Goal: Complete application form

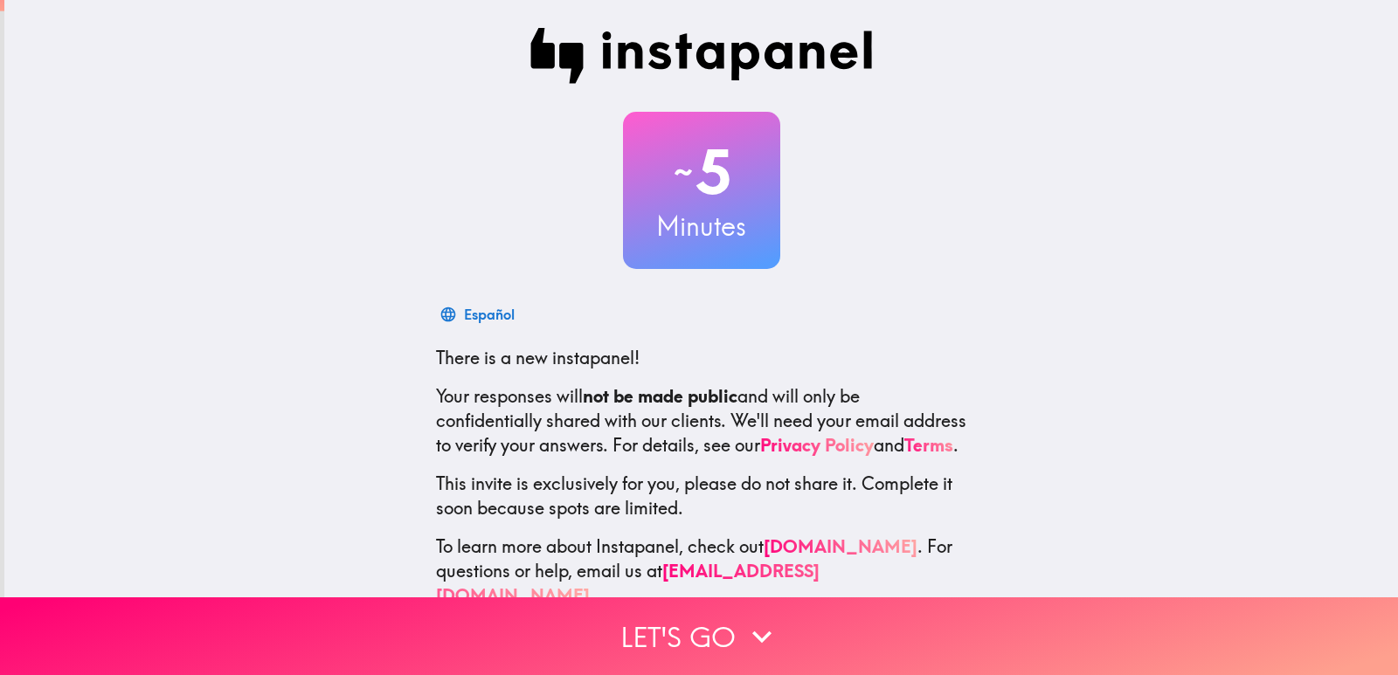
click at [516, 230] on div "~ 5 Minutes" at bounding box center [701, 190] width 559 height 157
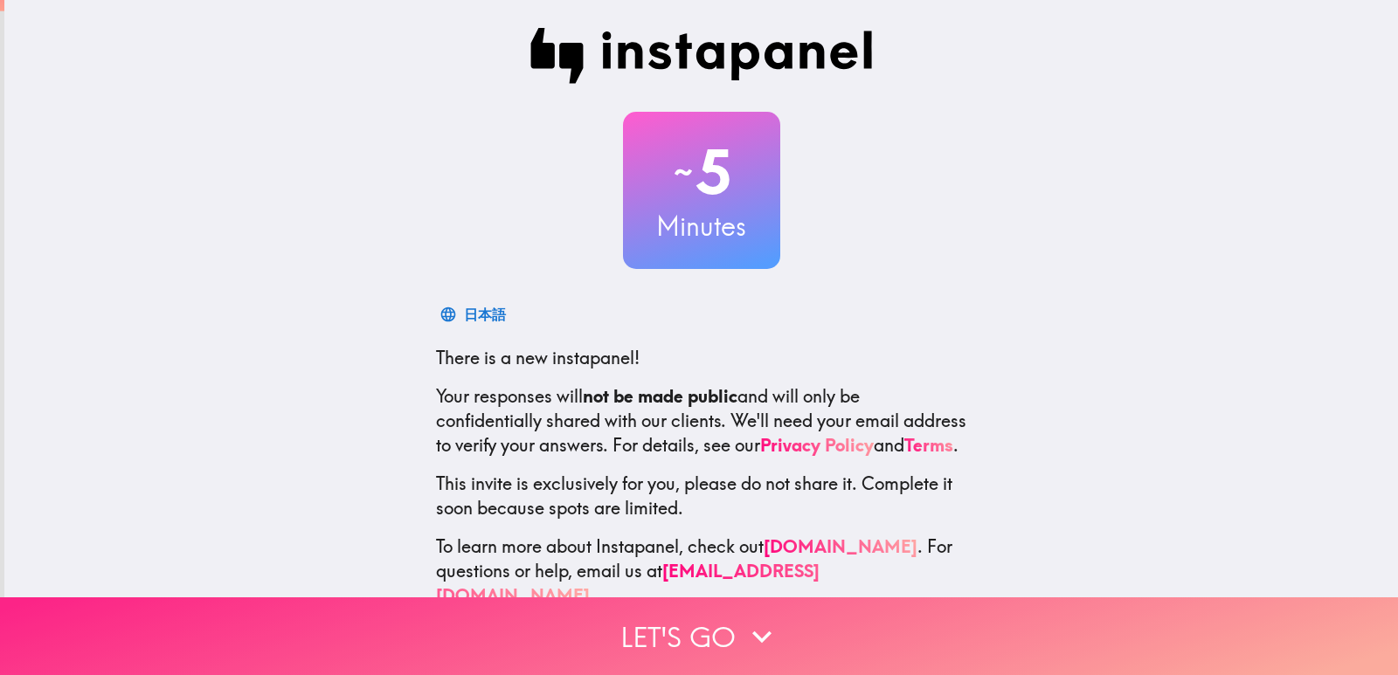
click at [700, 621] on button "Let's go" at bounding box center [699, 637] width 1398 height 78
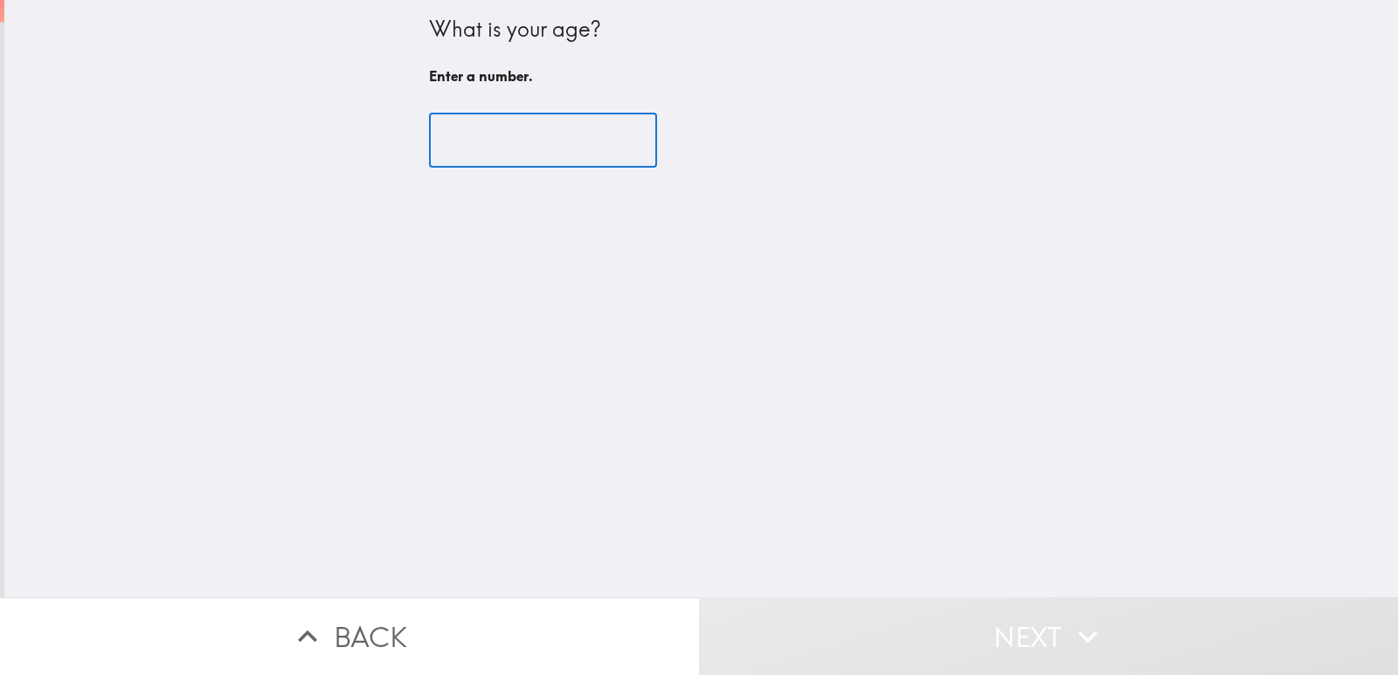
click at [474, 142] on input "number" at bounding box center [543, 141] width 228 height 54
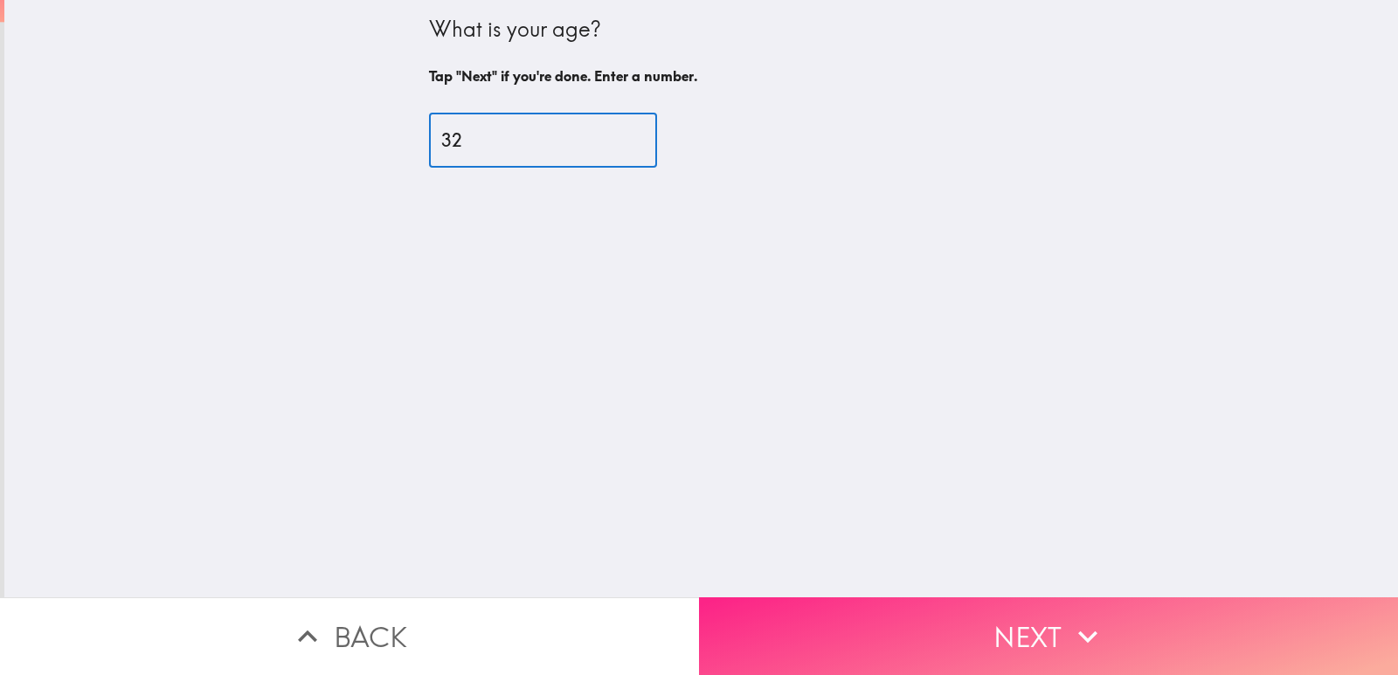
type input "32"
click at [904, 623] on button "Next" at bounding box center [1048, 637] width 699 height 78
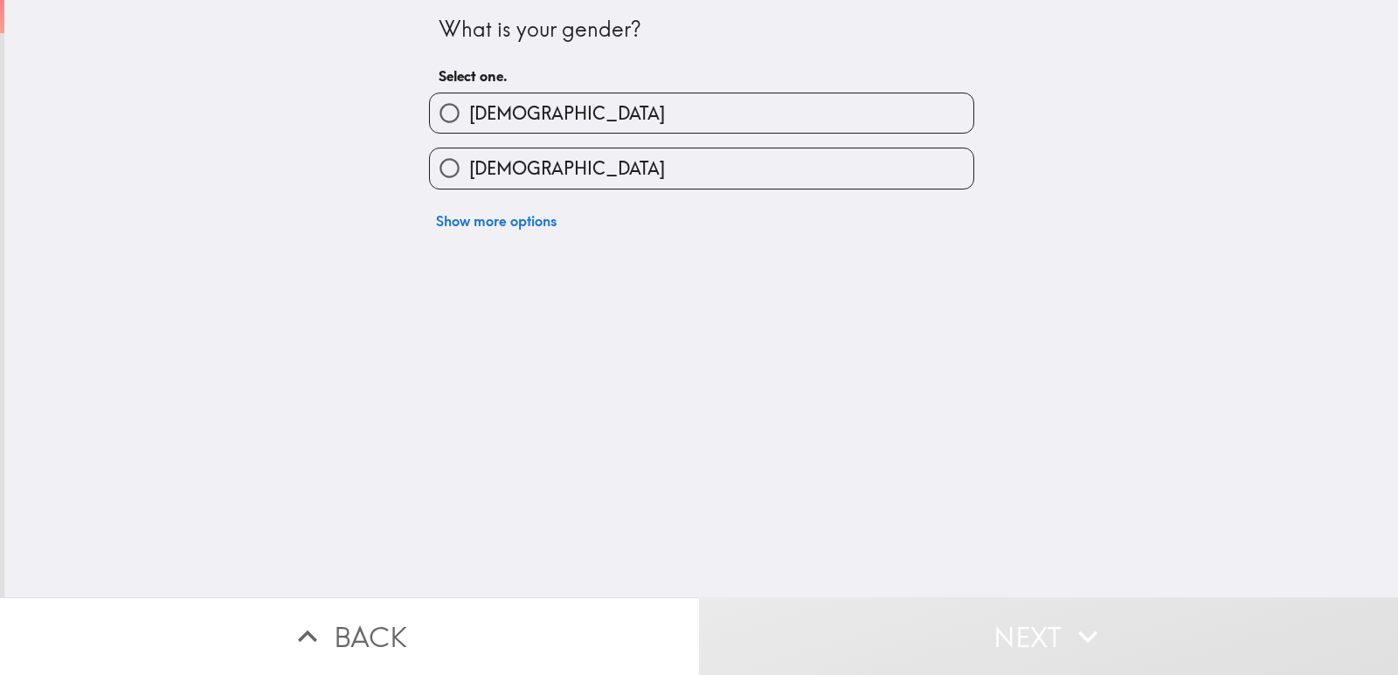
click at [476, 163] on span "[DEMOGRAPHIC_DATA]" at bounding box center [567, 168] width 196 height 24
click at [469, 163] on input "[DEMOGRAPHIC_DATA]" at bounding box center [449, 168] width 39 height 39
radio input "true"
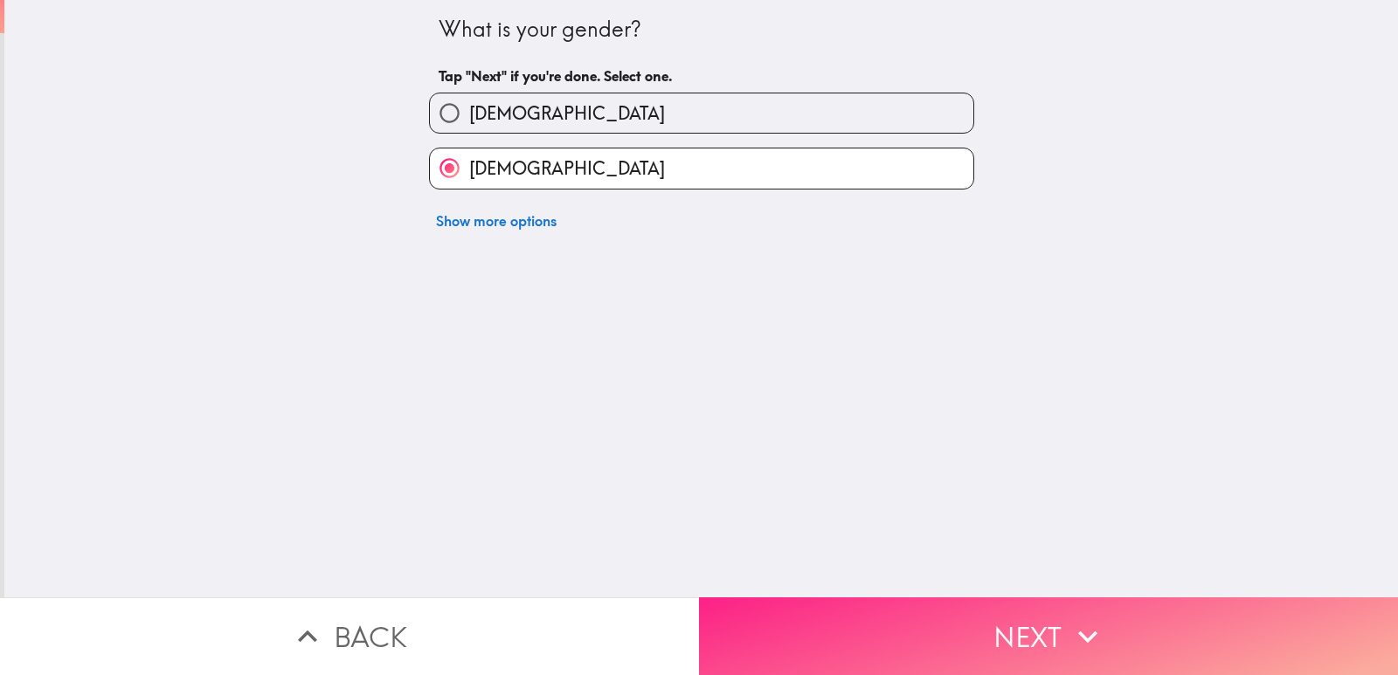
click at [913, 614] on button "Next" at bounding box center [1048, 637] width 699 height 78
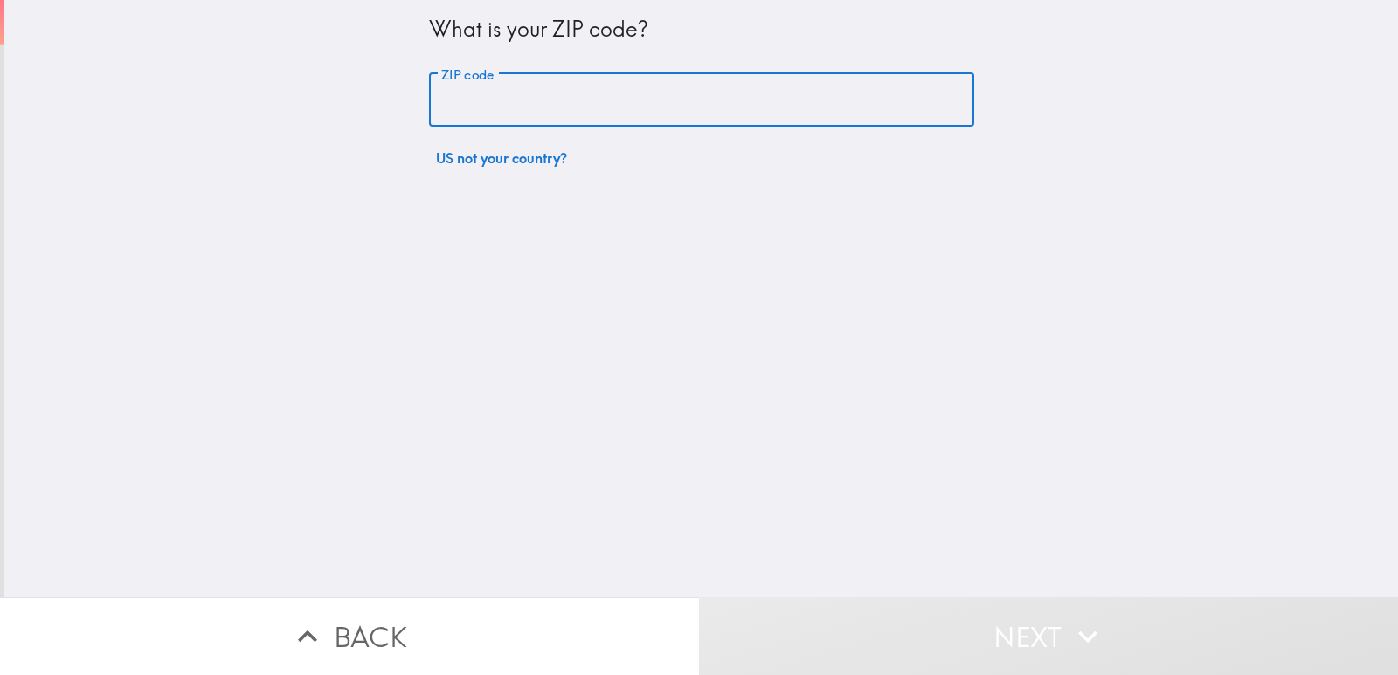
click at [454, 106] on input "ZIP code" at bounding box center [701, 100] width 545 height 54
click at [562, 115] on input "ZIP code" at bounding box center [701, 100] width 545 height 54
type input "33133"
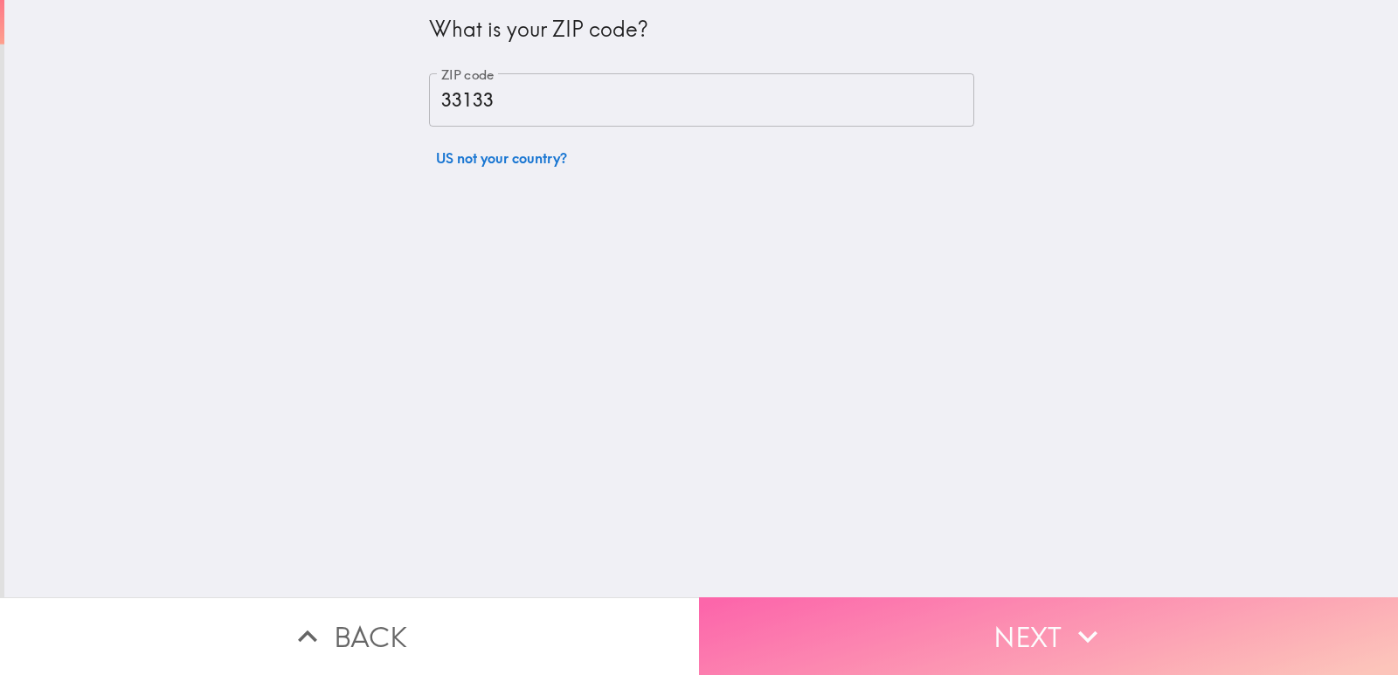
click at [761, 607] on button "Next" at bounding box center [1048, 637] width 699 height 78
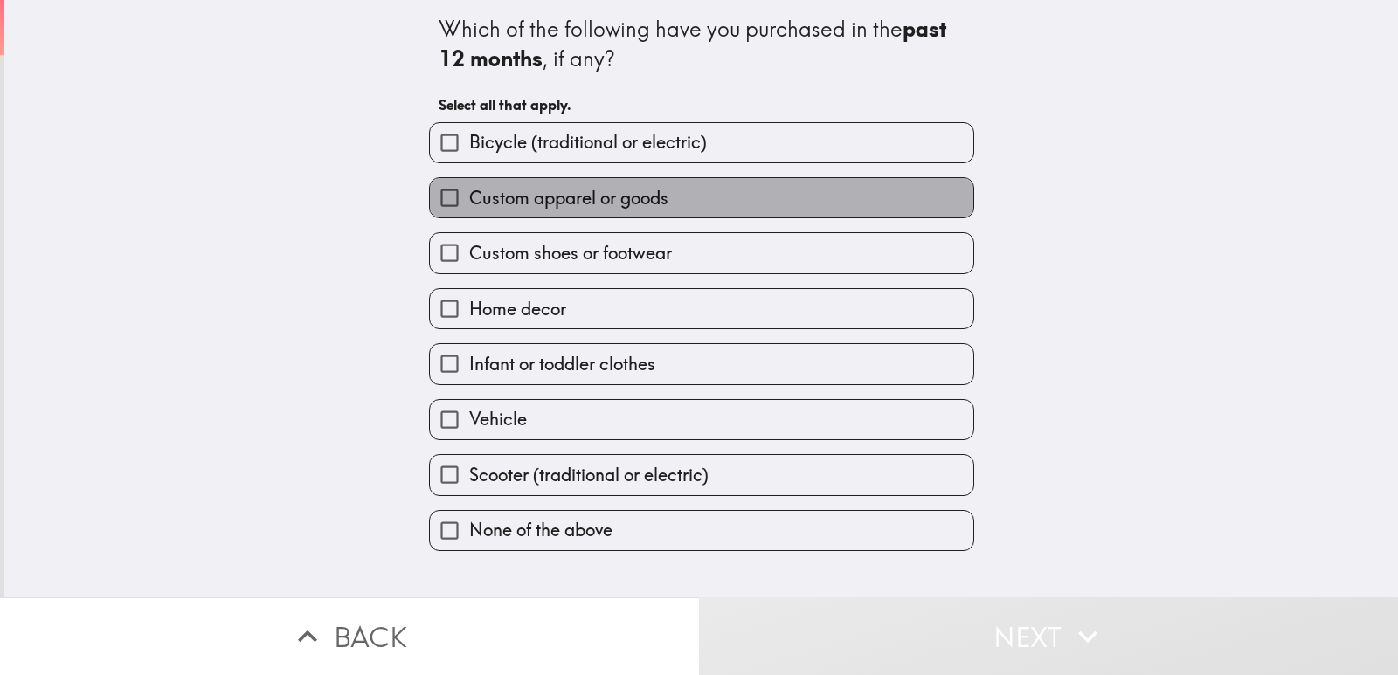
click at [570, 196] on span "Custom apparel or goods" at bounding box center [568, 198] width 199 height 24
click at [469, 196] on input "Custom apparel or goods" at bounding box center [449, 197] width 39 height 39
checkbox input "true"
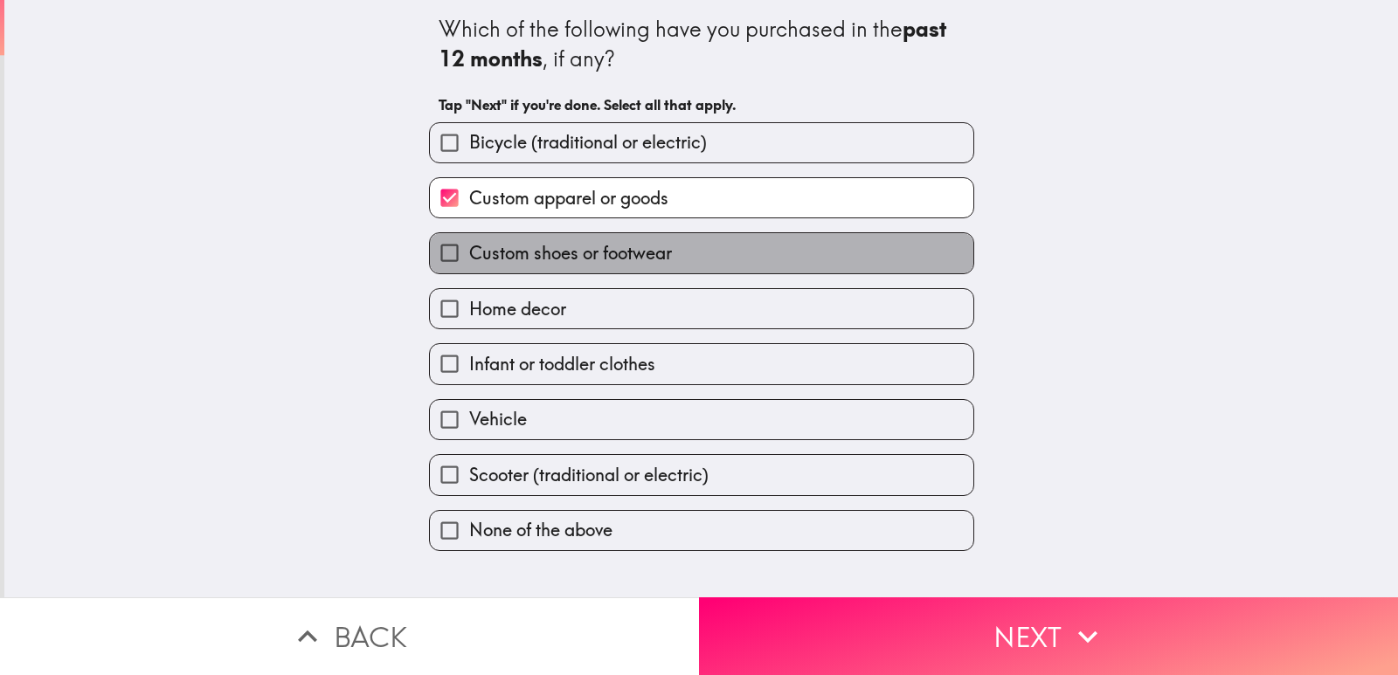
click at [564, 267] on label "Custom shoes or footwear" at bounding box center [702, 252] width 544 height 39
click at [469, 267] on input "Custom shoes or footwear" at bounding box center [449, 252] width 39 height 39
checkbox input "true"
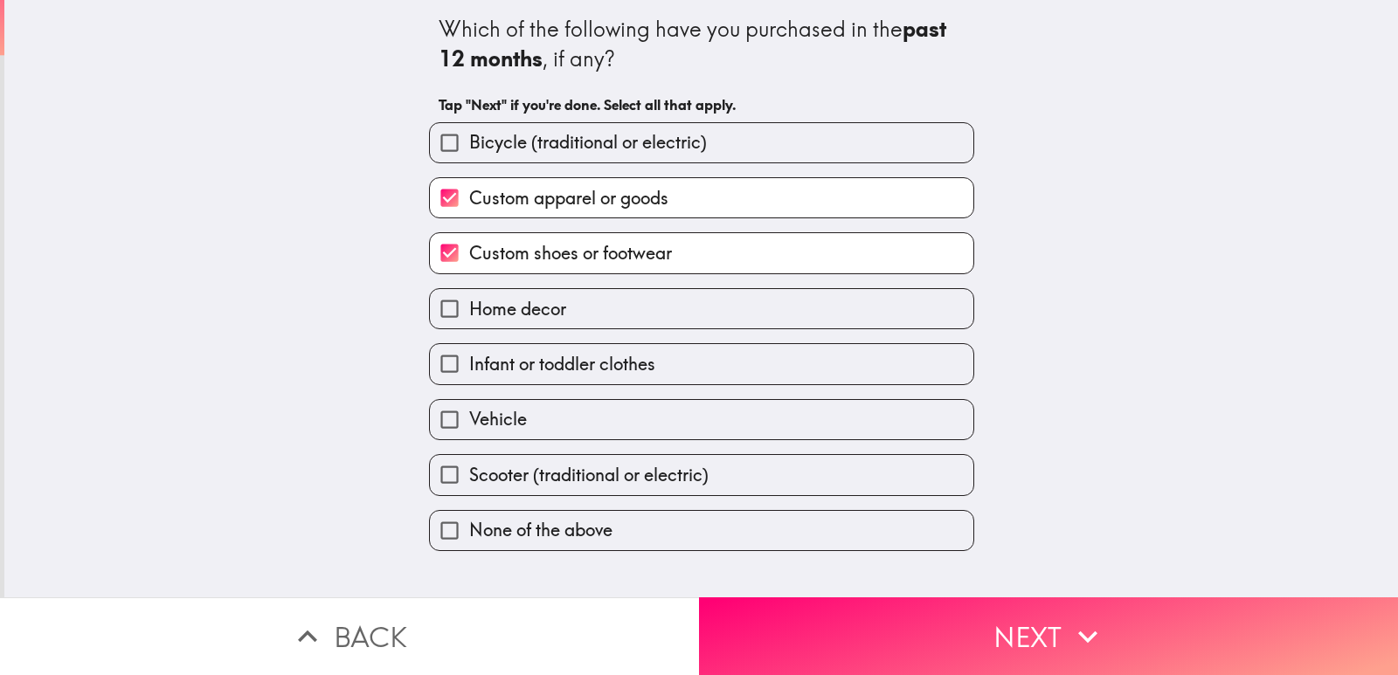
click at [551, 314] on span "Home decor" at bounding box center [517, 309] width 97 height 24
click at [469, 314] on input "Home decor" at bounding box center [449, 308] width 39 height 39
checkbox input "true"
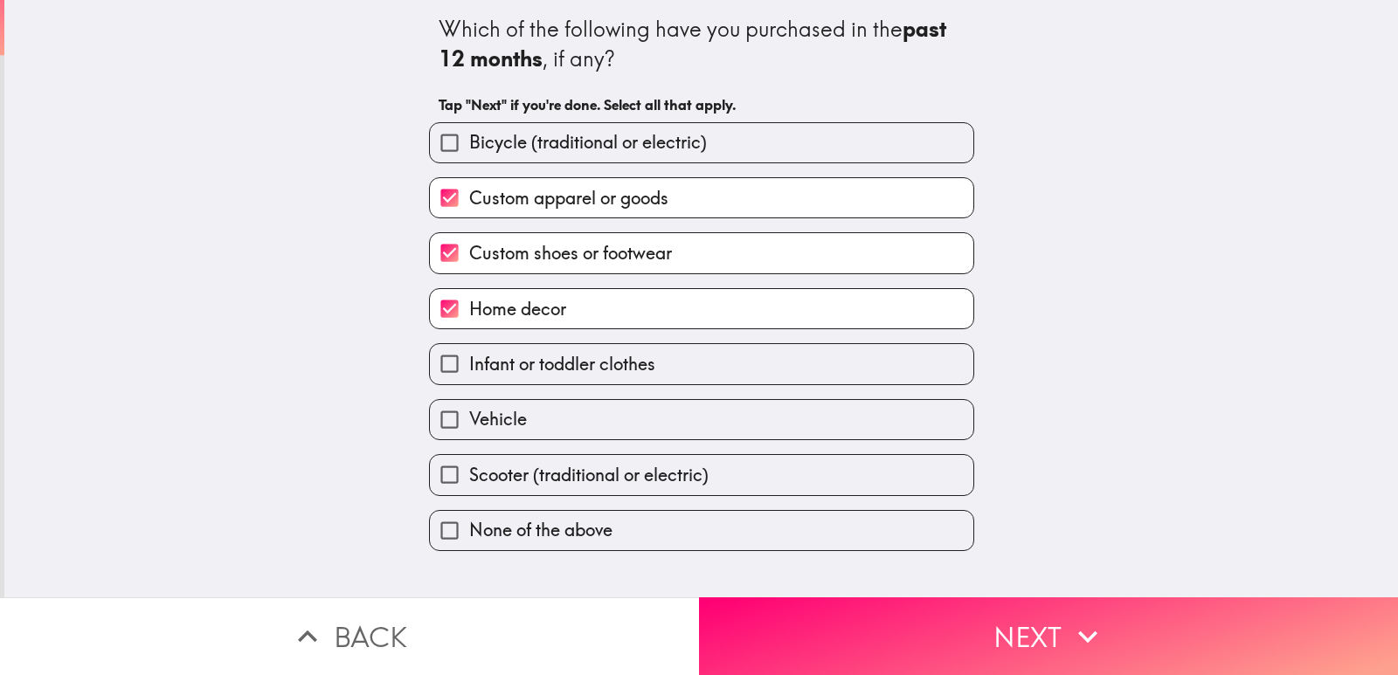
click at [552, 361] on span "Infant or toddler clothes" at bounding box center [562, 364] width 186 height 24
click at [469, 361] on input "Infant or toddler clothes" at bounding box center [449, 363] width 39 height 39
checkbox input "true"
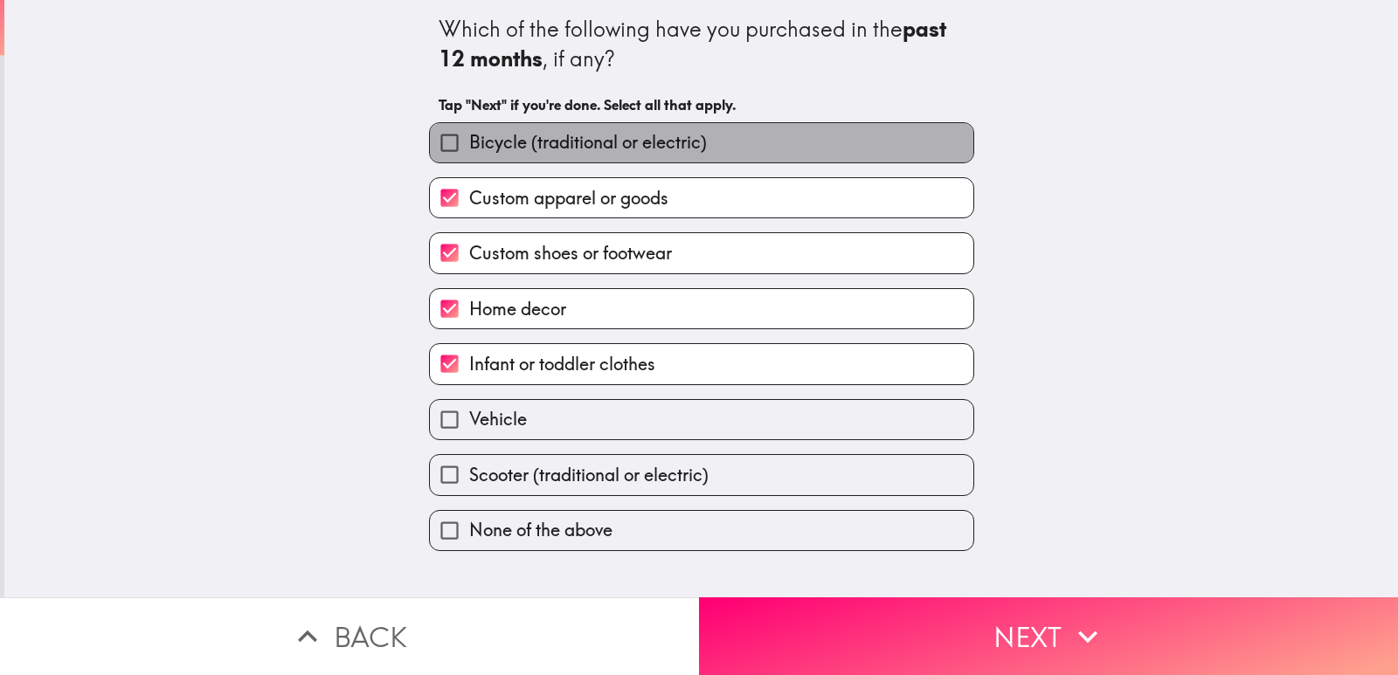
click at [542, 146] on span "Bicycle (traditional or electric)" at bounding box center [588, 142] width 238 height 24
click at [469, 146] on input "Bicycle (traditional or electric)" at bounding box center [449, 142] width 39 height 39
checkbox input "true"
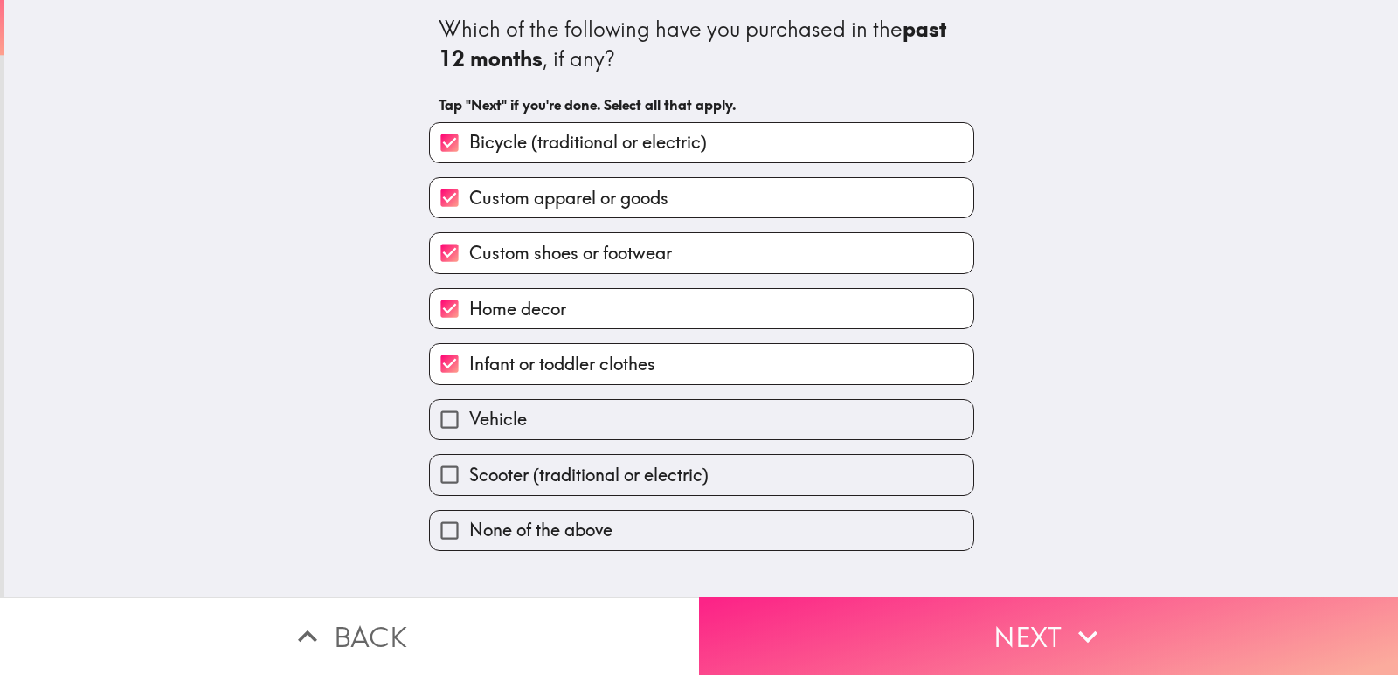
click at [834, 598] on button "Next" at bounding box center [1048, 637] width 699 height 78
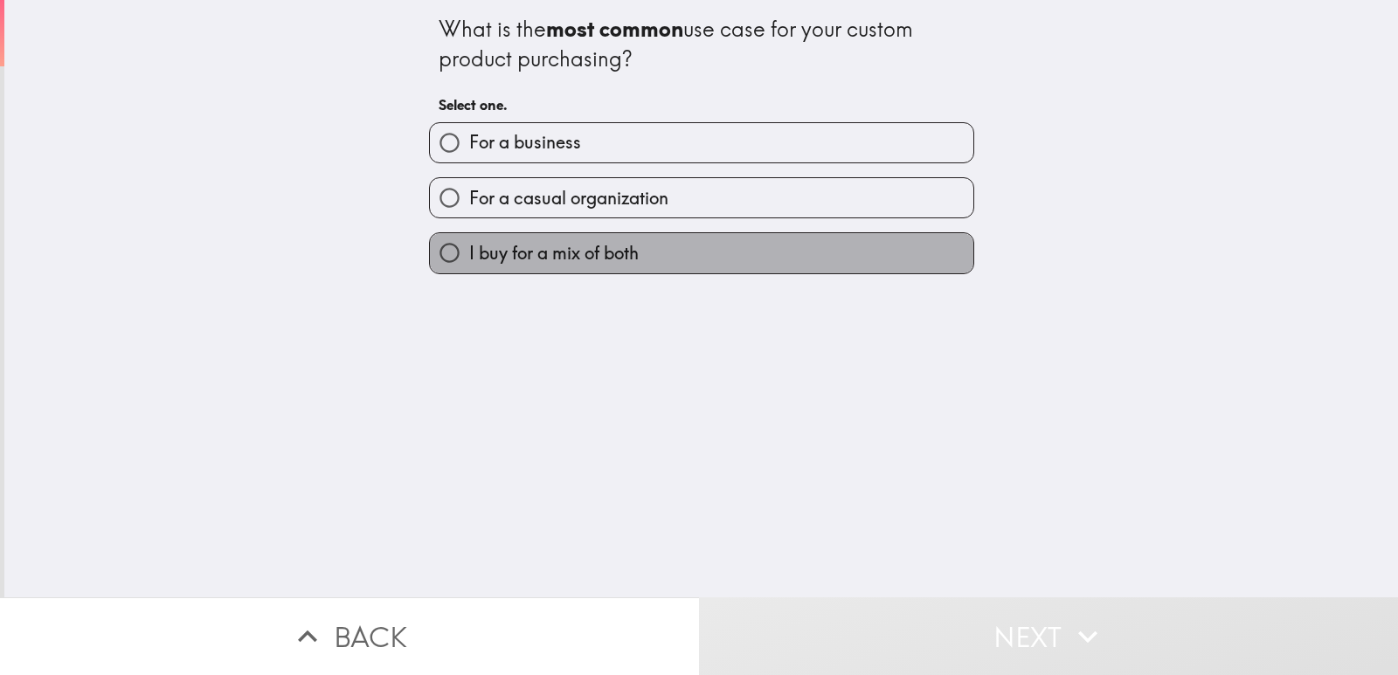
click at [613, 248] on span "I buy for a mix of both" at bounding box center [554, 253] width 170 height 24
click at [469, 248] on input "I buy for a mix of both" at bounding box center [449, 252] width 39 height 39
radio input "true"
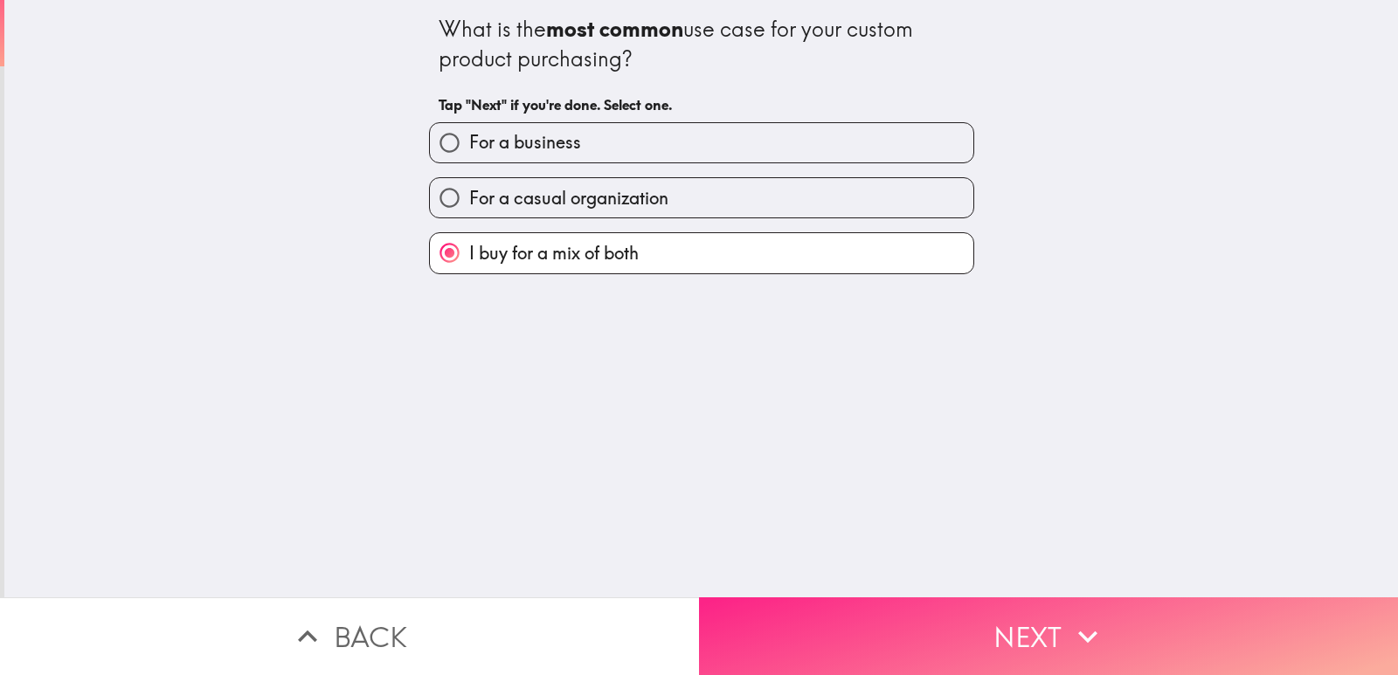
click at [882, 625] on button "Next" at bounding box center [1048, 637] width 699 height 78
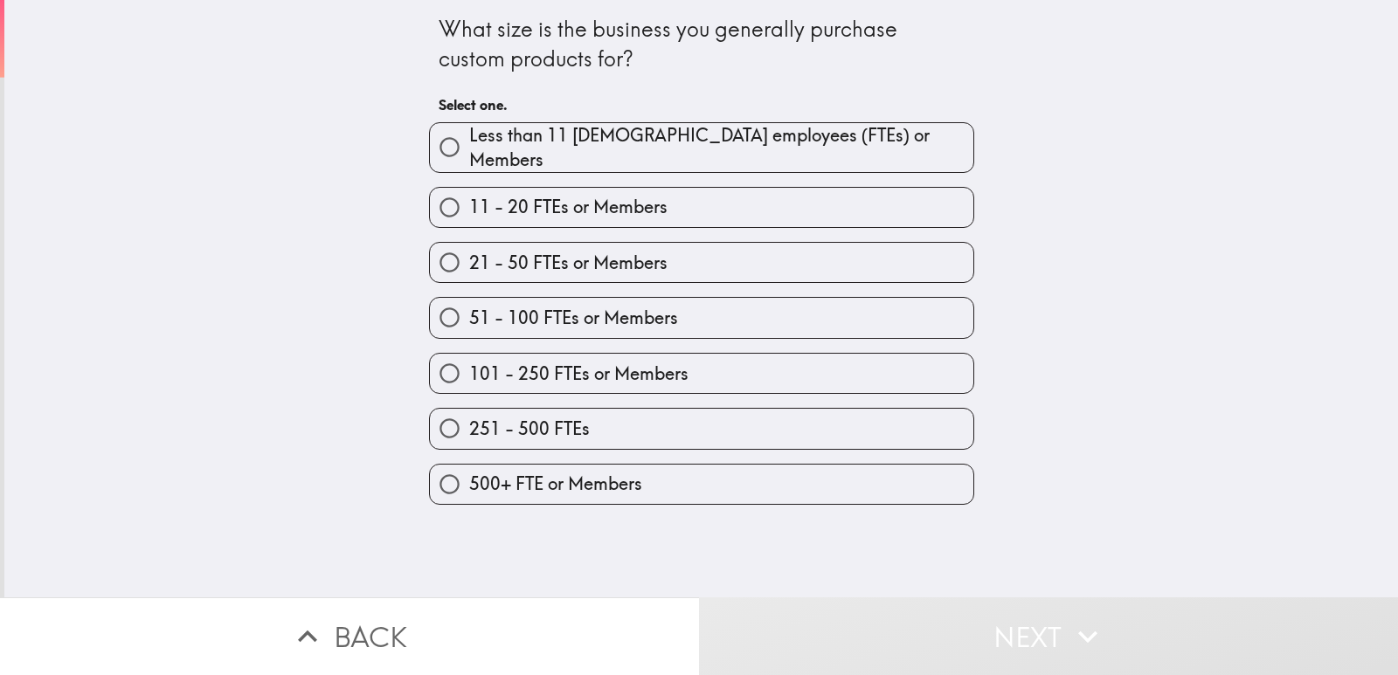
click at [592, 414] on label "251 - 500 FTEs" at bounding box center [702, 428] width 544 height 39
click at [469, 414] on input "251 - 500 FTEs" at bounding box center [449, 428] width 39 height 39
radio input "true"
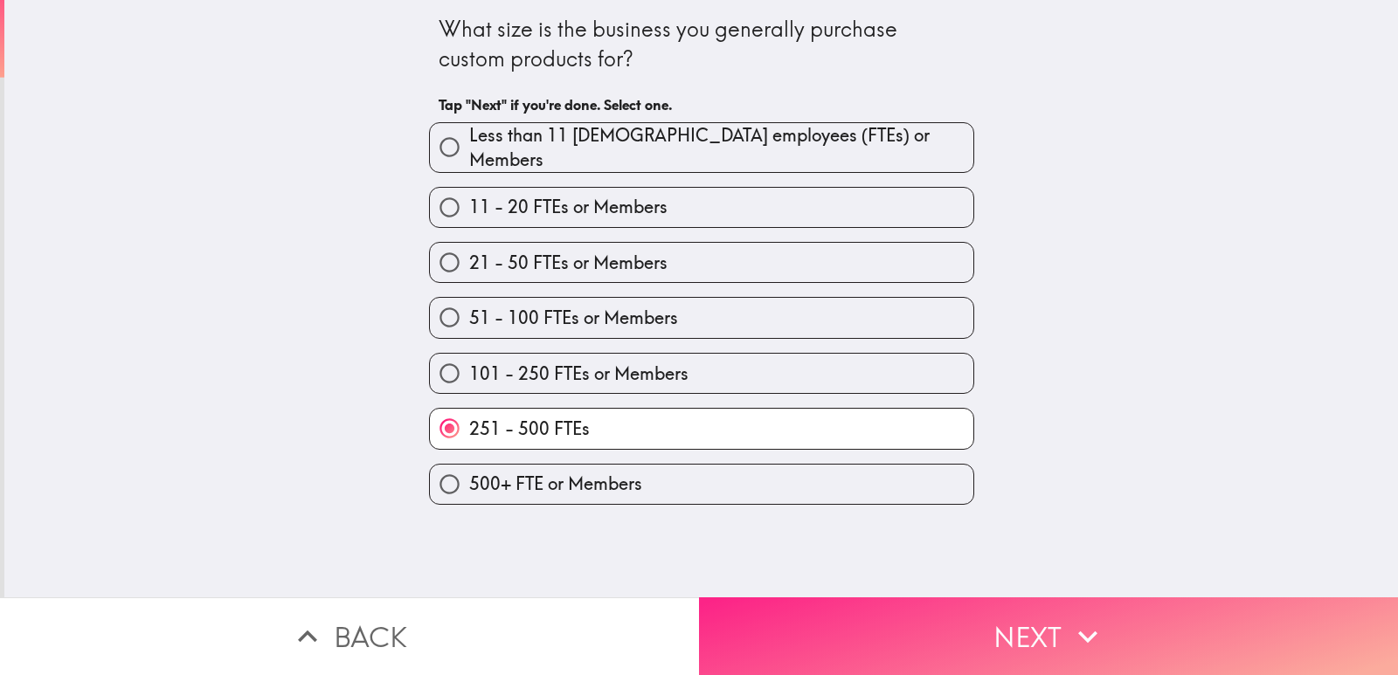
click at [794, 615] on button "Next" at bounding box center [1048, 637] width 699 height 78
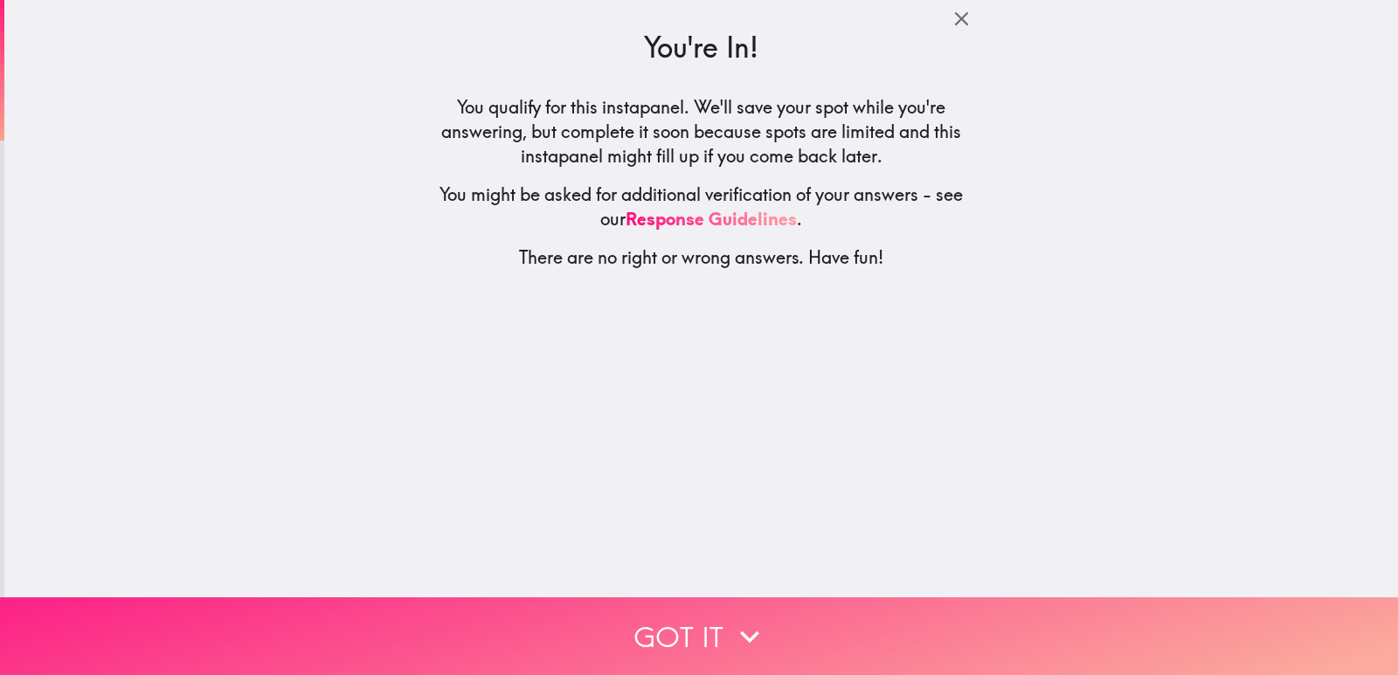
click at [735, 623] on icon "button" at bounding box center [750, 637] width 38 height 38
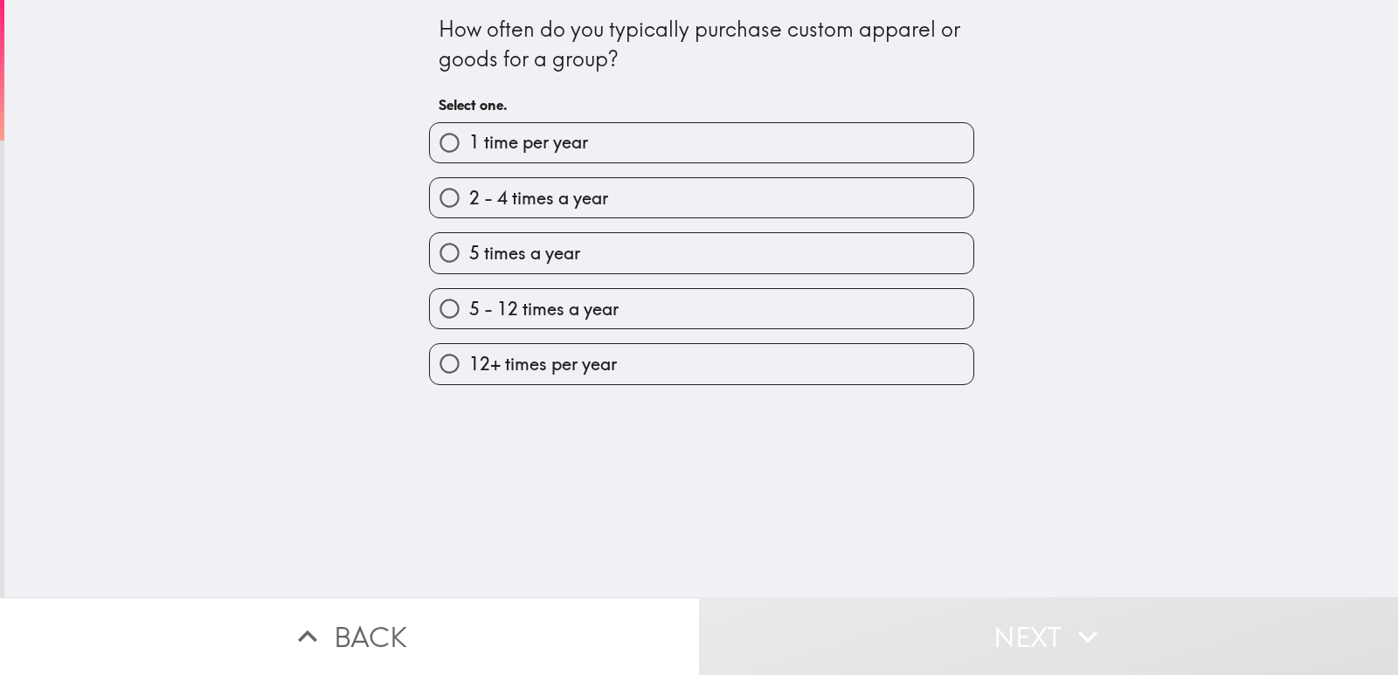
click at [577, 253] on label "5 times a year" at bounding box center [702, 252] width 544 height 39
click at [469, 253] on input "5 times a year" at bounding box center [449, 252] width 39 height 39
radio input "true"
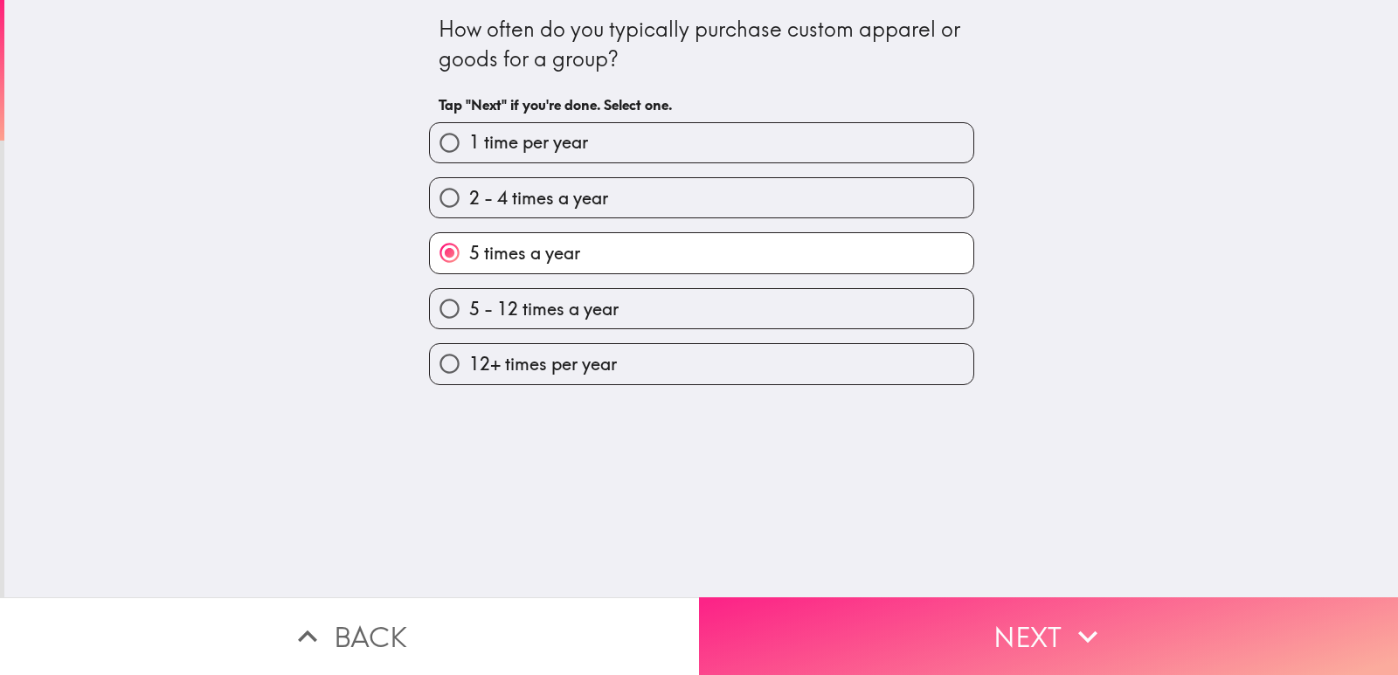
click at [806, 623] on button "Next" at bounding box center [1048, 637] width 699 height 78
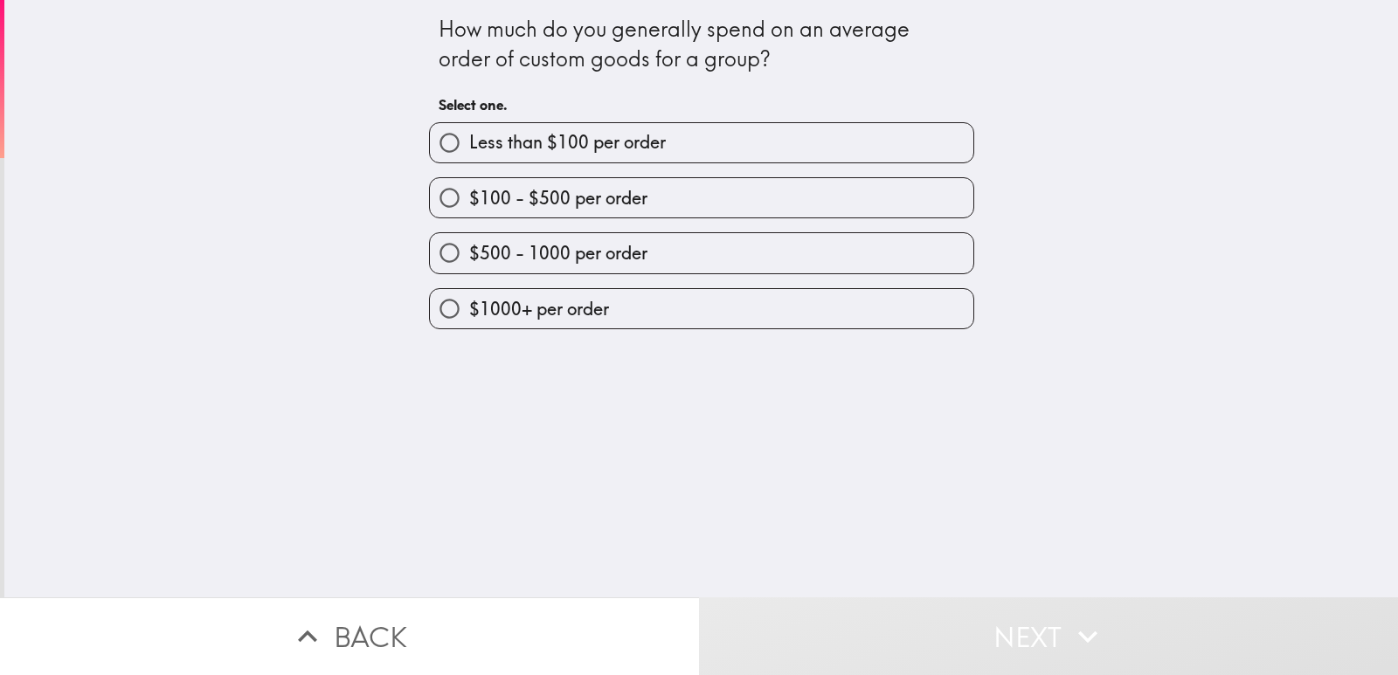
click at [573, 258] on span "$500 - 1000 per order" at bounding box center [558, 253] width 178 height 24
click at [469, 258] on input "$500 - 1000 per order" at bounding box center [449, 252] width 39 height 39
radio input "true"
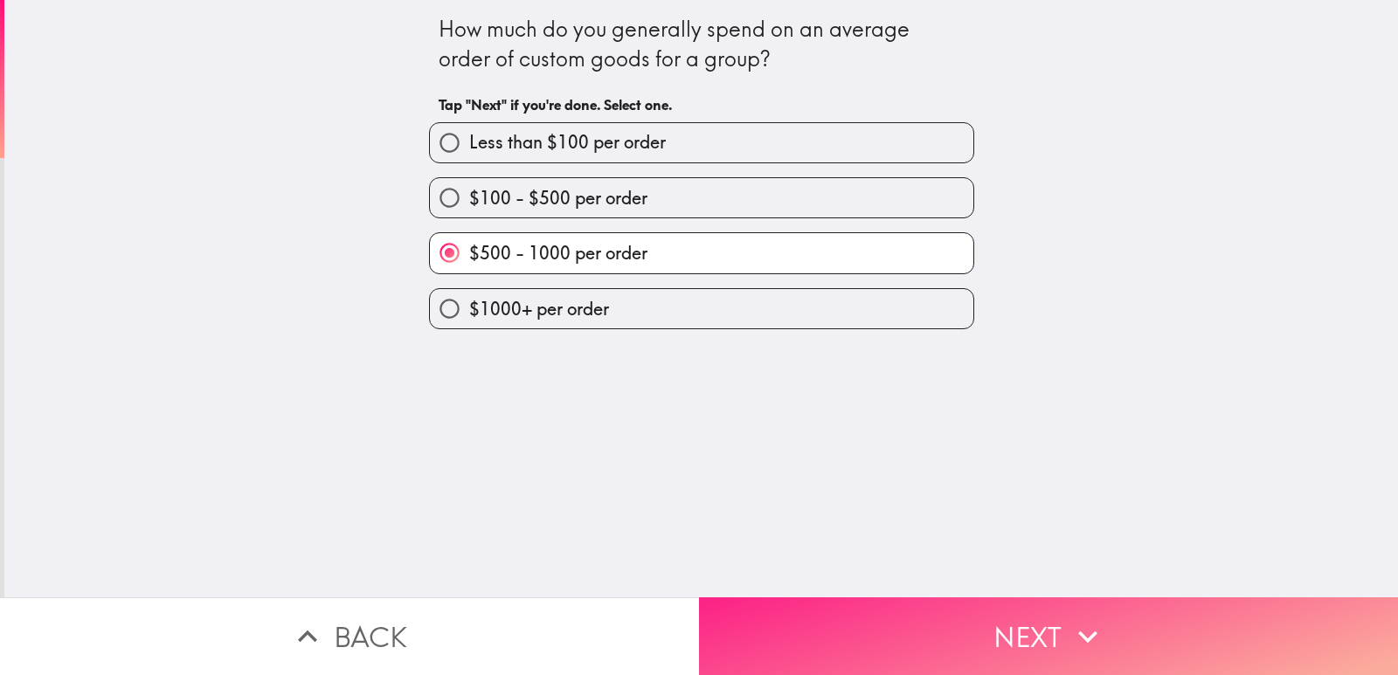
click at [805, 620] on button "Next" at bounding box center [1048, 637] width 699 height 78
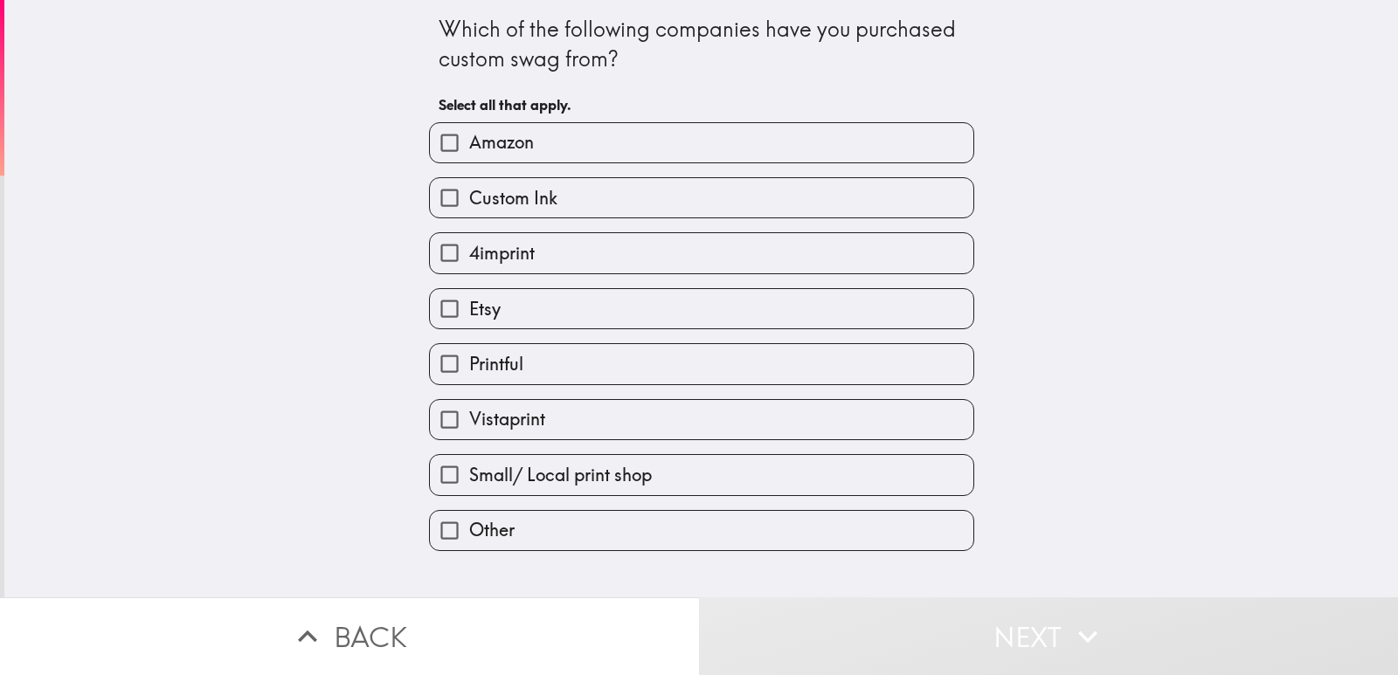
click at [540, 262] on label "4imprint" at bounding box center [702, 252] width 544 height 39
click at [469, 262] on input "4imprint" at bounding box center [449, 252] width 39 height 39
checkbox input "true"
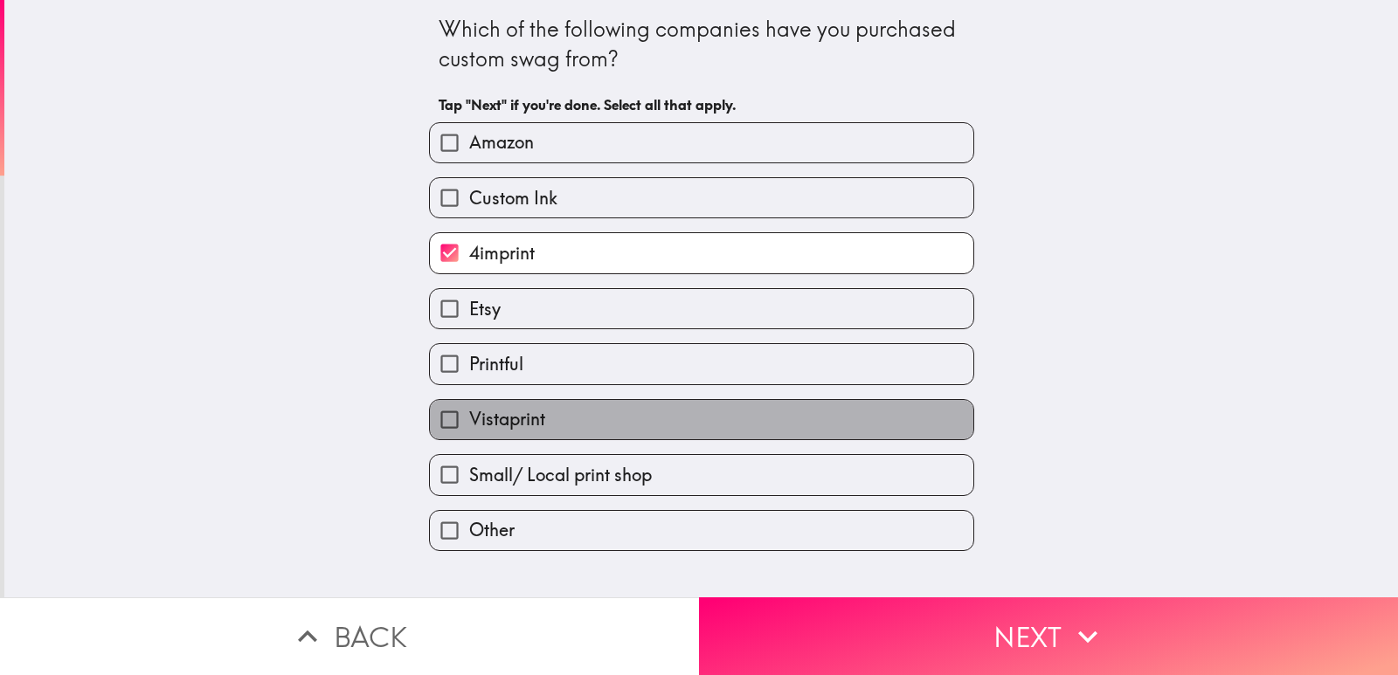
click at [533, 425] on label "Vistaprint" at bounding box center [702, 419] width 544 height 39
click at [469, 425] on input "Vistaprint" at bounding box center [449, 419] width 39 height 39
checkbox input "true"
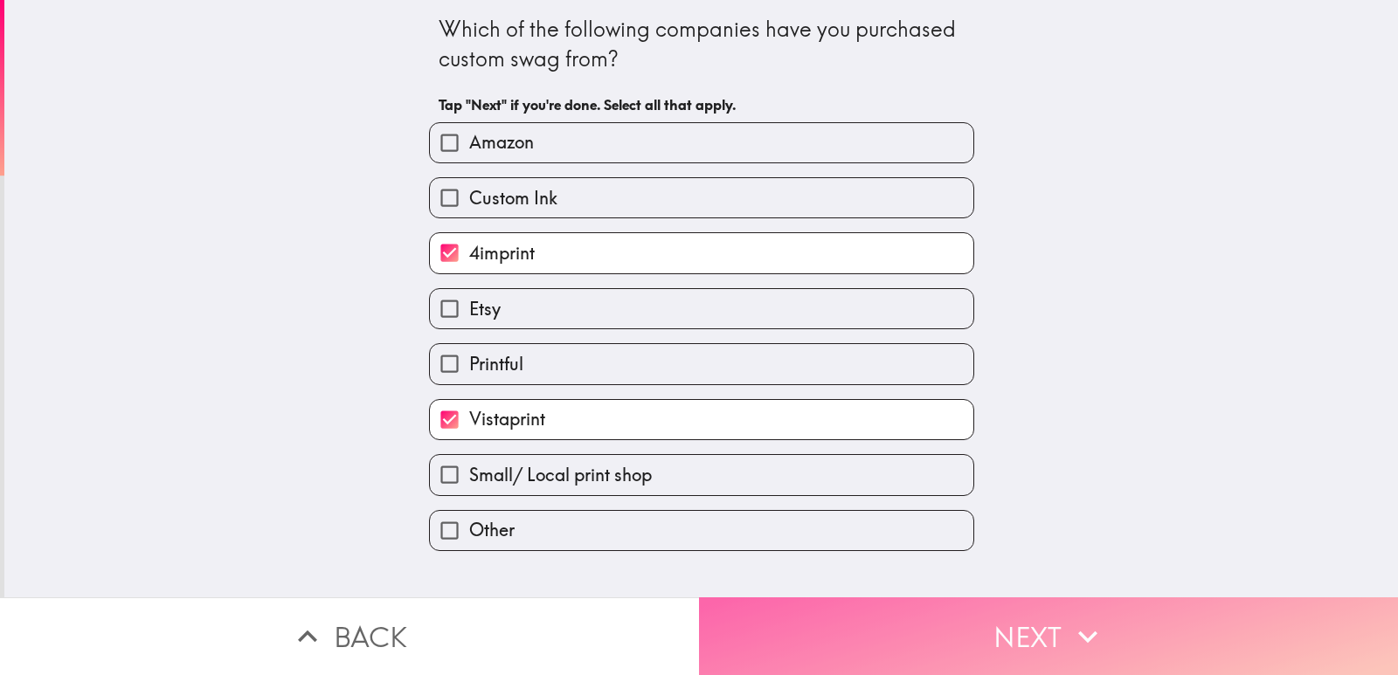
click at [953, 623] on button "Next" at bounding box center [1048, 637] width 699 height 78
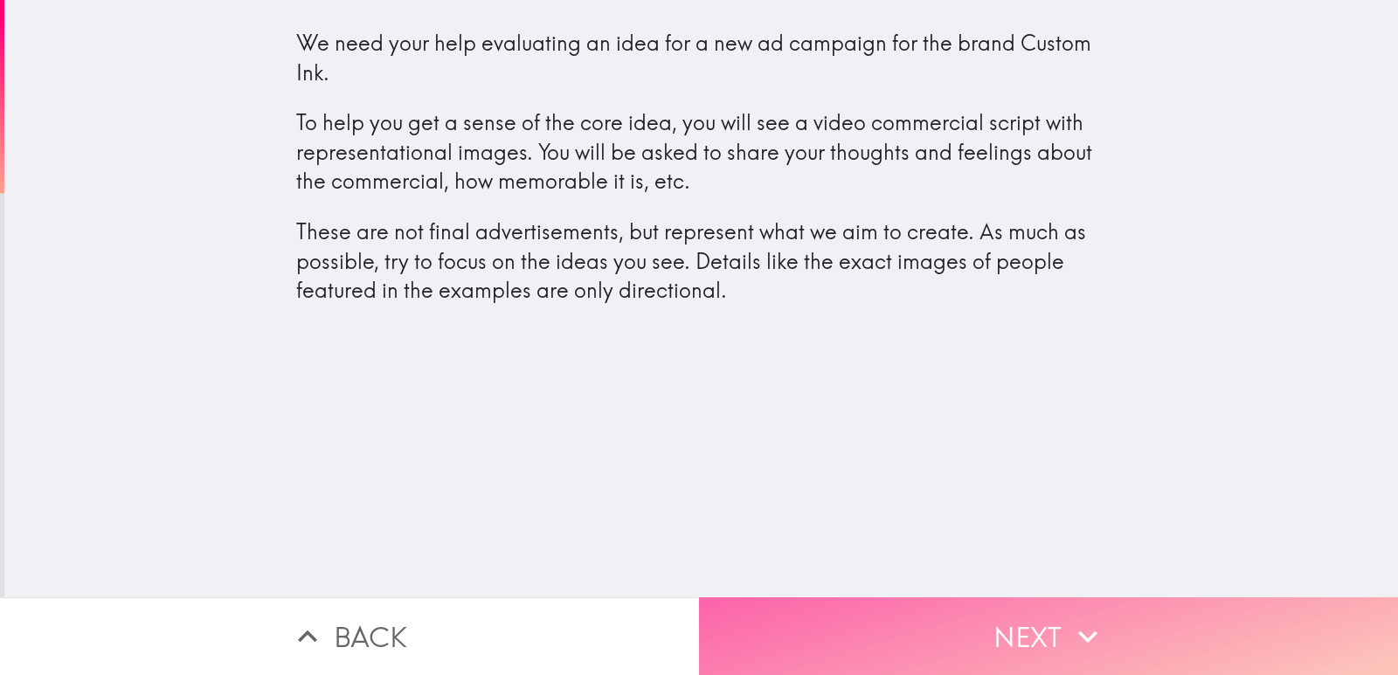
click at [908, 615] on button "Next" at bounding box center [1048, 637] width 699 height 78
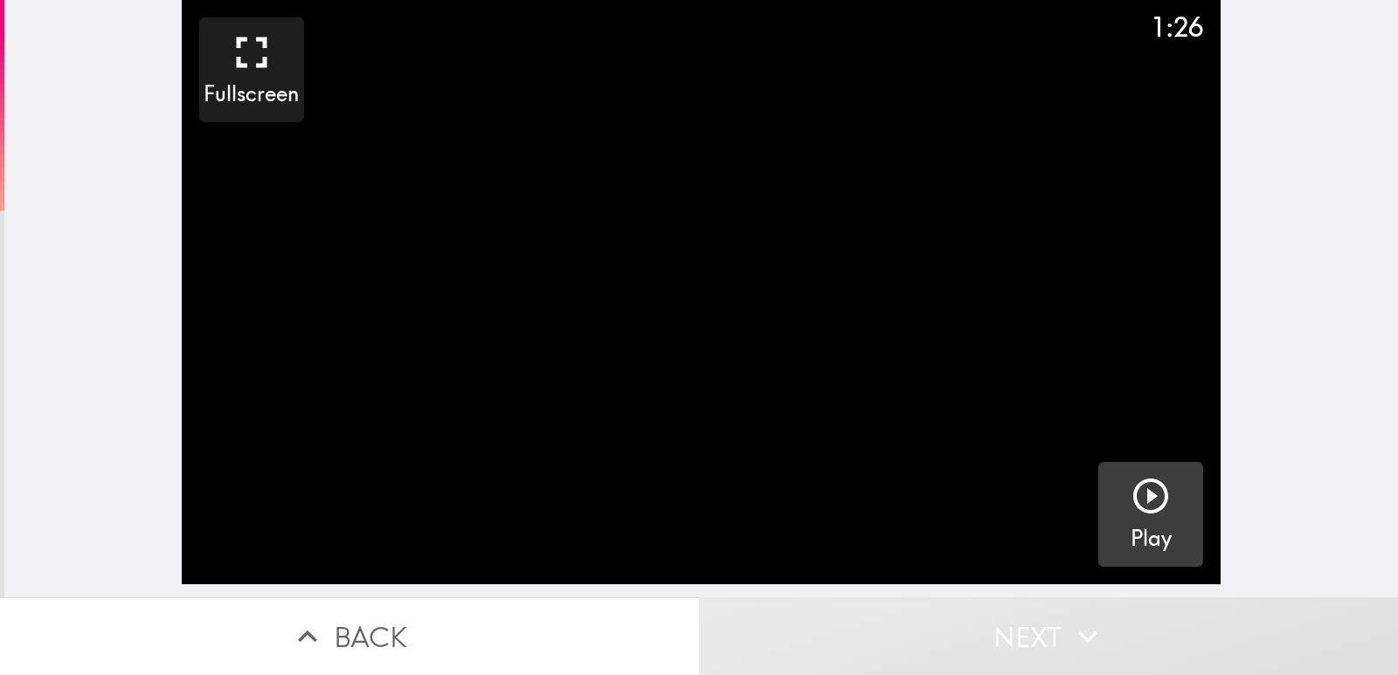
click at [1130, 496] on icon "button" at bounding box center [1151, 496] width 42 height 42
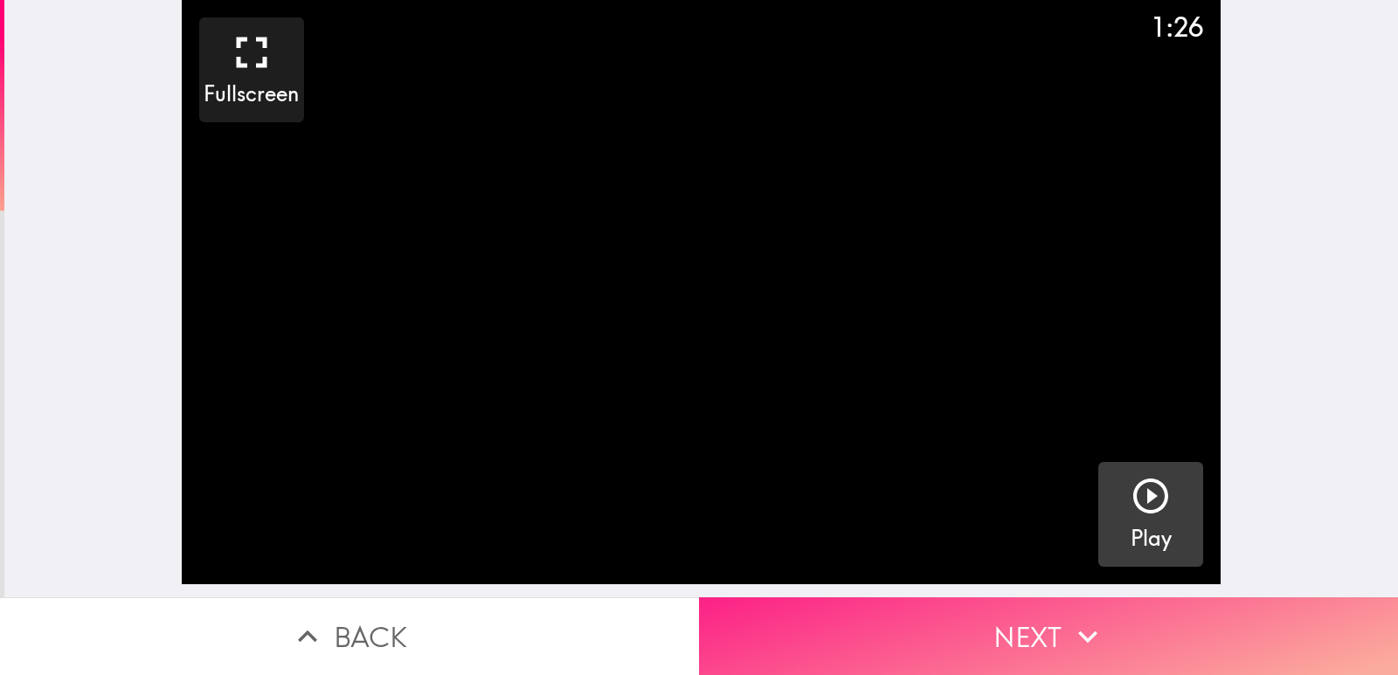
click at [1016, 620] on button "Next" at bounding box center [1048, 637] width 699 height 78
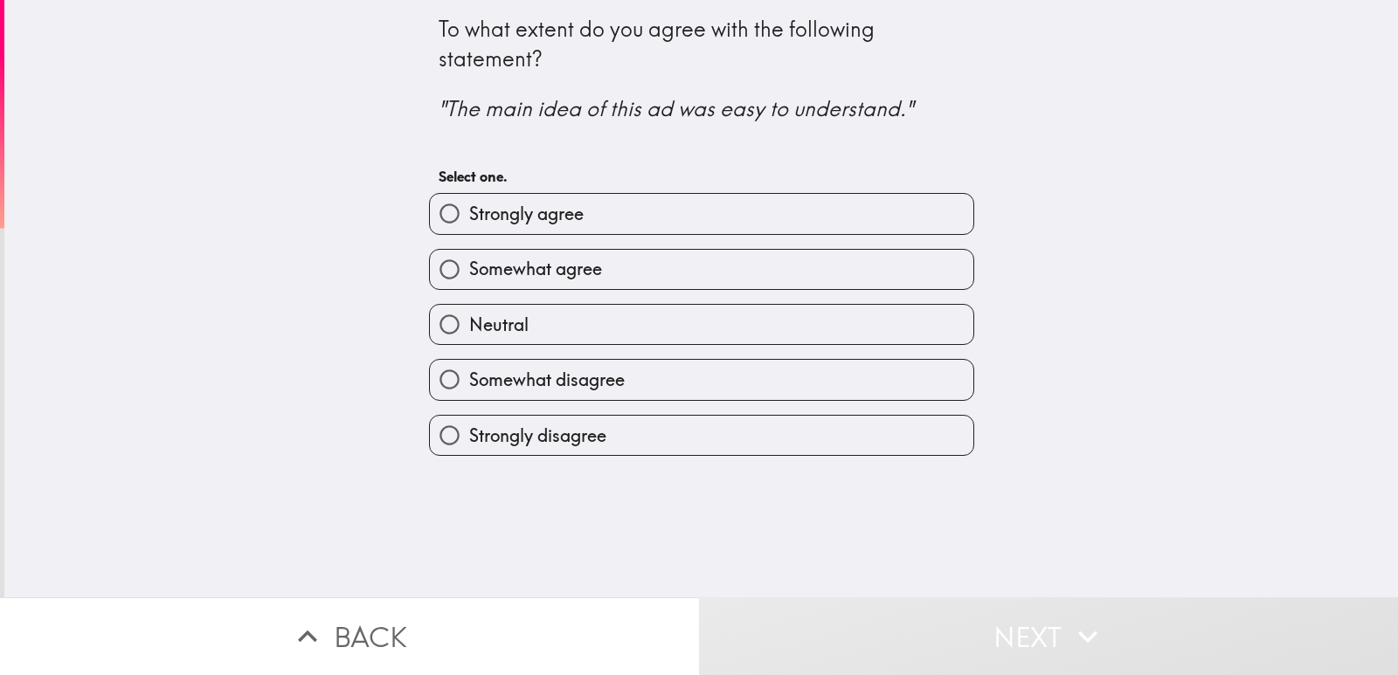
click at [542, 219] on span "Strongly agree" at bounding box center [526, 214] width 114 height 24
click at [469, 219] on input "Strongly agree" at bounding box center [449, 213] width 39 height 39
radio input "true"
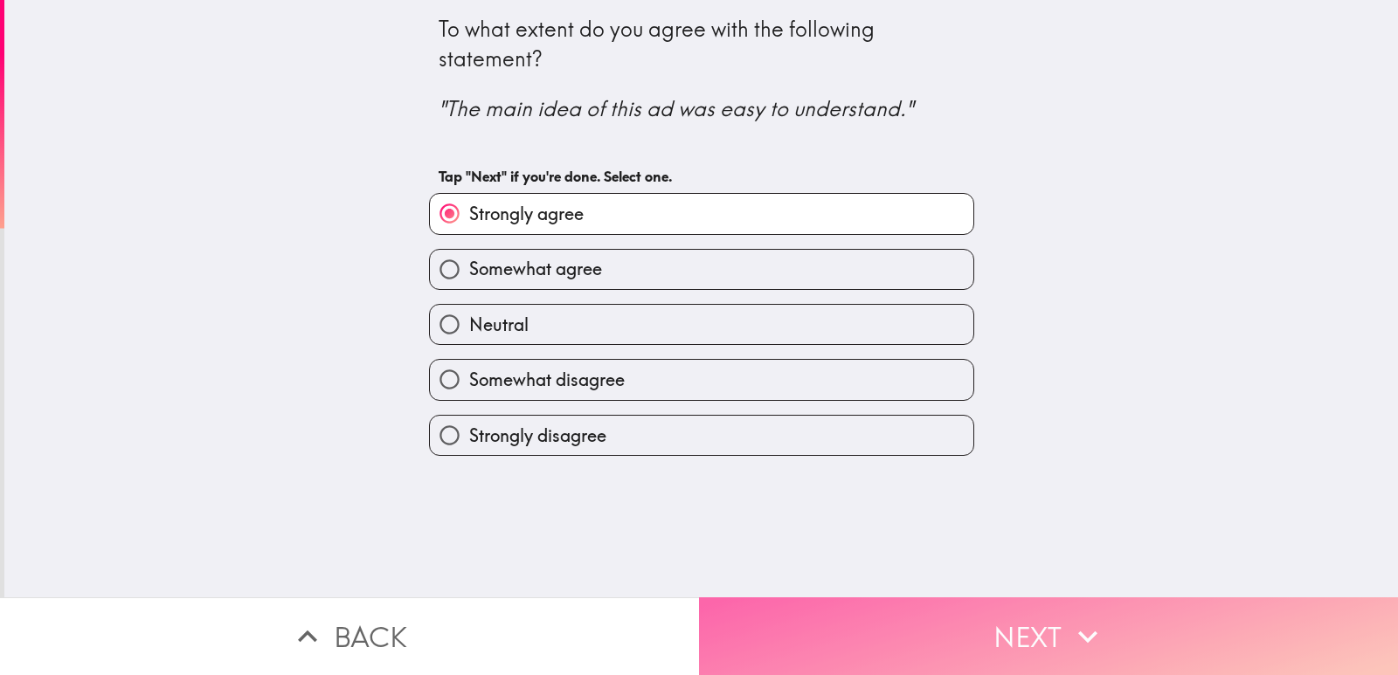
click at [880, 627] on button "Next" at bounding box center [1048, 637] width 699 height 78
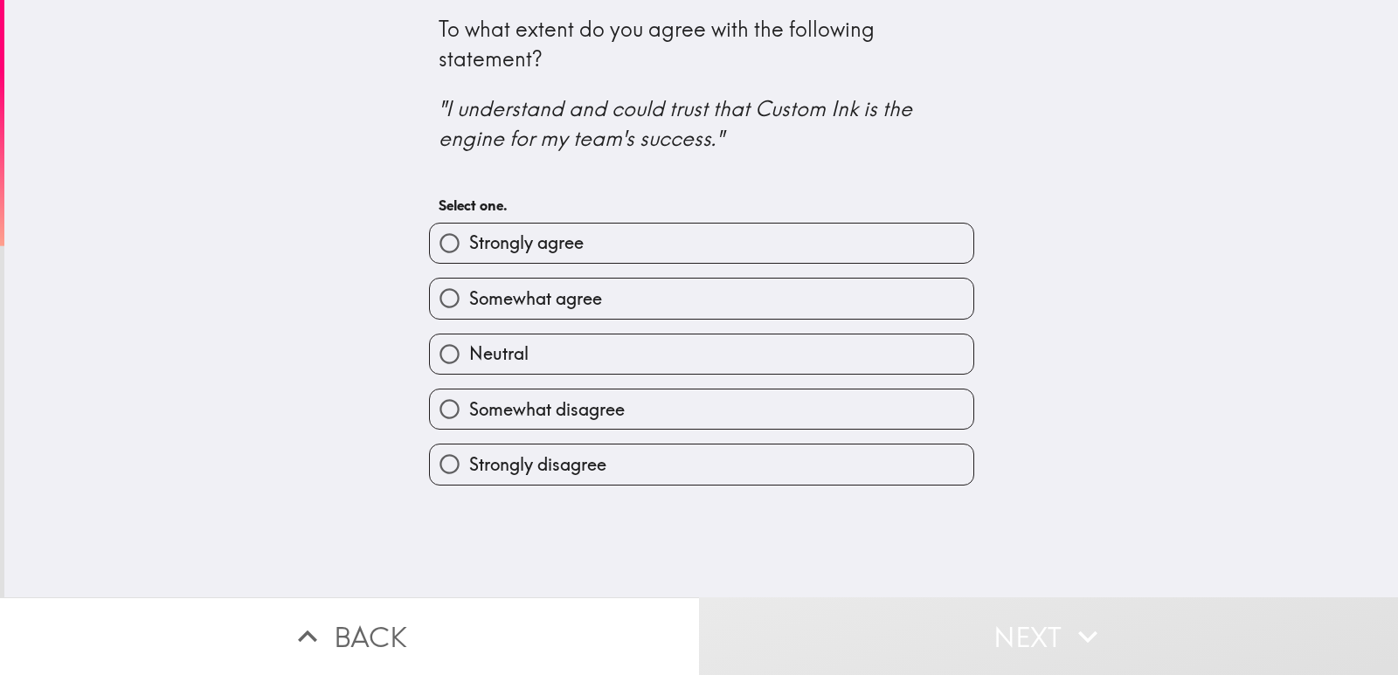
click at [591, 236] on label "Strongly agree" at bounding box center [702, 243] width 544 height 39
click at [469, 236] on input "Strongly agree" at bounding box center [449, 243] width 39 height 39
radio input "true"
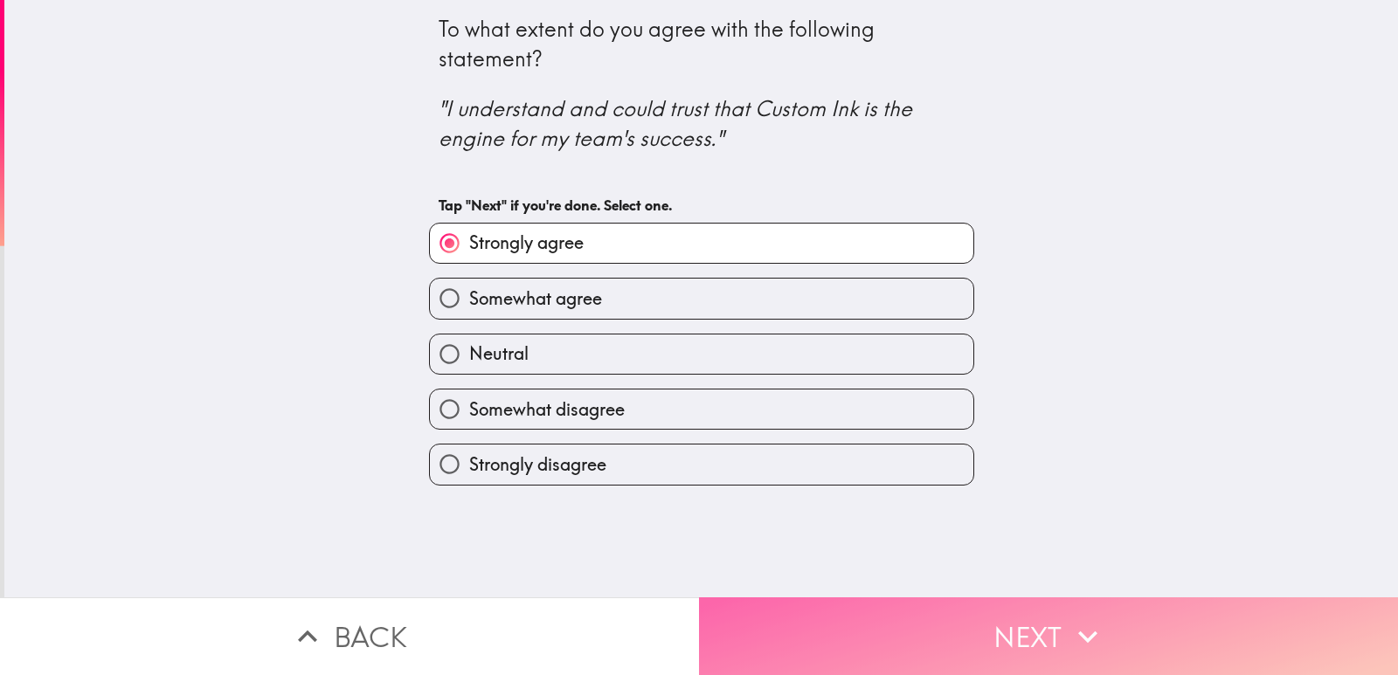
click at [821, 611] on button "Next" at bounding box center [1048, 637] width 699 height 78
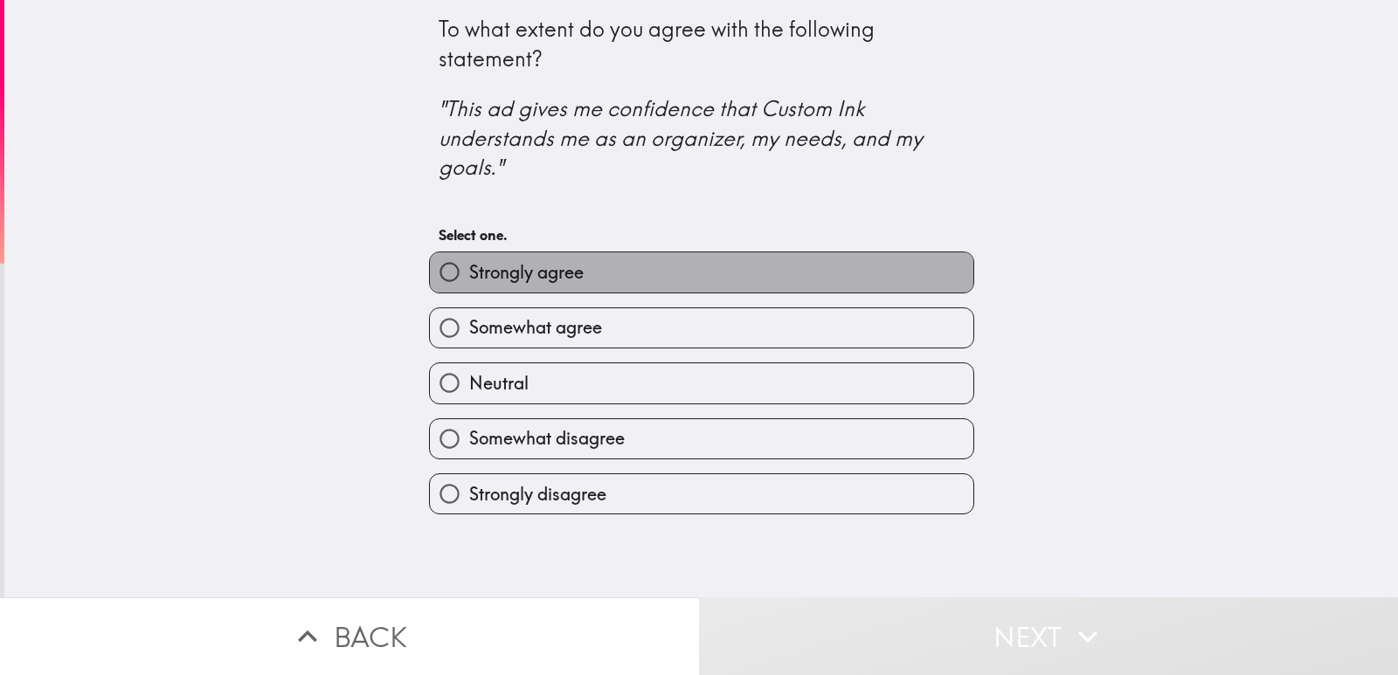
click at [614, 270] on label "Strongly agree" at bounding box center [702, 272] width 544 height 39
click at [469, 270] on input "Strongly agree" at bounding box center [449, 272] width 39 height 39
radio input "true"
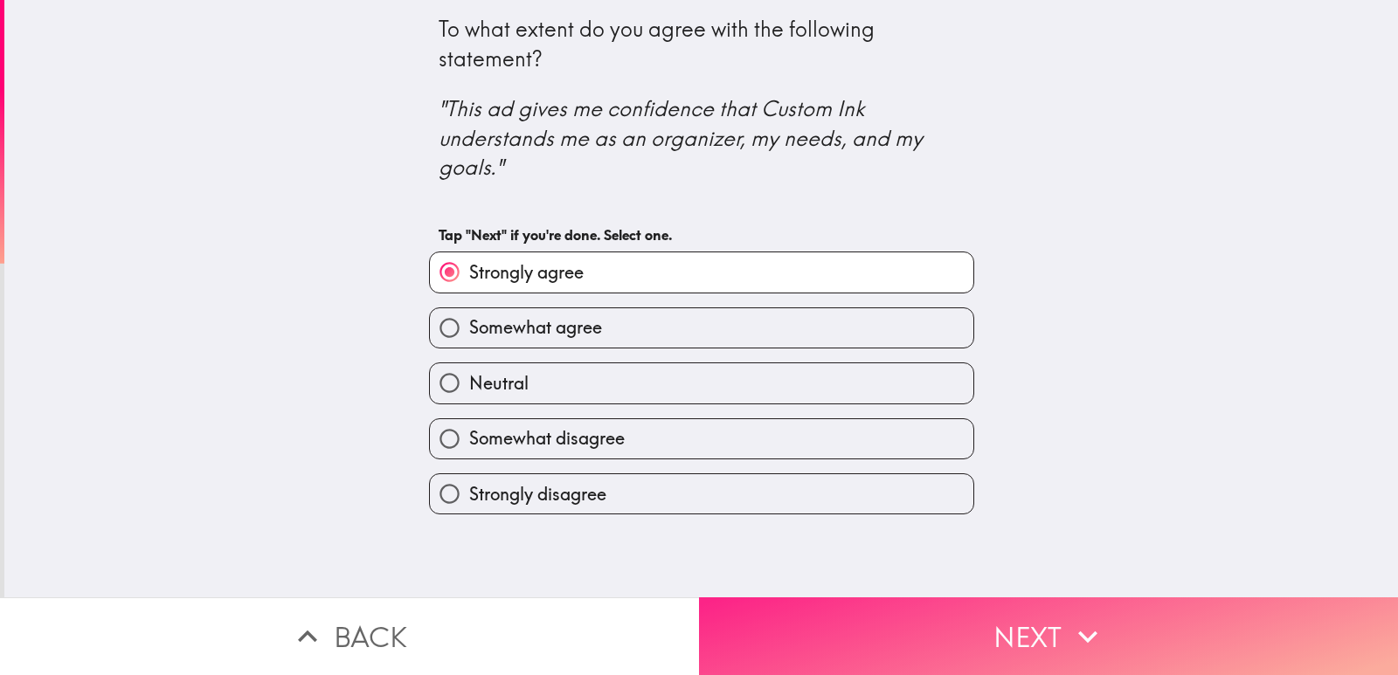
click at [789, 612] on button "Next" at bounding box center [1048, 637] width 699 height 78
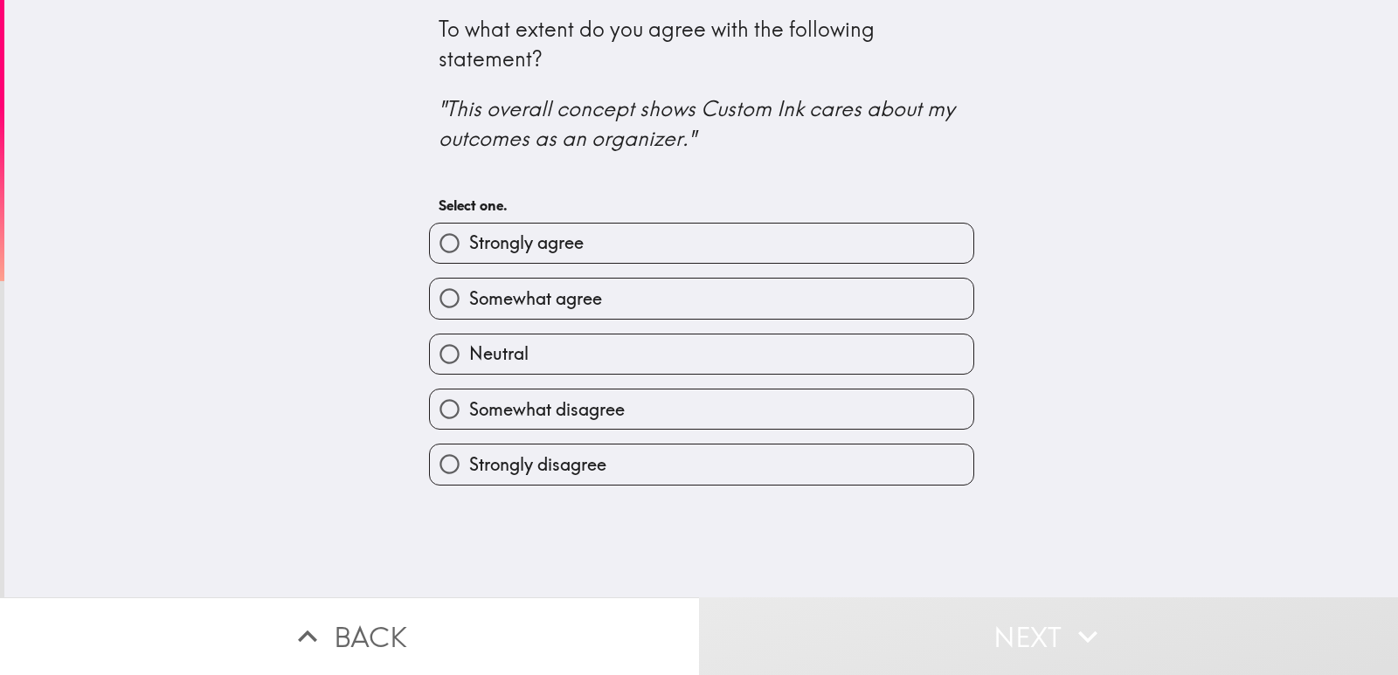
click at [559, 248] on span "Strongly agree" at bounding box center [526, 243] width 114 height 24
click at [469, 248] on input "Strongly agree" at bounding box center [449, 243] width 39 height 39
radio input "true"
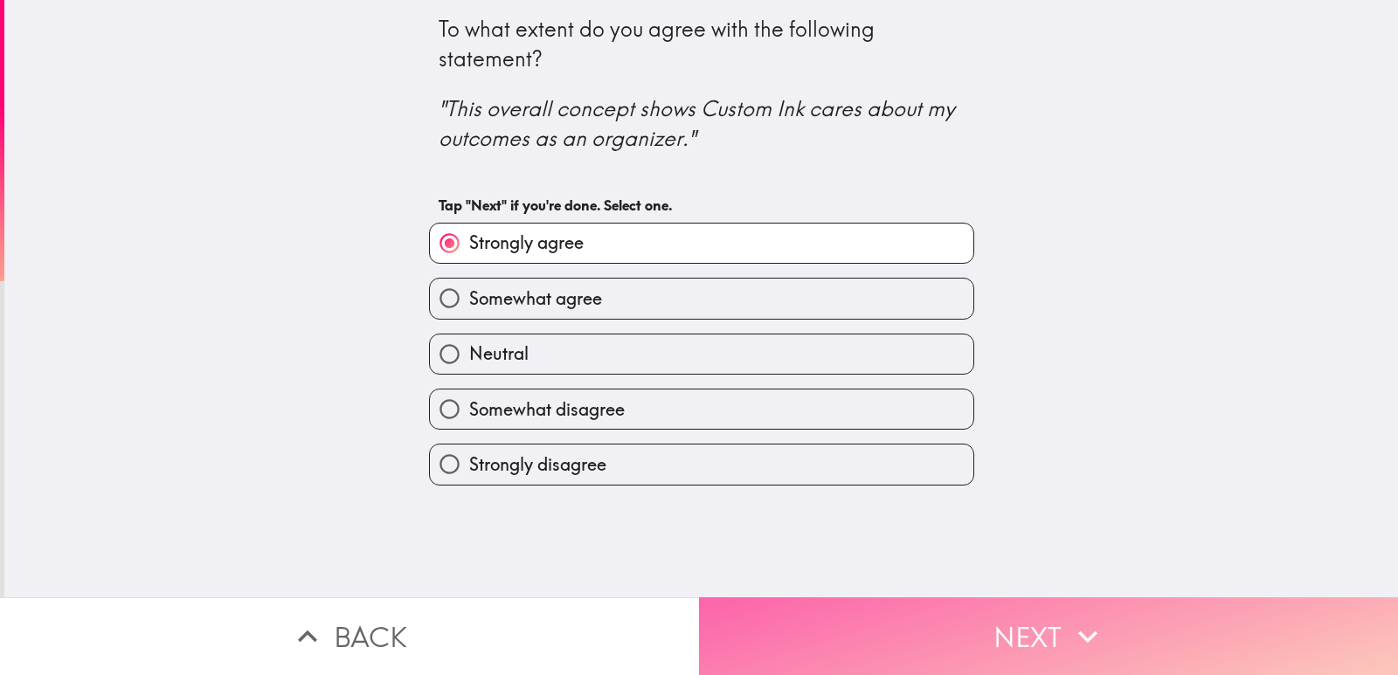
drag, startPoint x: 795, startPoint y: 612, endPoint x: 786, endPoint y: 605, distance: 11.2
click at [792, 610] on button "Next" at bounding box center [1048, 637] width 699 height 78
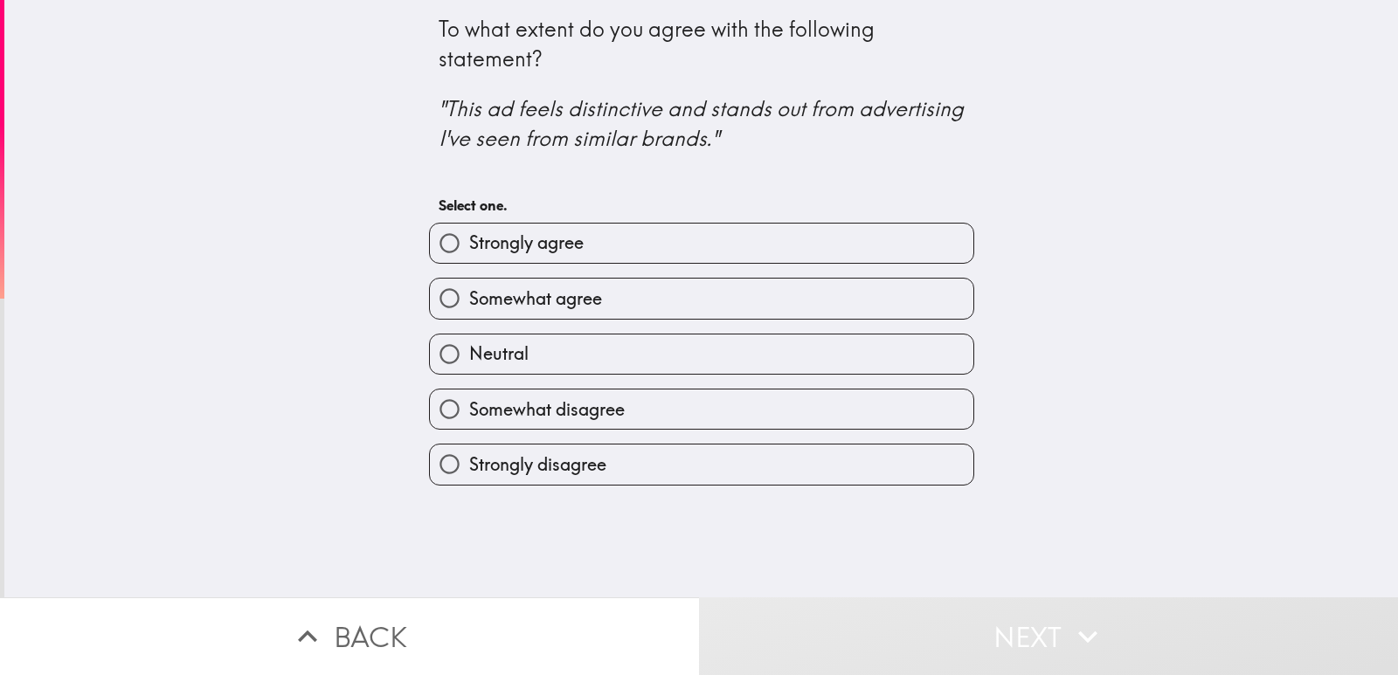
click at [619, 251] on label "Strongly agree" at bounding box center [702, 243] width 544 height 39
click at [469, 251] on input "Strongly agree" at bounding box center [449, 243] width 39 height 39
radio input "true"
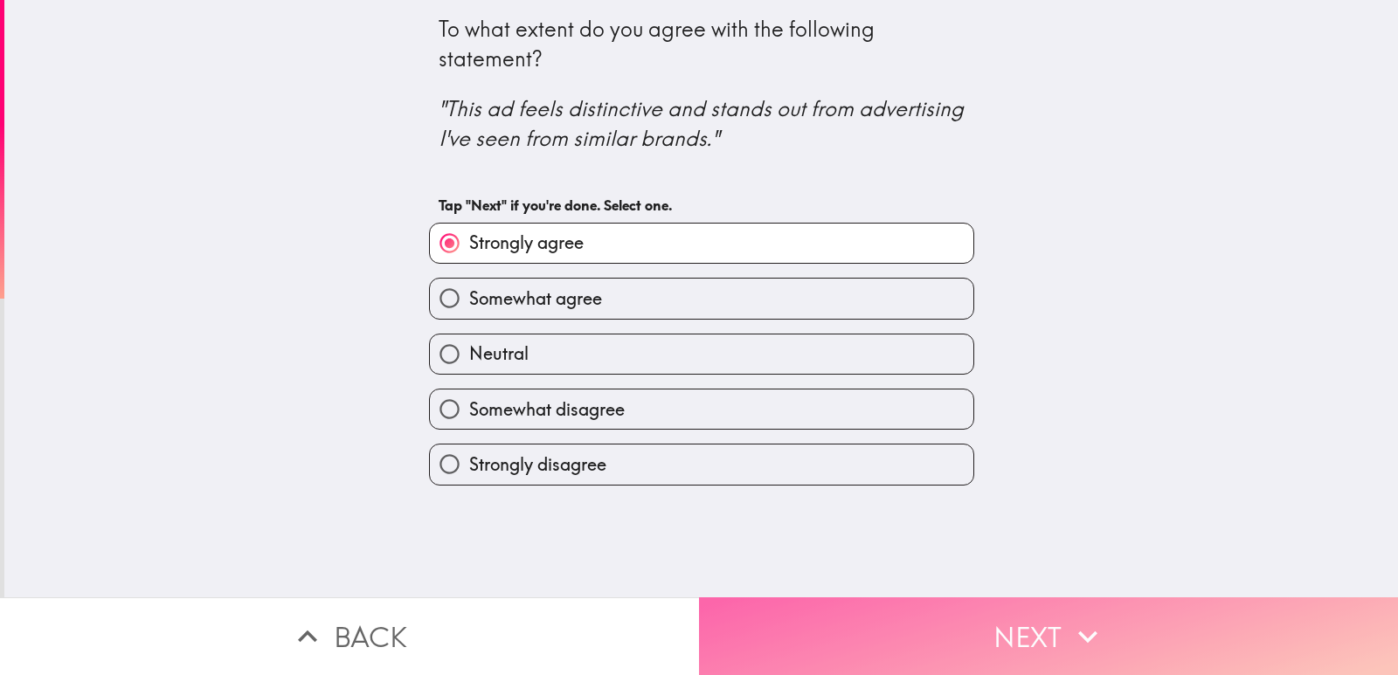
click at [824, 613] on button "Next" at bounding box center [1048, 637] width 699 height 78
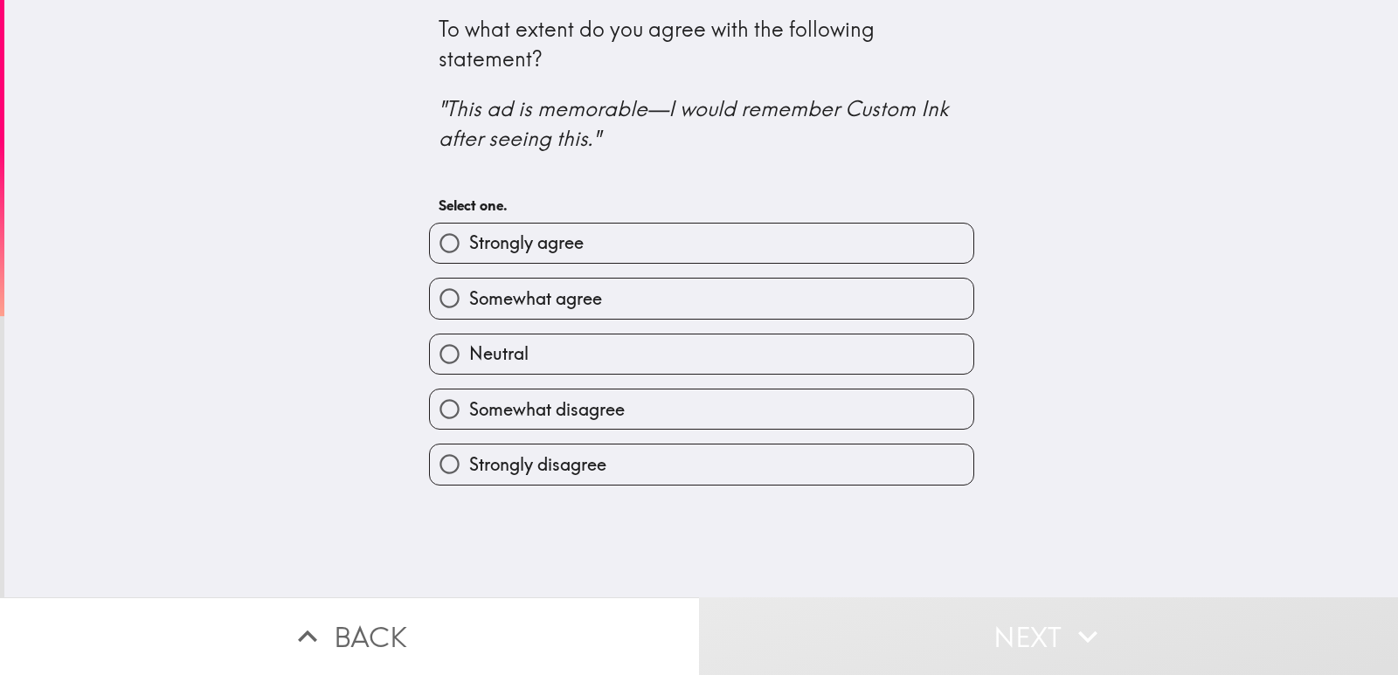
click at [557, 240] on span "Strongly agree" at bounding box center [526, 243] width 114 height 24
click at [469, 240] on input "Strongly agree" at bounding box center [449, 243] width 39 height 39
radio input "true"
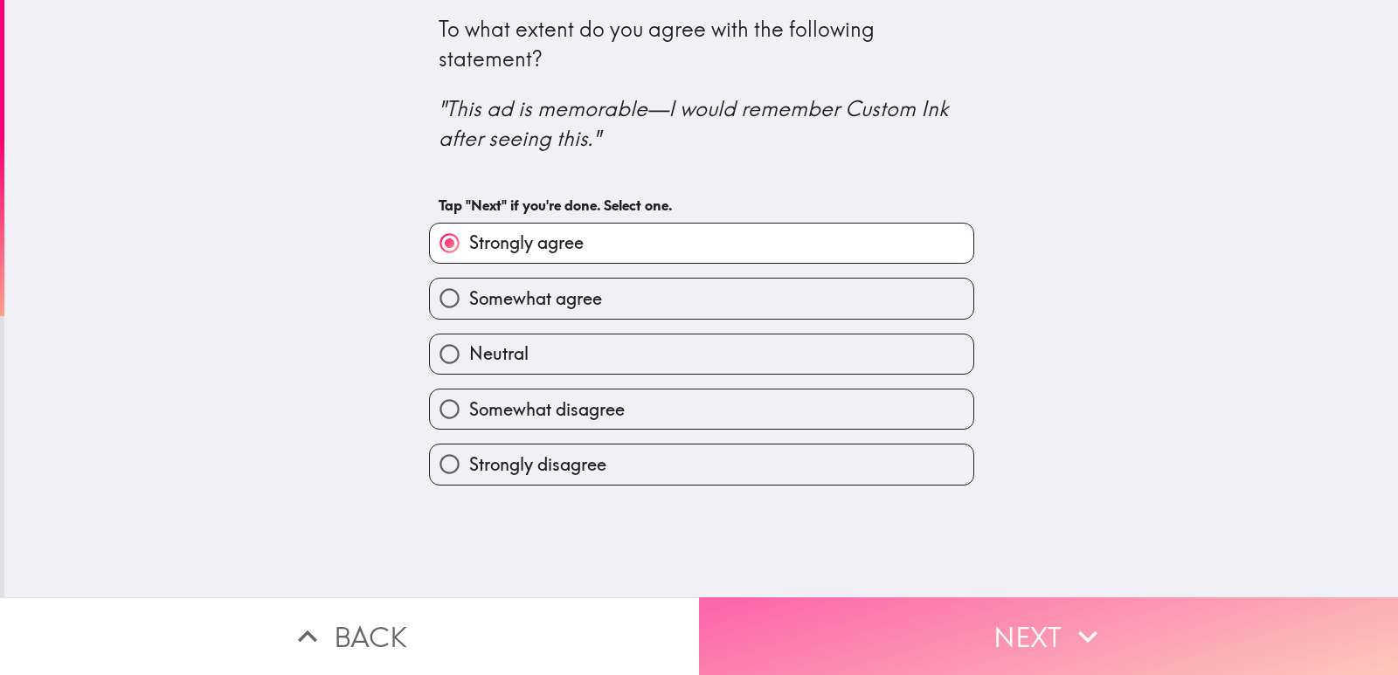
click at [870, 620] on button "Next" at bounding box center [1048, 637] width 699 height 78
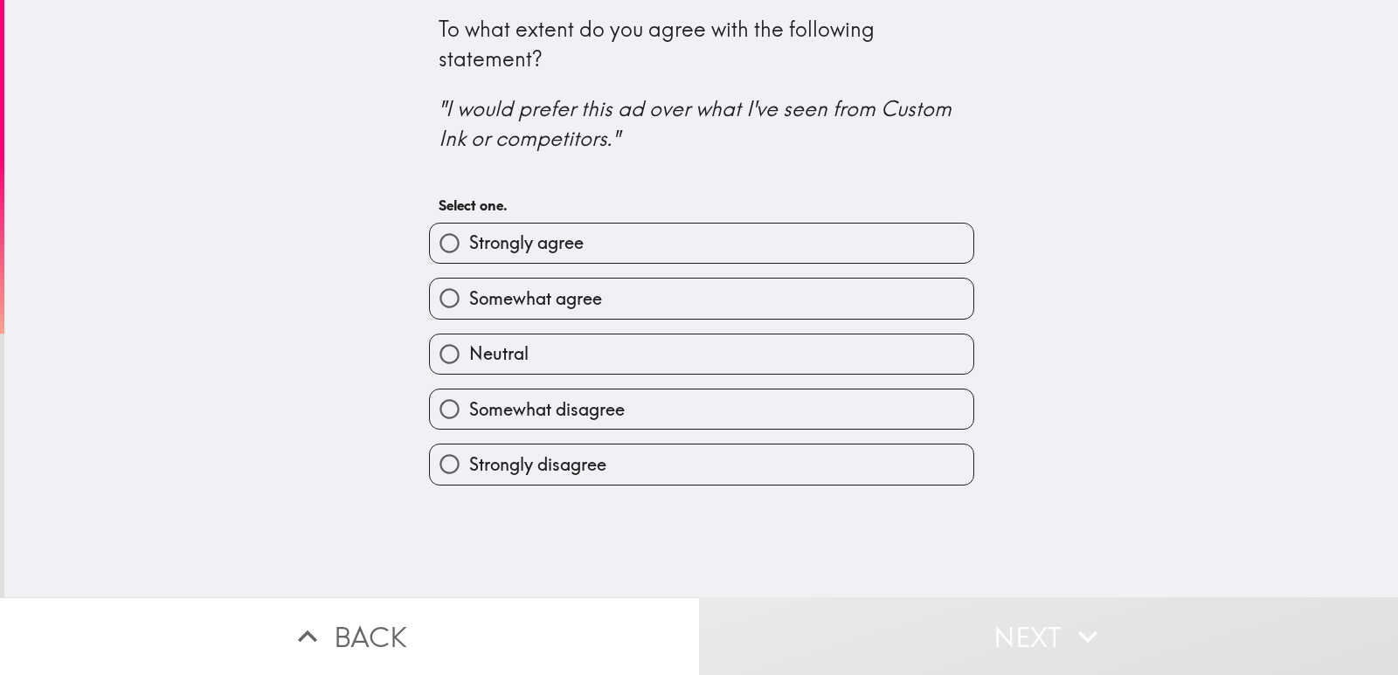
click at [671, 249] on label "Strongly agree" at bounding box center [702, 243] width 544 height 39
click at [469, 249] on input "Strongly agree" at bounding box center [449, 243] width 39 height 39
radio input "true"
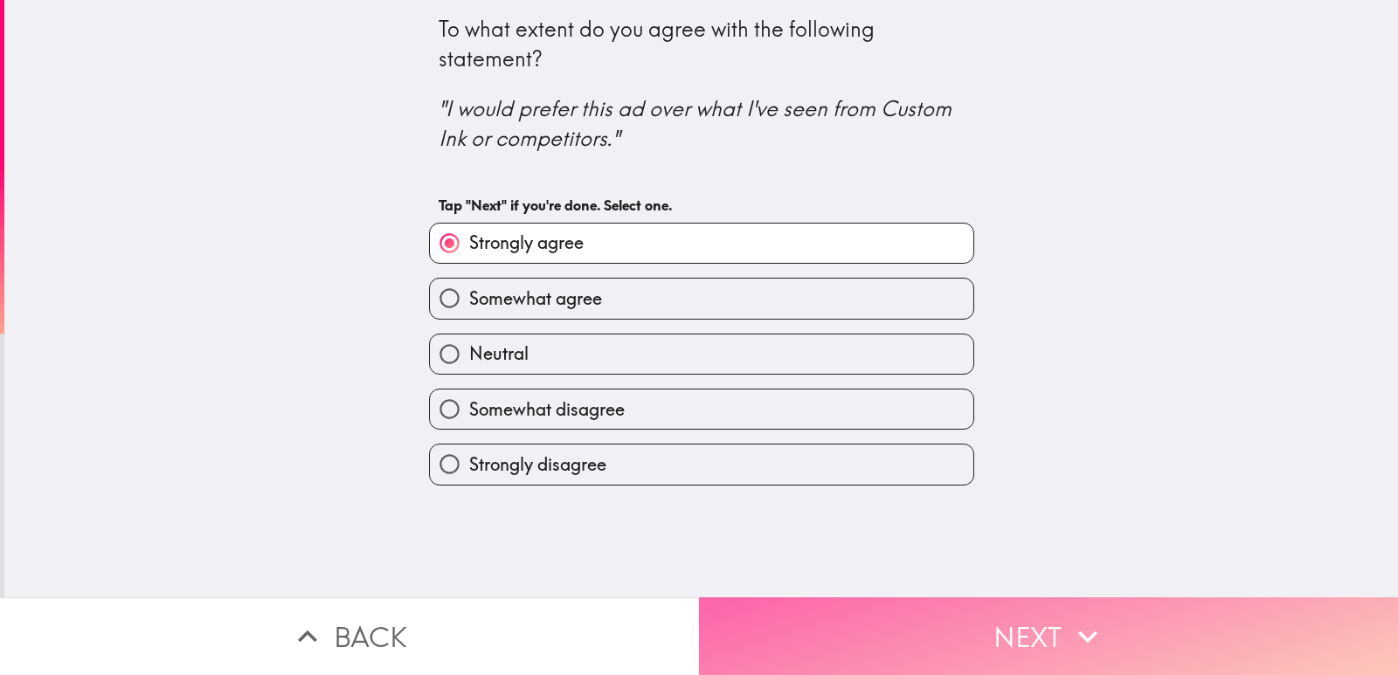
click at [746, 604] on button "Next" at bounding box center [1048, 637] width 699 height 78
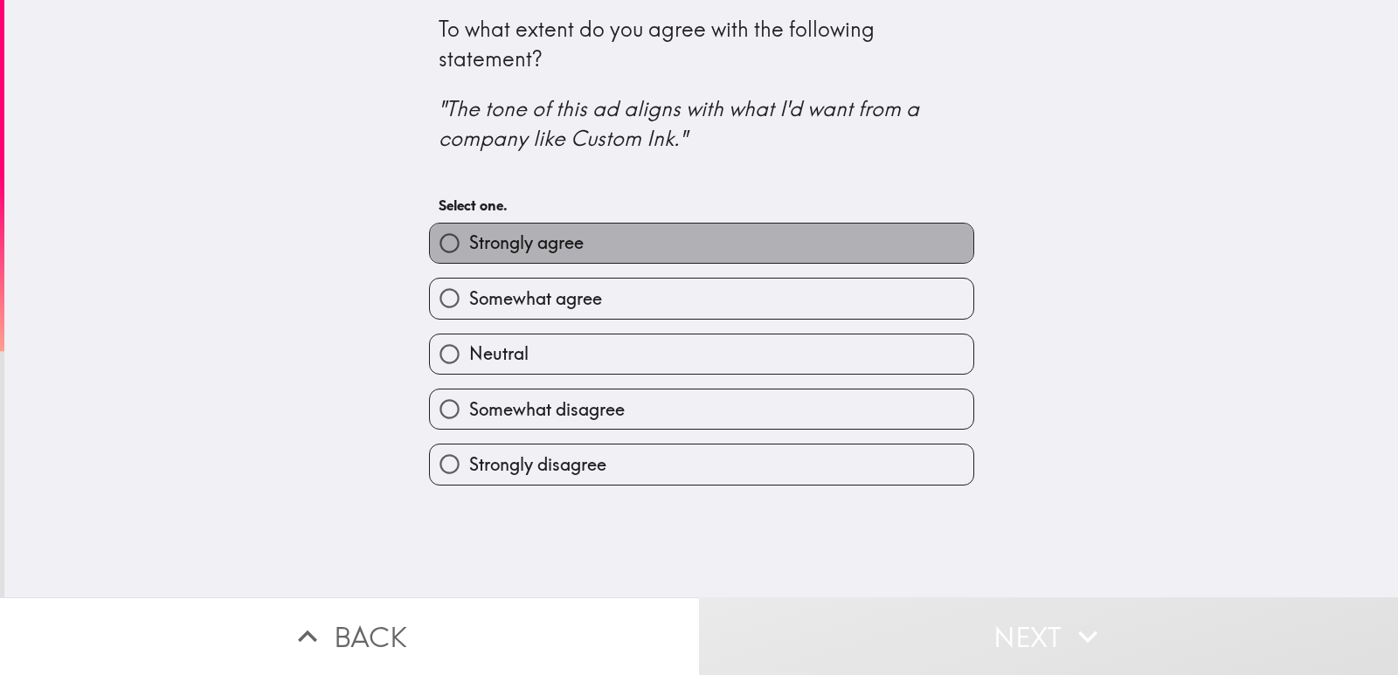
click at [627, 246] on label "Strongly agree" at bounding box center [702, 243] width 544 height 39
click at [469, 246] on input "Strongly agree" at bounding box center [449, 243] width 39 height 39
radio input "true"
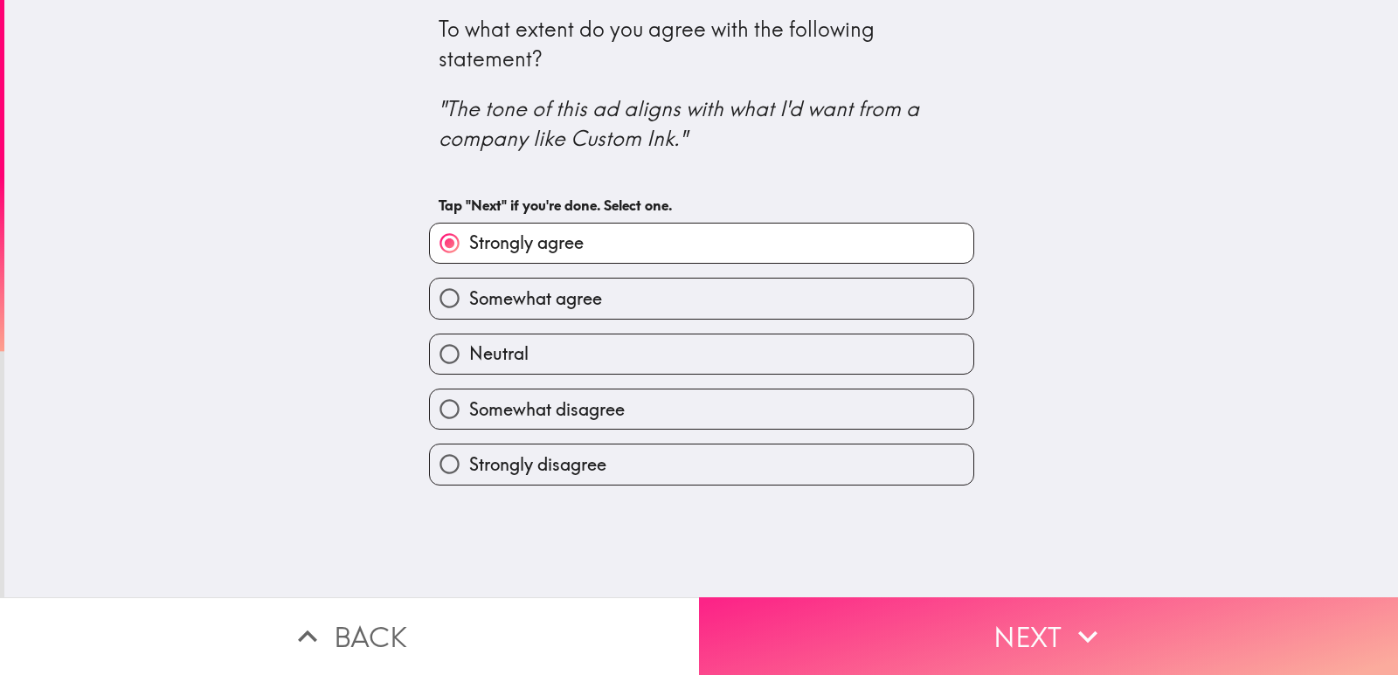
click at [806, 606] on button "Next" at bounding box center [1048, 637] width 699 height 78
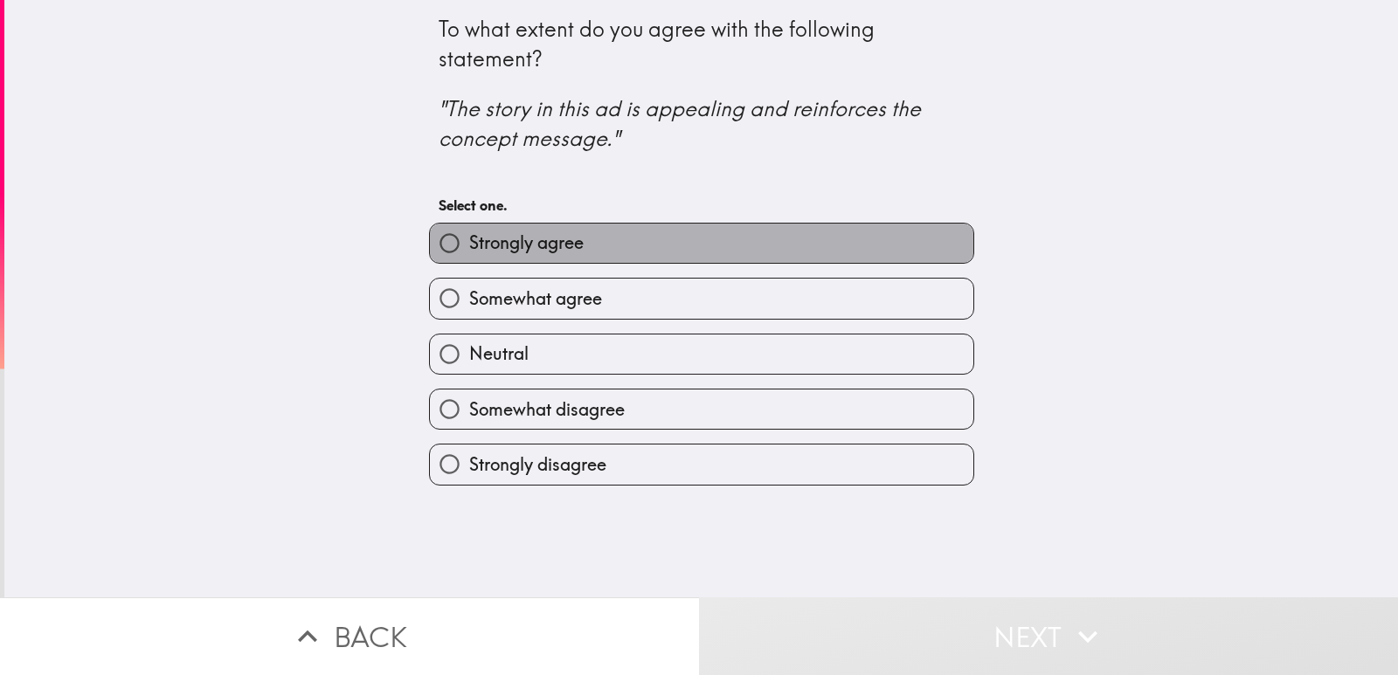
click at [644, 228] on label "Strongly agree" at bounding box center [702, 243] width 544 height 39
click at [469, 228] on input "Strongly agree" at bounding box center [449, 243] width 39 height 39
radio input "true"
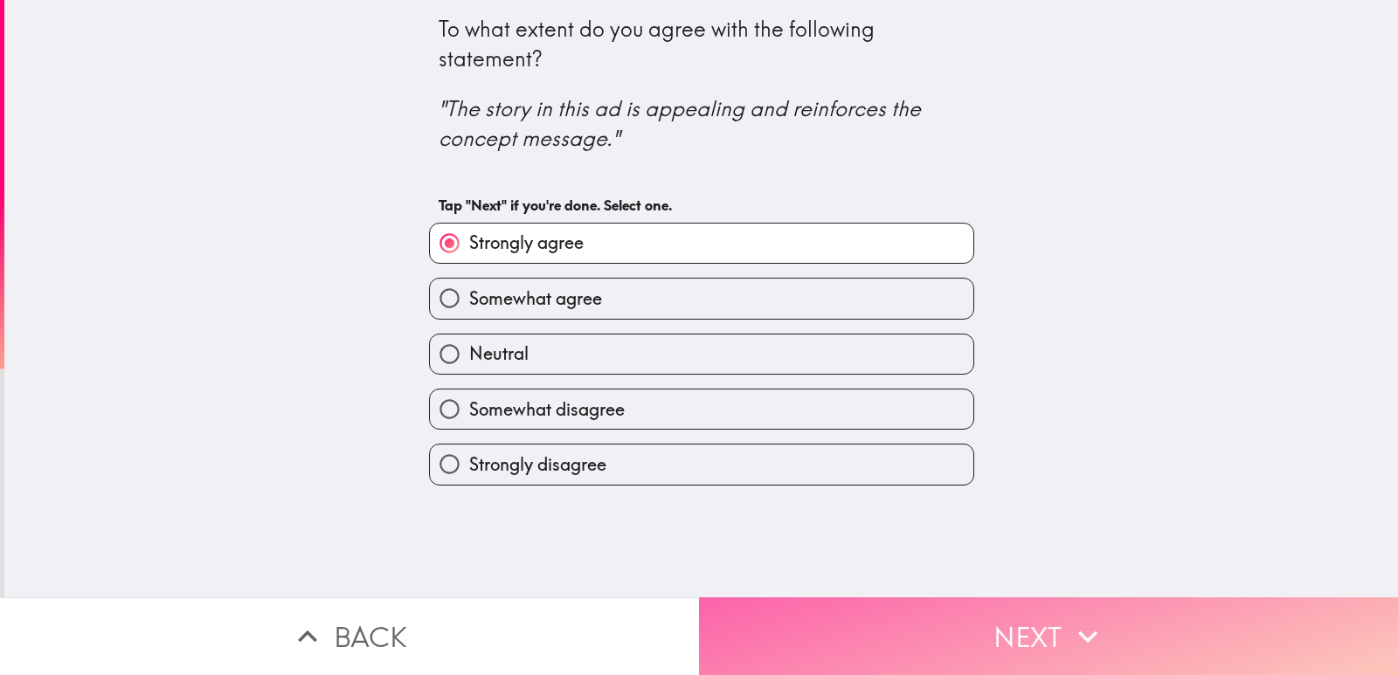
click at [821, 628] on button "Next" at bounding box center [1048, 637] width 699 height 78
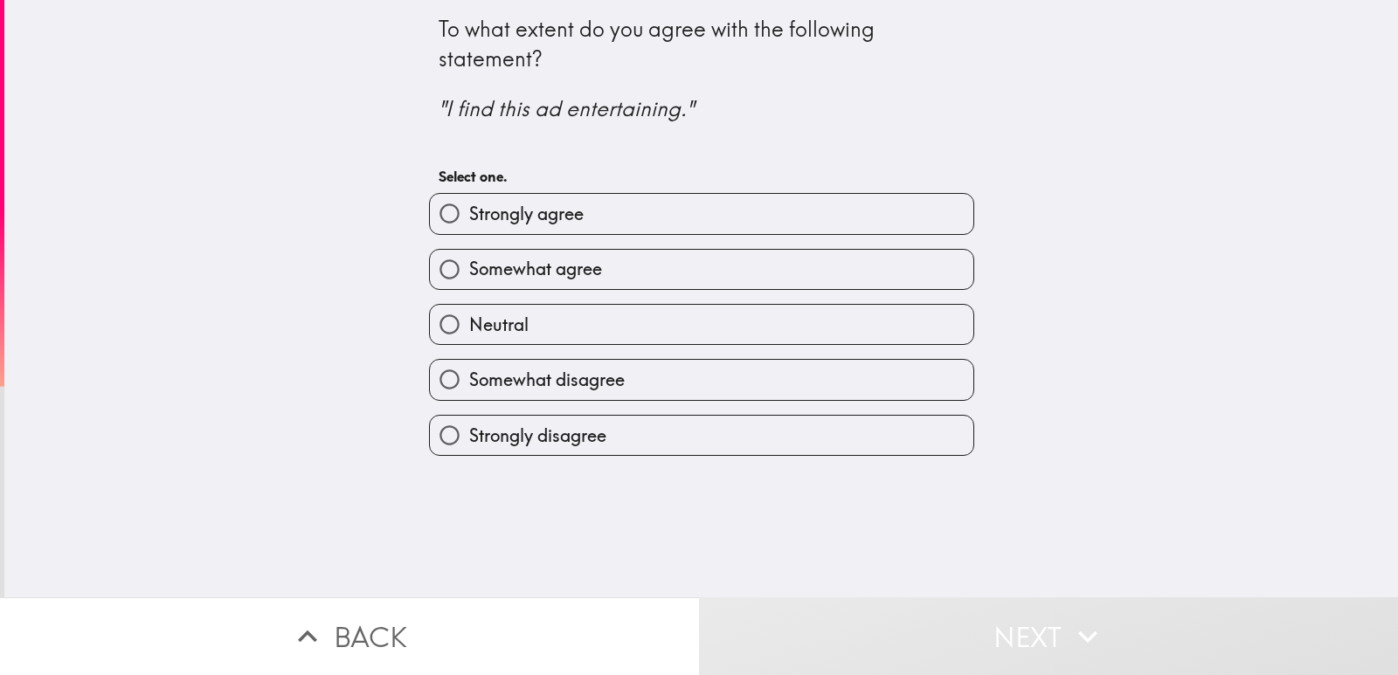
click at [578, 258] on span "Somewhat agree" at bounding box center [535, 269] width 133 height 24
click at [469, 258] on input "Somewhat agree" at bounding box center [449, 269] width 39 height 39
radio input "true"
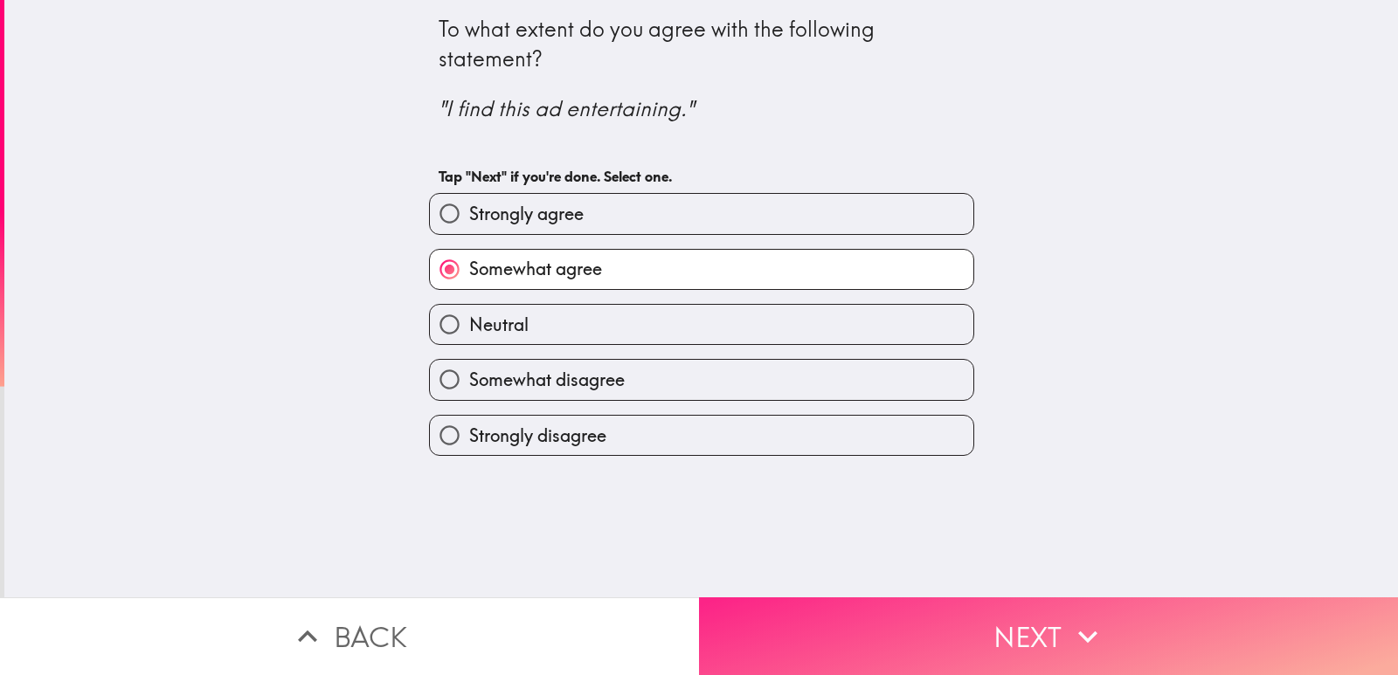
click at [854, 610] on button "Next" at bounding box center [1048, 637] width 699 height 78
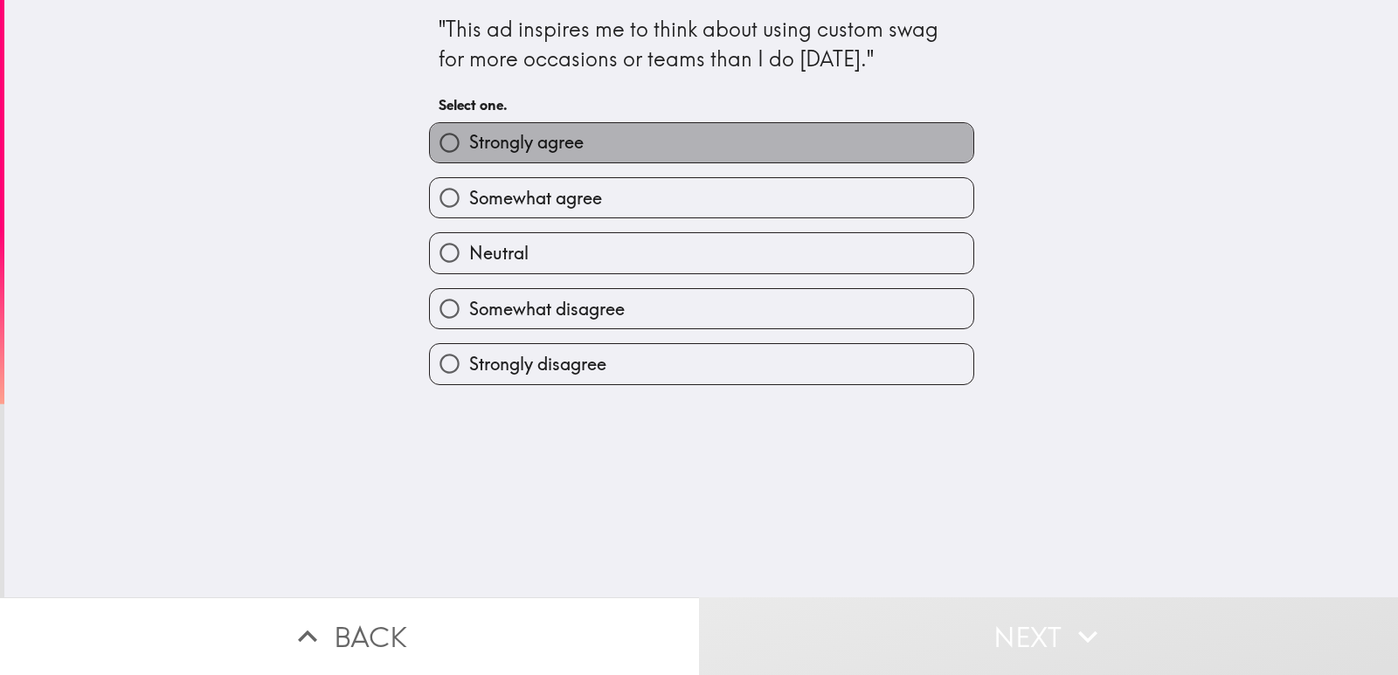
click at [634, 152] on label "Strongly agree" at bounding box center [702, 142] width 544 height 39
click at [469, 152] on input "Strongly agree" at bounding box center [449, 142] width 39 height 39
radio input "true"
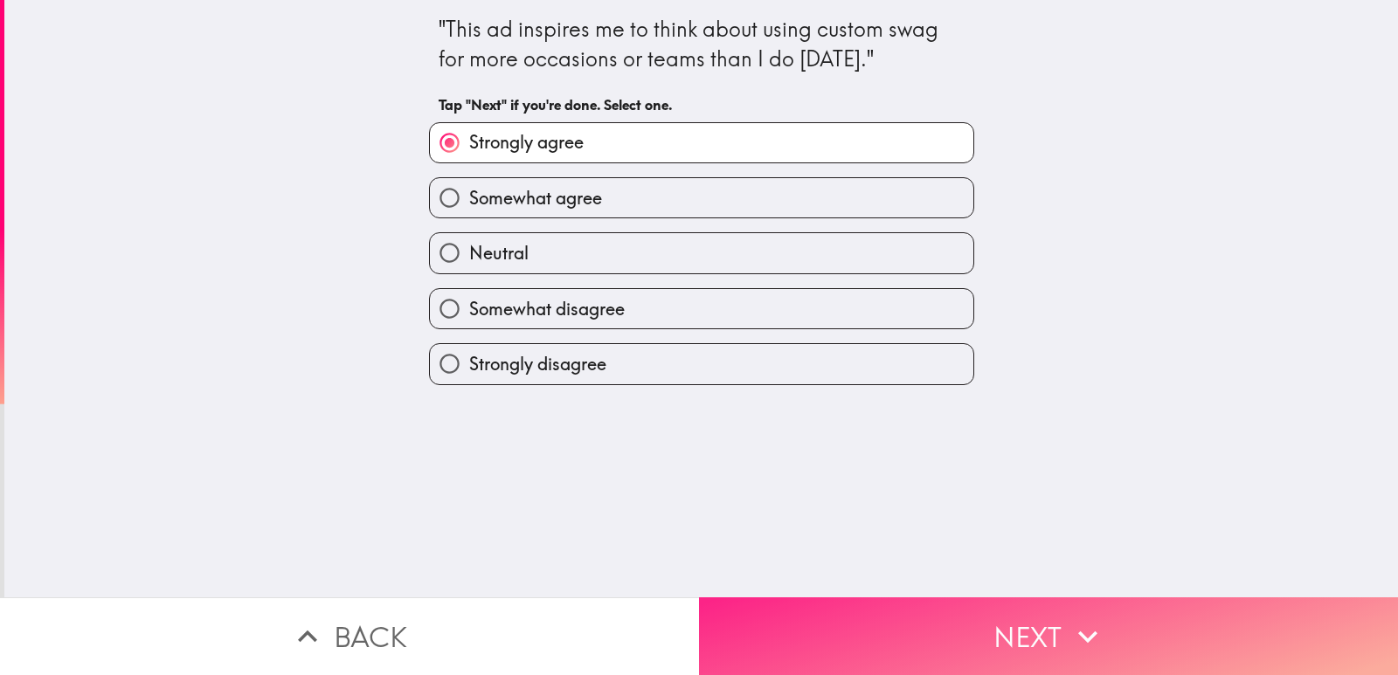
click at [812, 625] on button "Next" at bounding box center [1048, 637] width 699 height 78
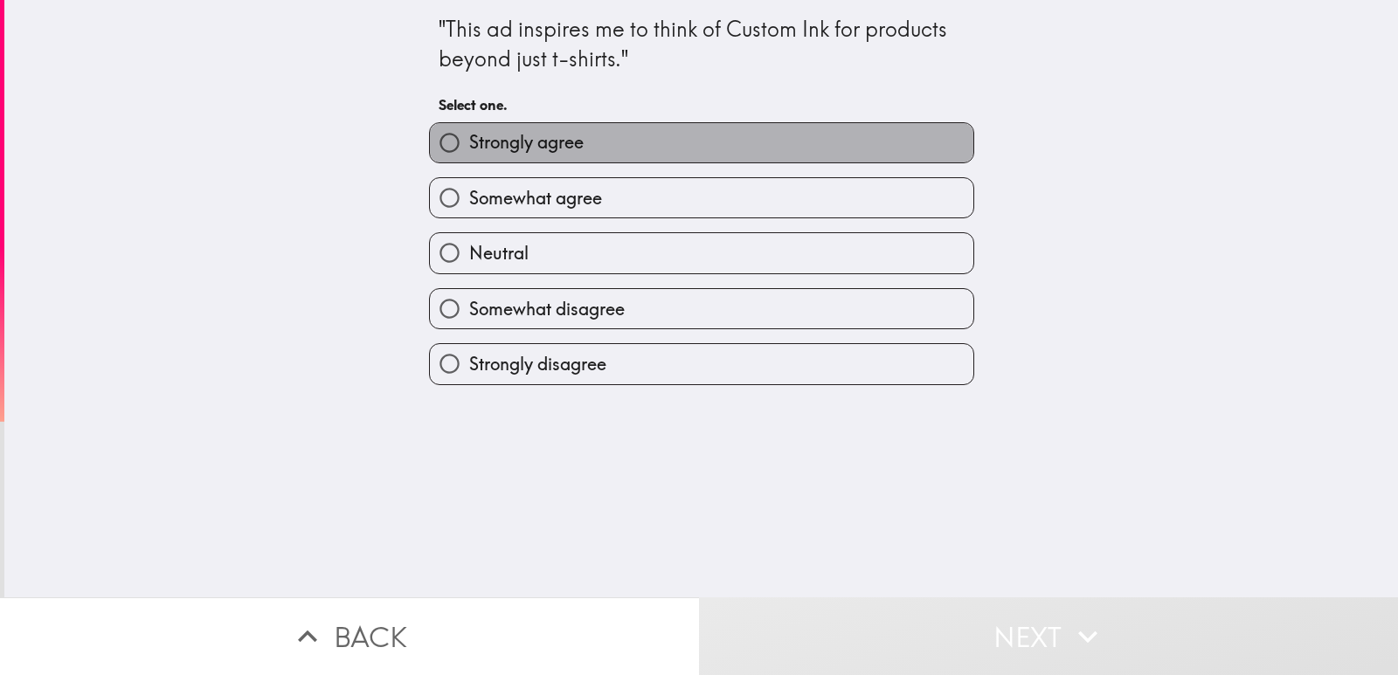
click at [653, 142] on label "Strongly agree" at bounding box center [702, 142] width 544 height 39
click at [469, 142] on input "Strongly agree" at bounding box center [449, 142] width 39 height 39
radio input "true"
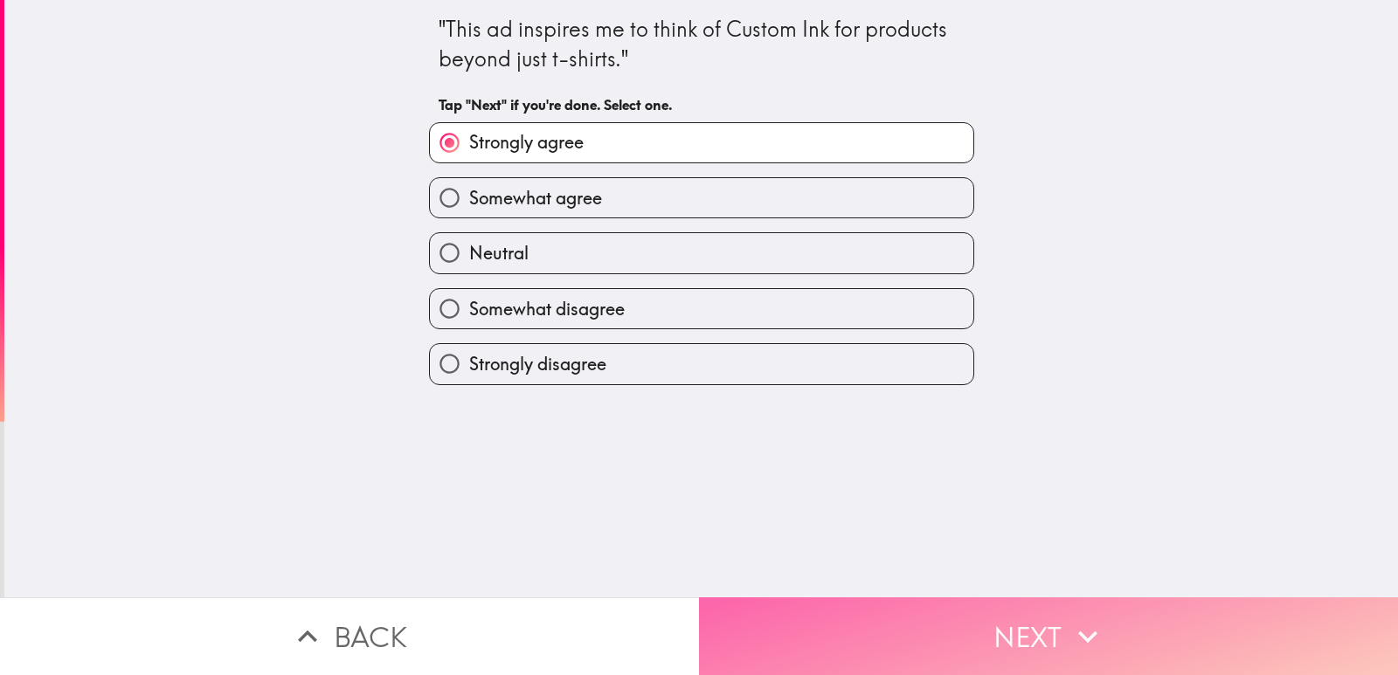
click at [840, 612] on button "Next" at bounding box center [1048, 637] width 699 height 78
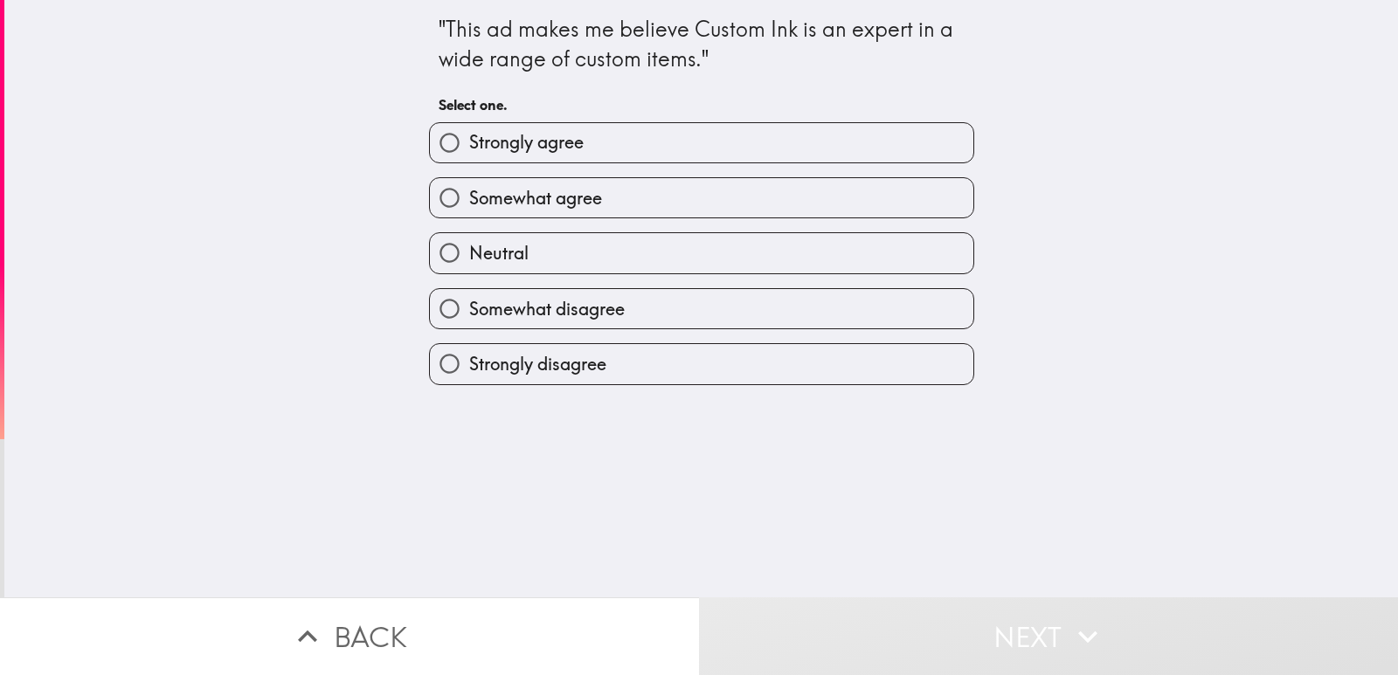
click at [654, 146] on label "Strongly agree" at bounding box center [702, 142] width 544 height 39
click at [469, 146] on input "Strongly agree" at bounding box center [449, 142] width 39 height 39
radio input "true"
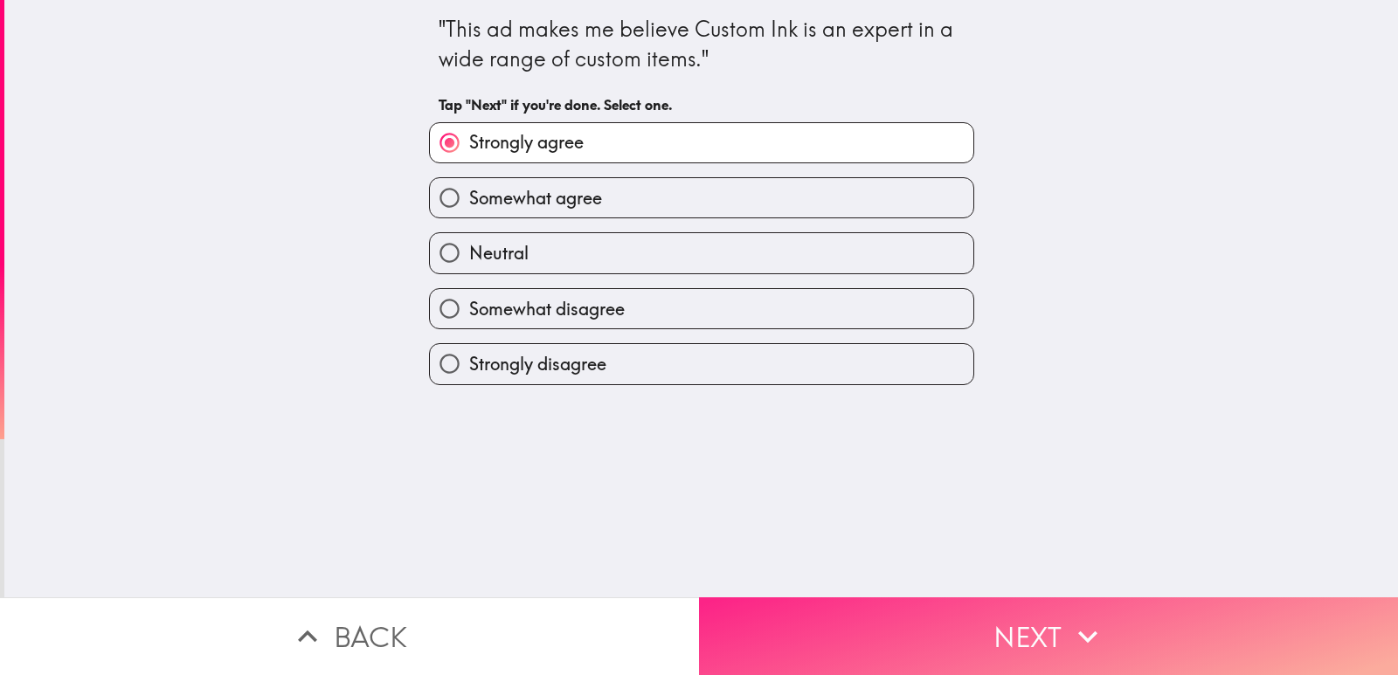
drag, startPoint x: 845, startPoint y: 622, endPoint x: 826, endPoint y: 608, distance: 23.8
click at [840, 618] on button "Next" at bounding box center [1048, 637] width 699 height 78
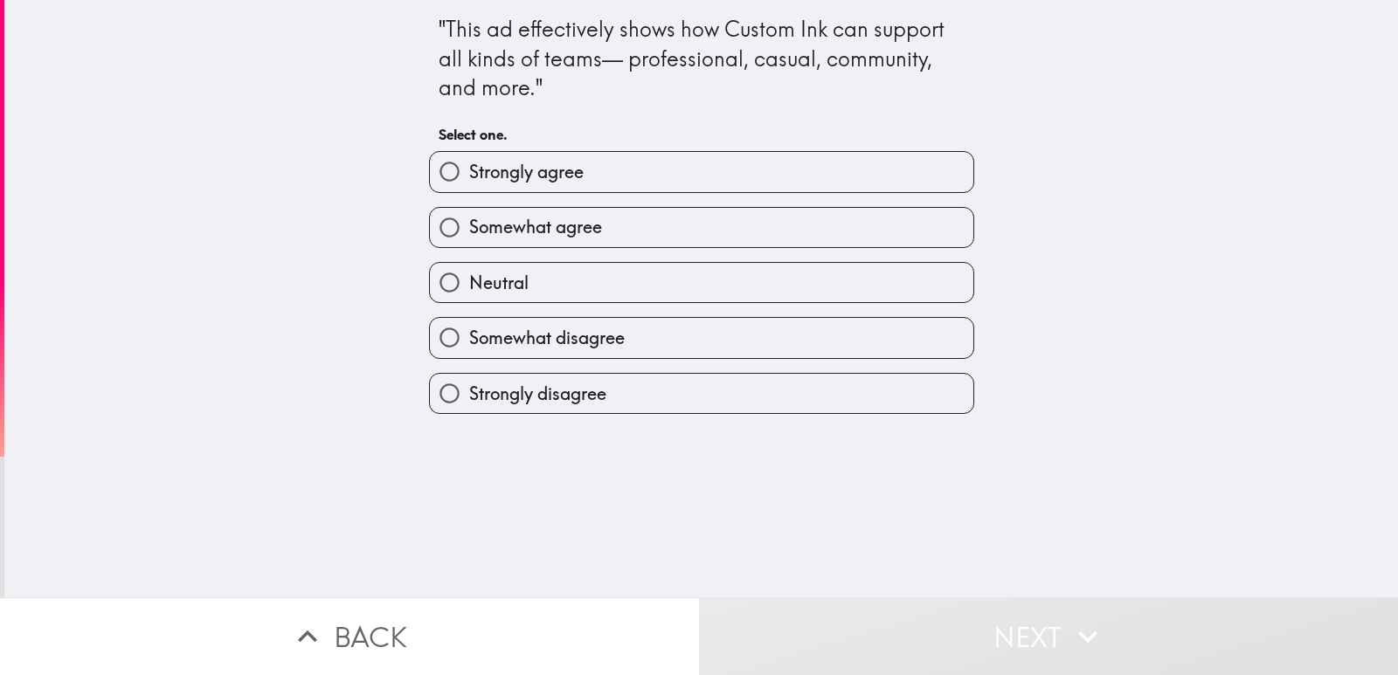
click at [543, 180] on span "Strongly agree" at bounding box center [526, 172] width 114 height 24
click at [469, 180] on input "Strongly agree" at bounding box center [449, 171] width 39 height 39
radio input "true"
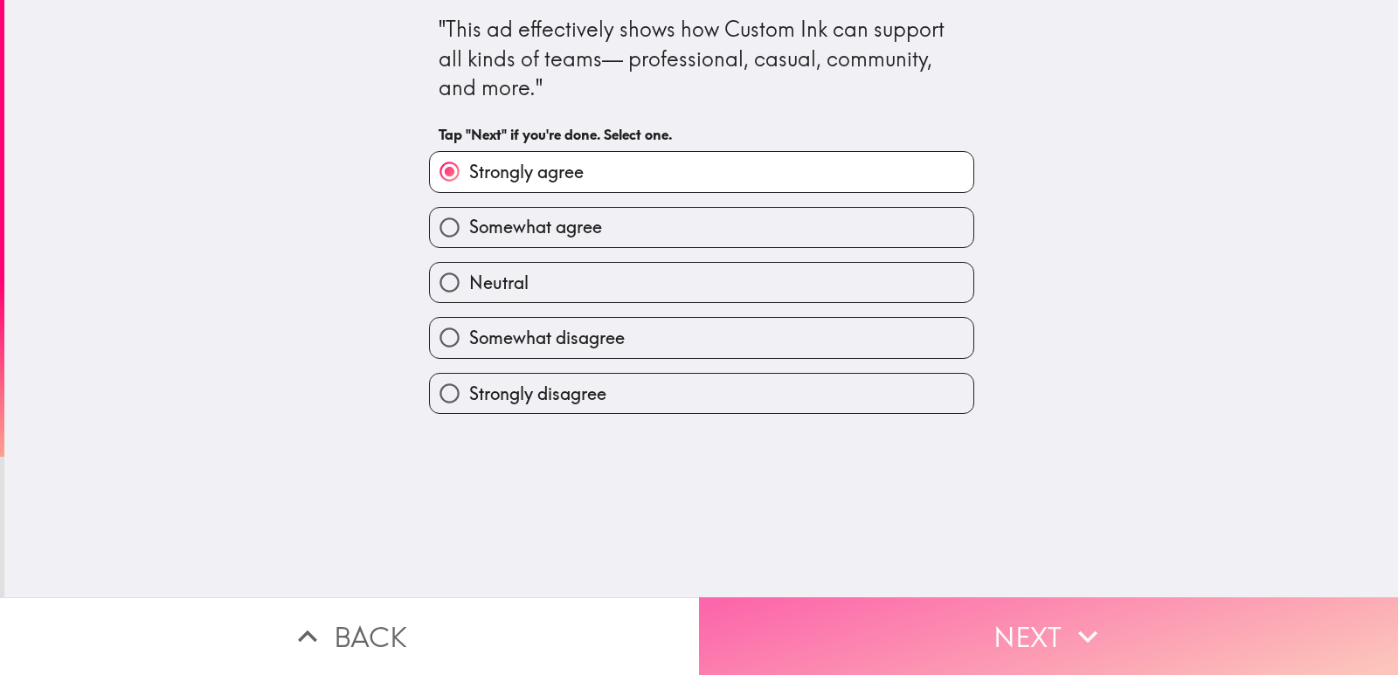
click at [809, 600] on button "Next" at bounding box center [1048, 637] width 699 height 78
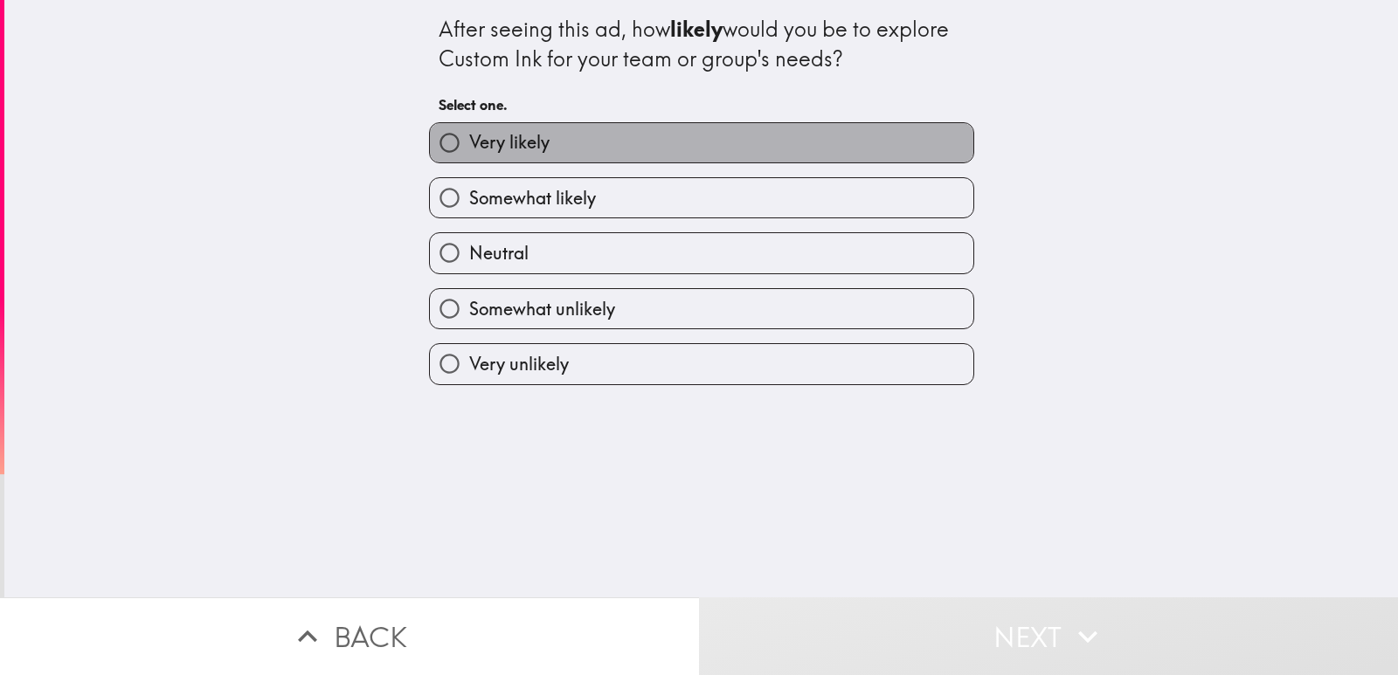
click at [750, 149] on label "Very likely" at bounding box center [702, 142] width 544 height 39
click at [469, 149] on input "Very likely" at bounding box center [449, 142] width 39 height 39
radio input "true"
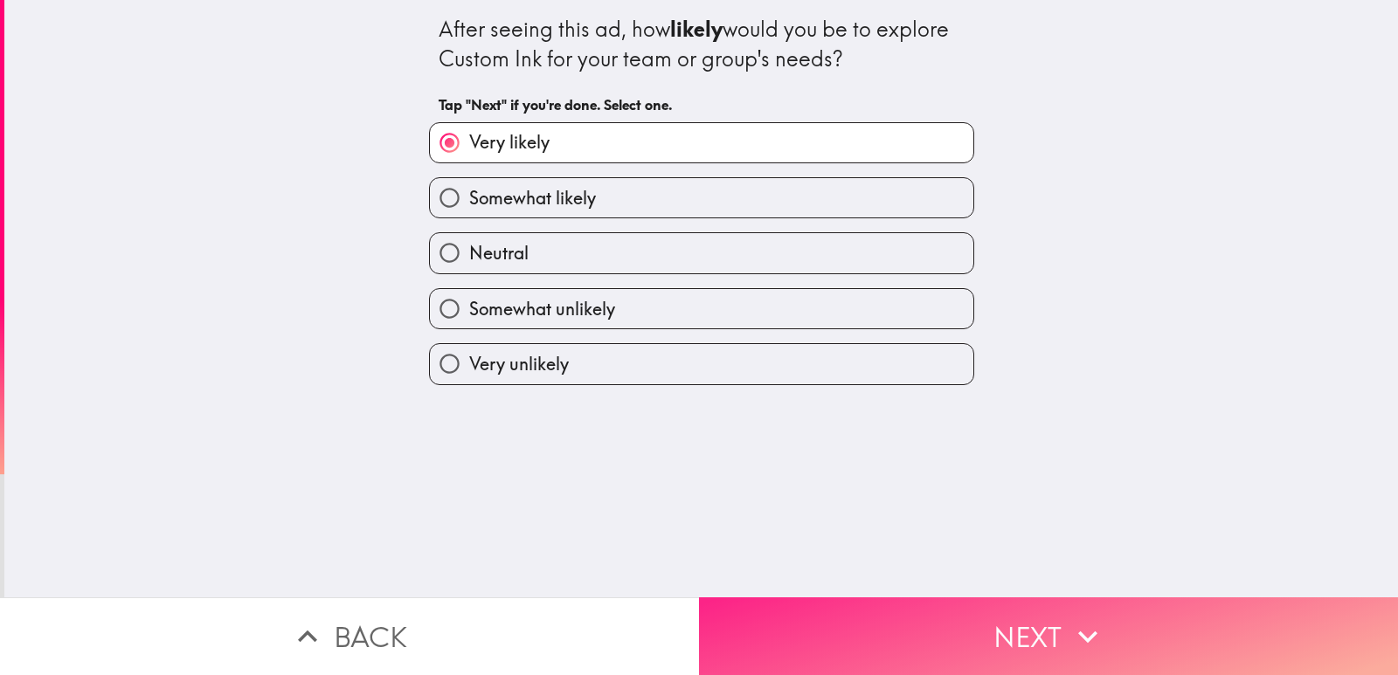
click at [855, 611] on button "Next" at bounding box center [1048, 637] width 699 height 78
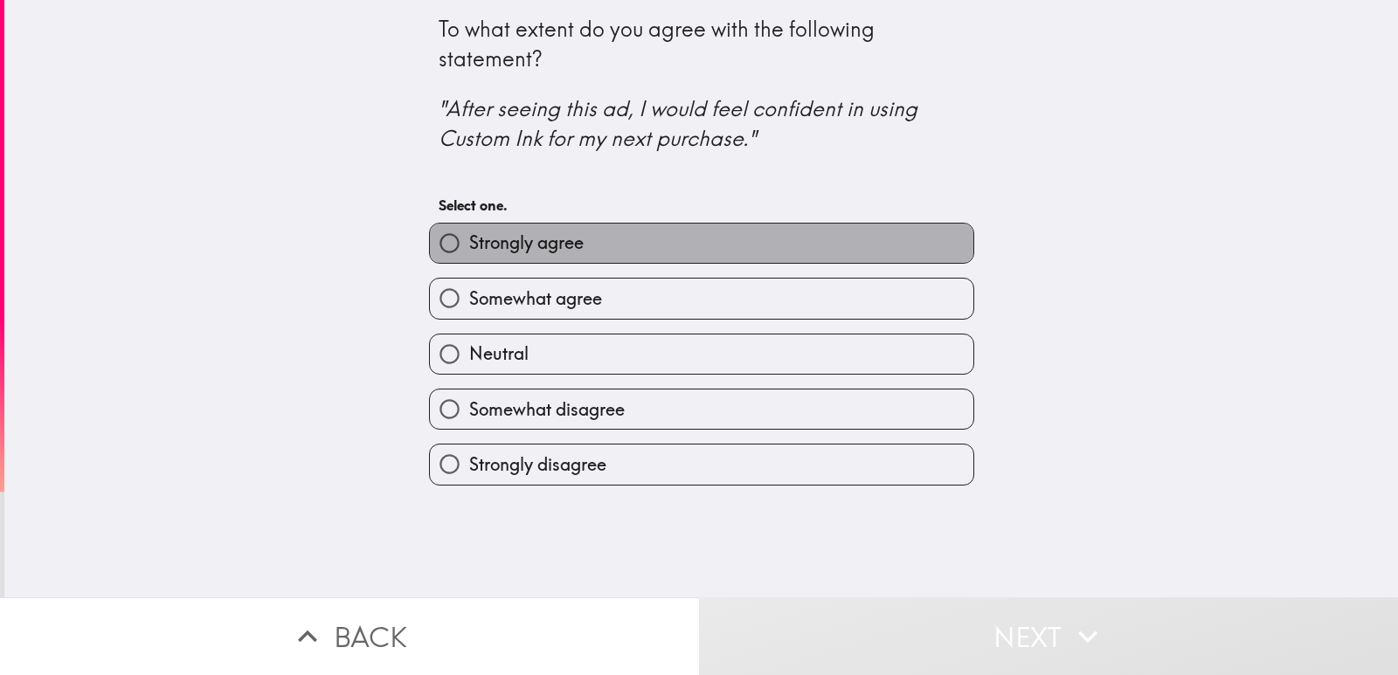
click at [621, 233] on label "Strongly agree" at bounding box center [702, 243] width 544 height 39
click at [469, 233] on input "Strongly agree" at bounding box center [449, 243] width 39 height 39
radio input "true"
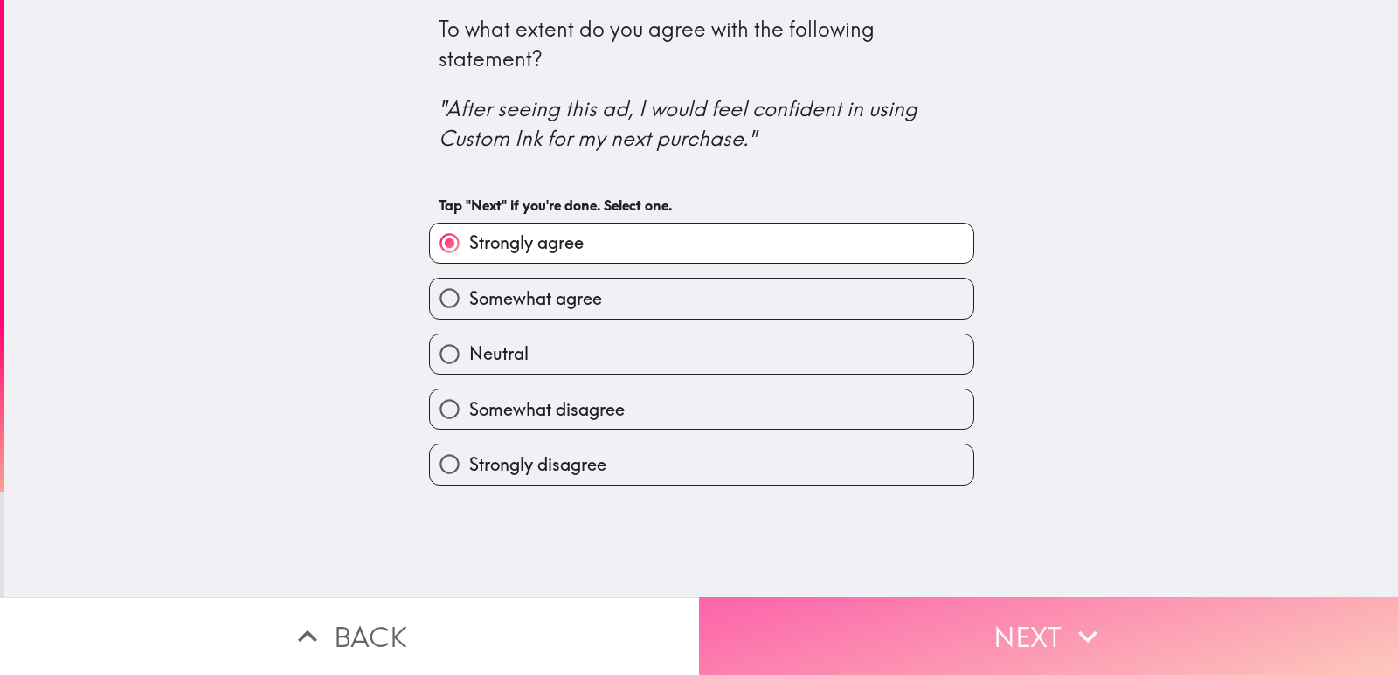
click at [819, 630] on button "Next" at bounding box center [1048, 637] width 699 height 78
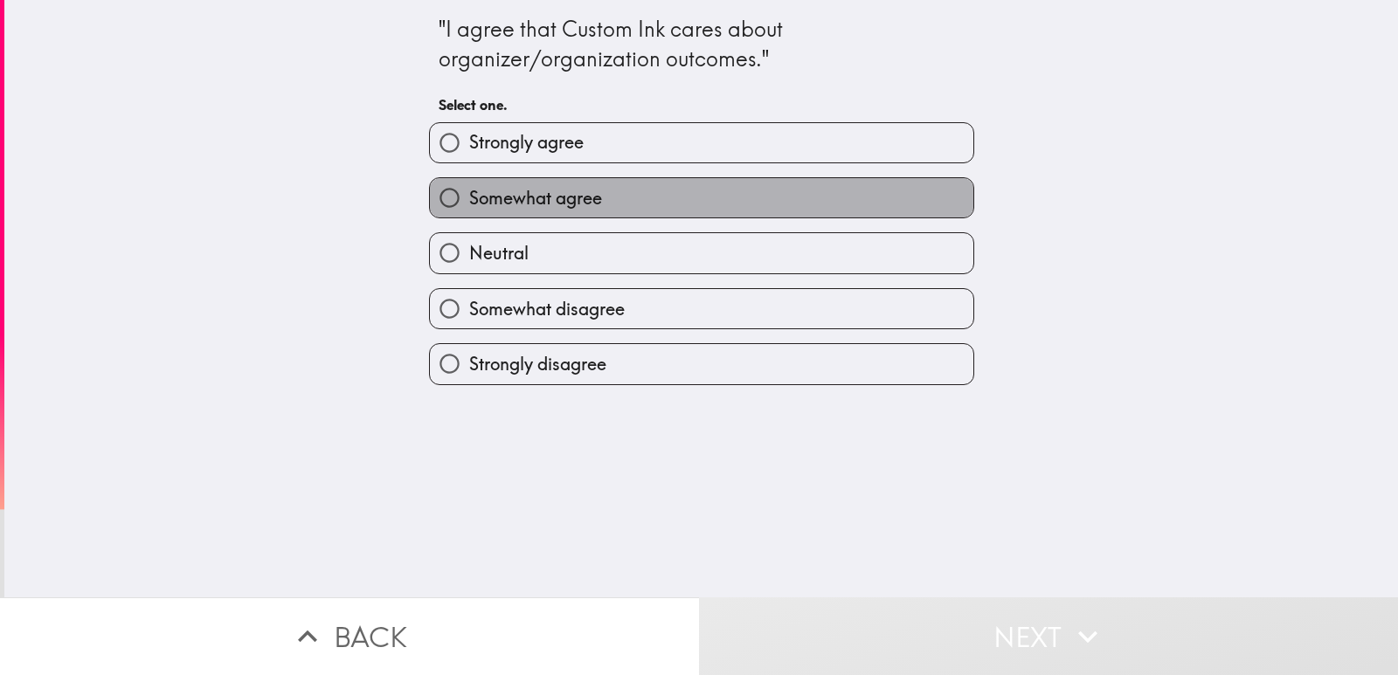
click at [512, 198] on span "Somewhat agree" at bounding box center [535, 198] width 133 height 24
click at [469, 198] on input "Somewhat agree" at bounding box center [449, 197] width 39 height 39
radio input "true"
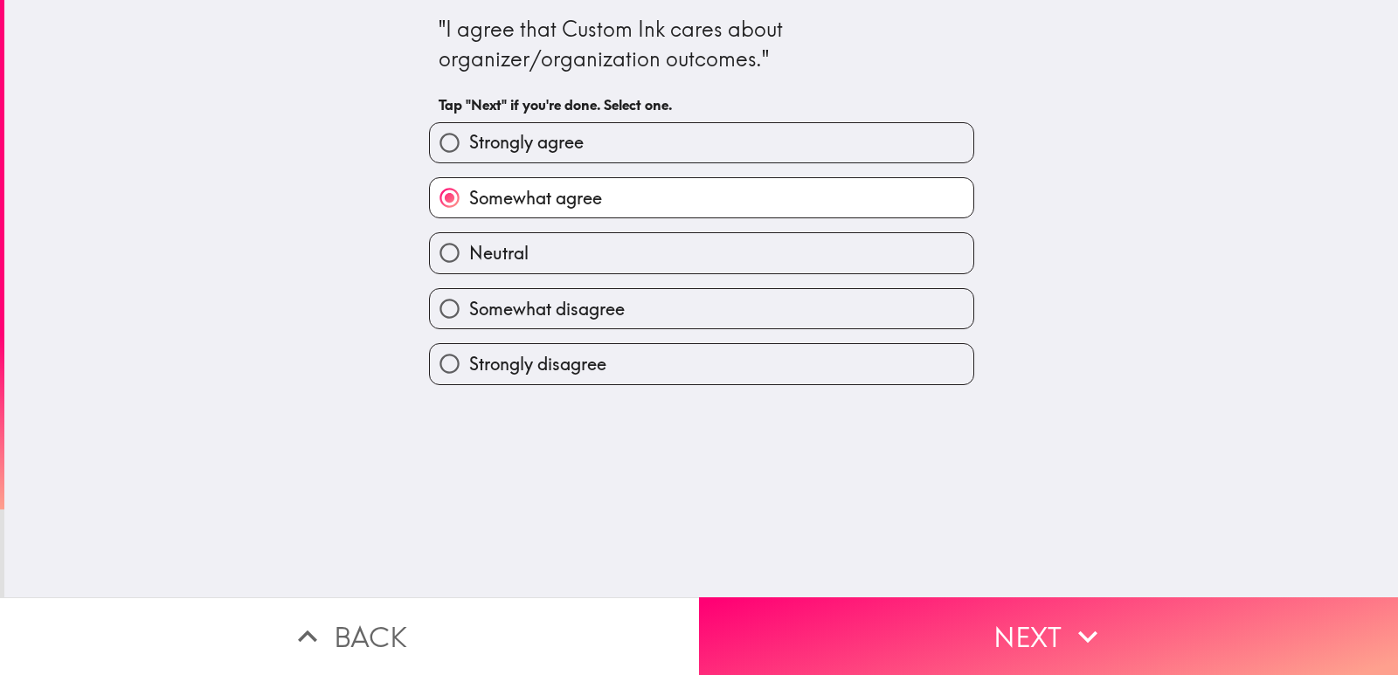
drag, startPoint x: 799, startPoint y: 594, endPoint x: 784, endPoint y: 577, distance: 22.9
click at [791, 598] on button "Next" at bounding box center [1048, 637] width 699 height 78
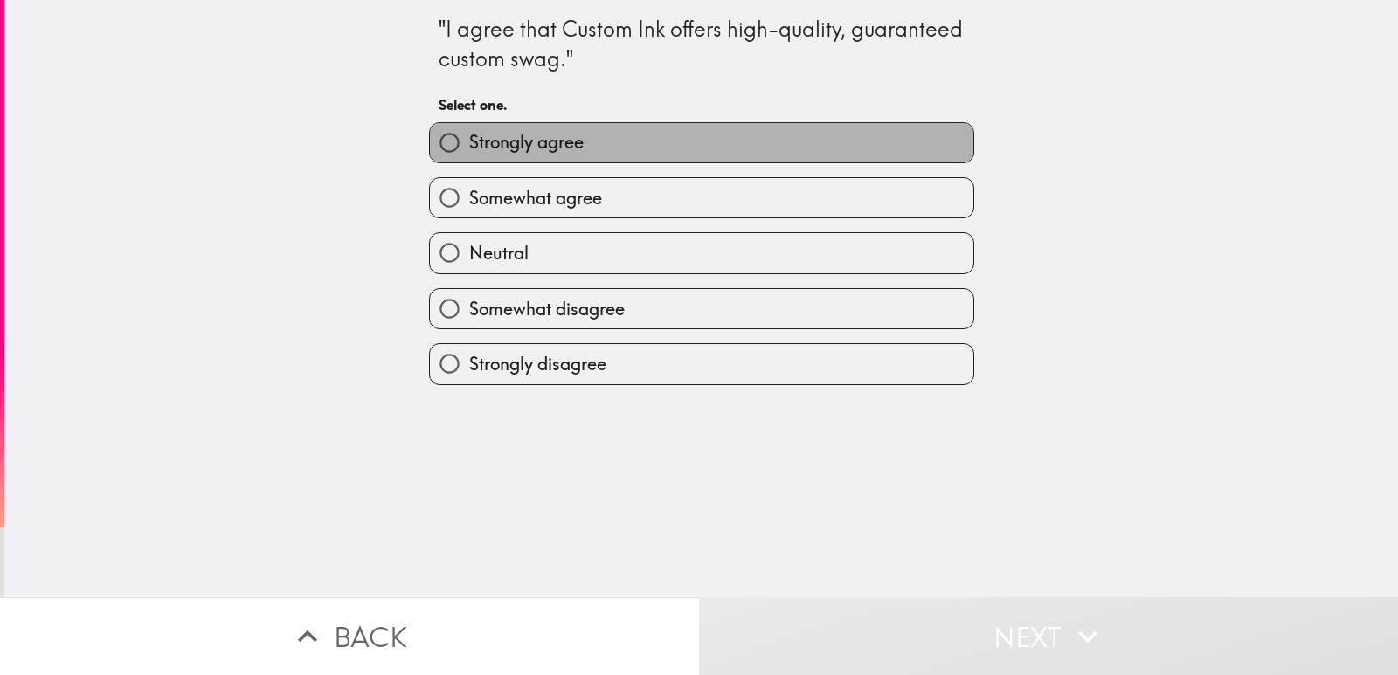
click at [574, 142] on label "Strongly agree" at bounding box center [702, 142] width 544 height 39
click at [469, 142] on input "Strongly agree" at bounding box center [449, 142] width 39 height 39
radio input "true"
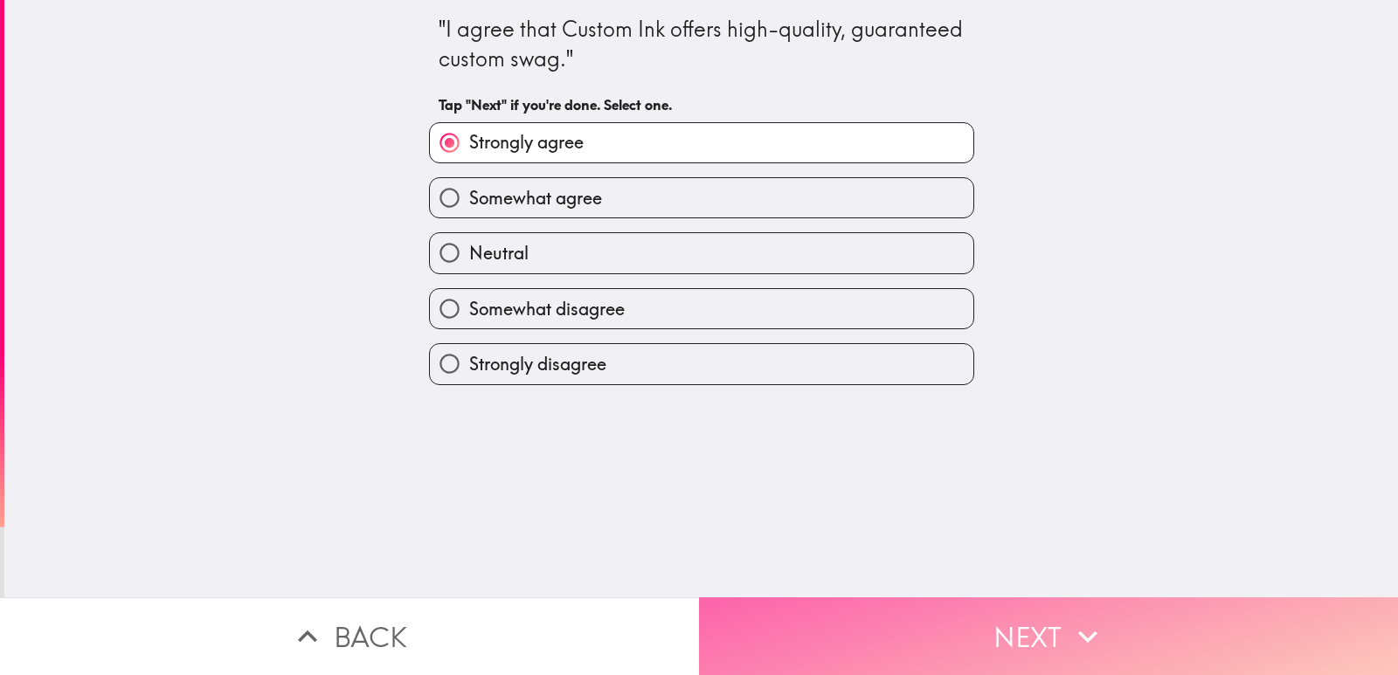
click at [812, 607] on button "Next" at bounding box center [1048, 637] width 699 height 78
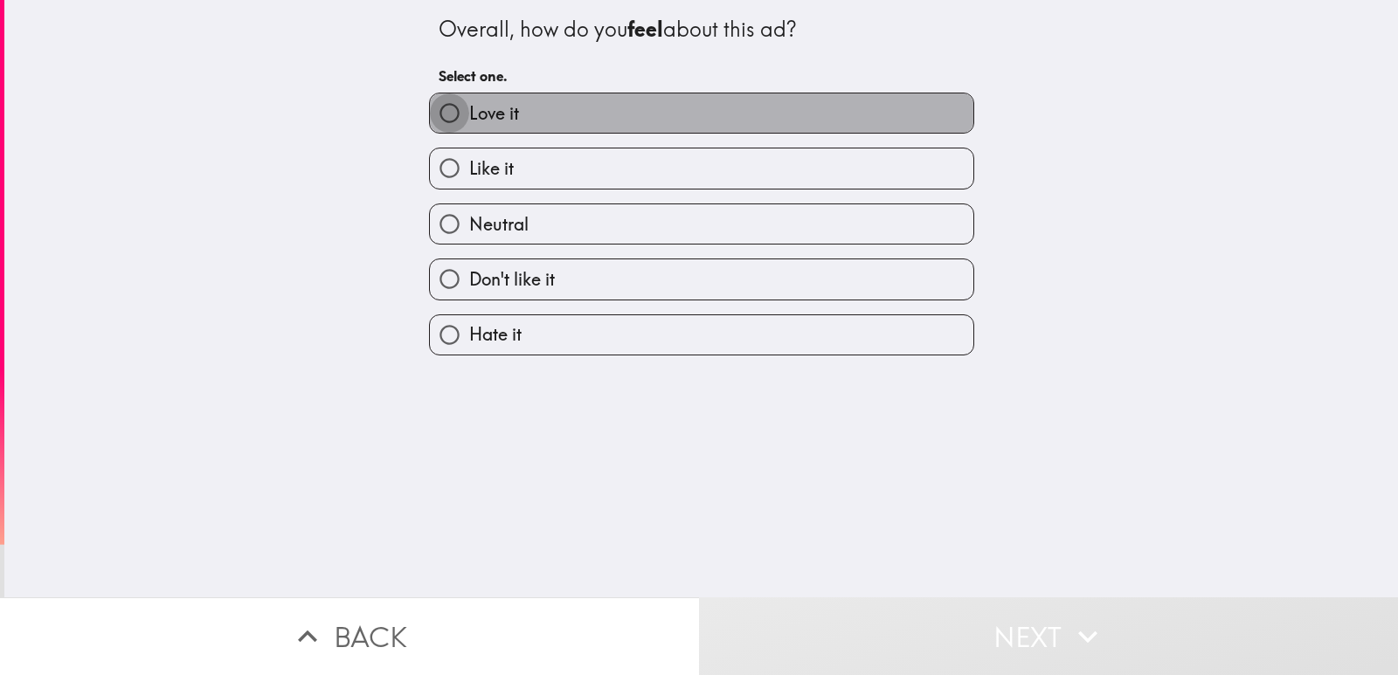
click at [433, 104] on input "Love it" at bounding box center [449, 112] width 39 height 39
radio input "true"
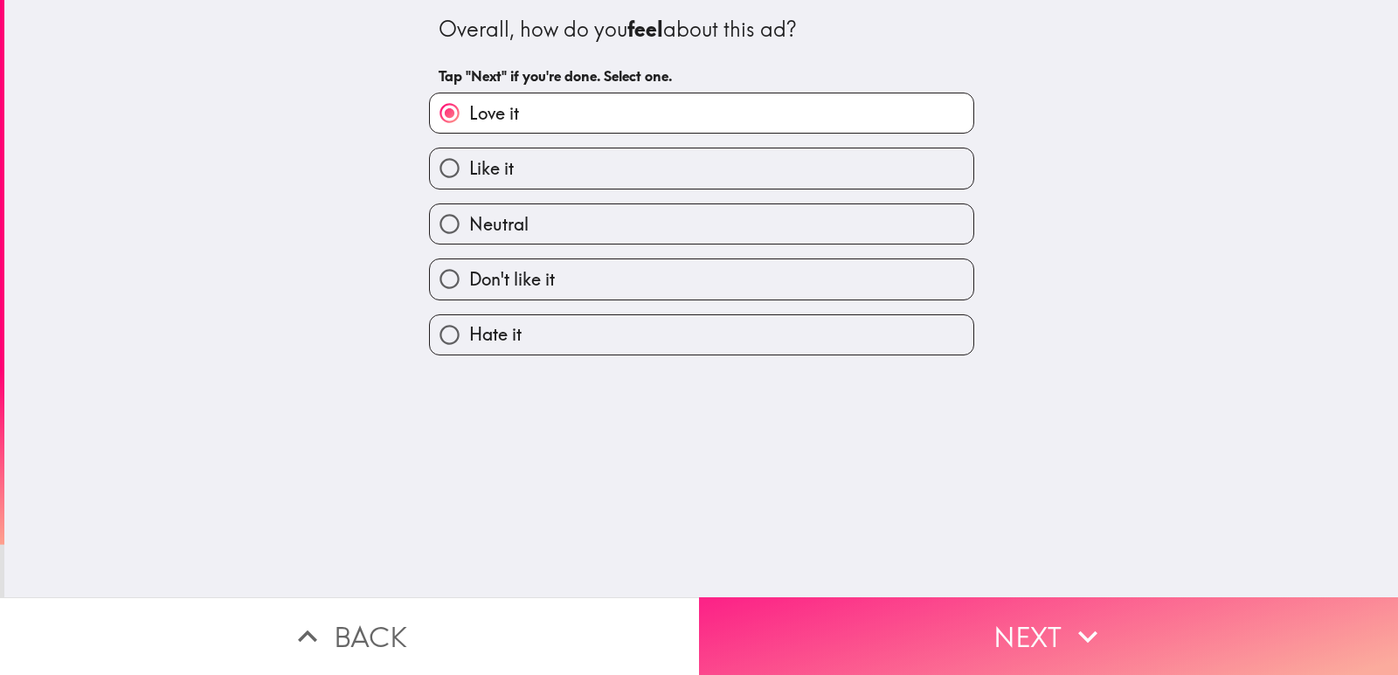
click at [856, 612] on button "Next" at bounding box center [1048, 637] width 699 height 78
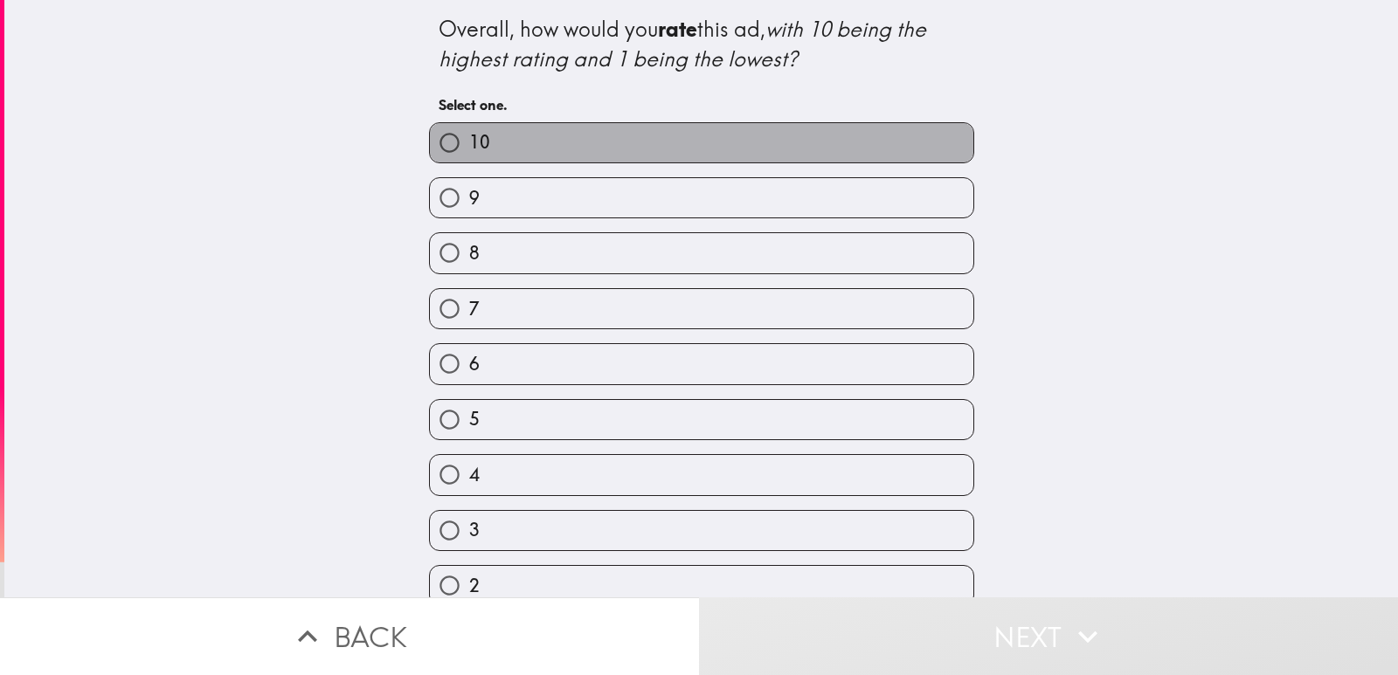
click at [654, 134] on label "10" at bounding box center [702, 142] width 544 height 39
click at [469, 134] on input "10" at bounding box center [449, 142] width 39 height 39
radio input "true"
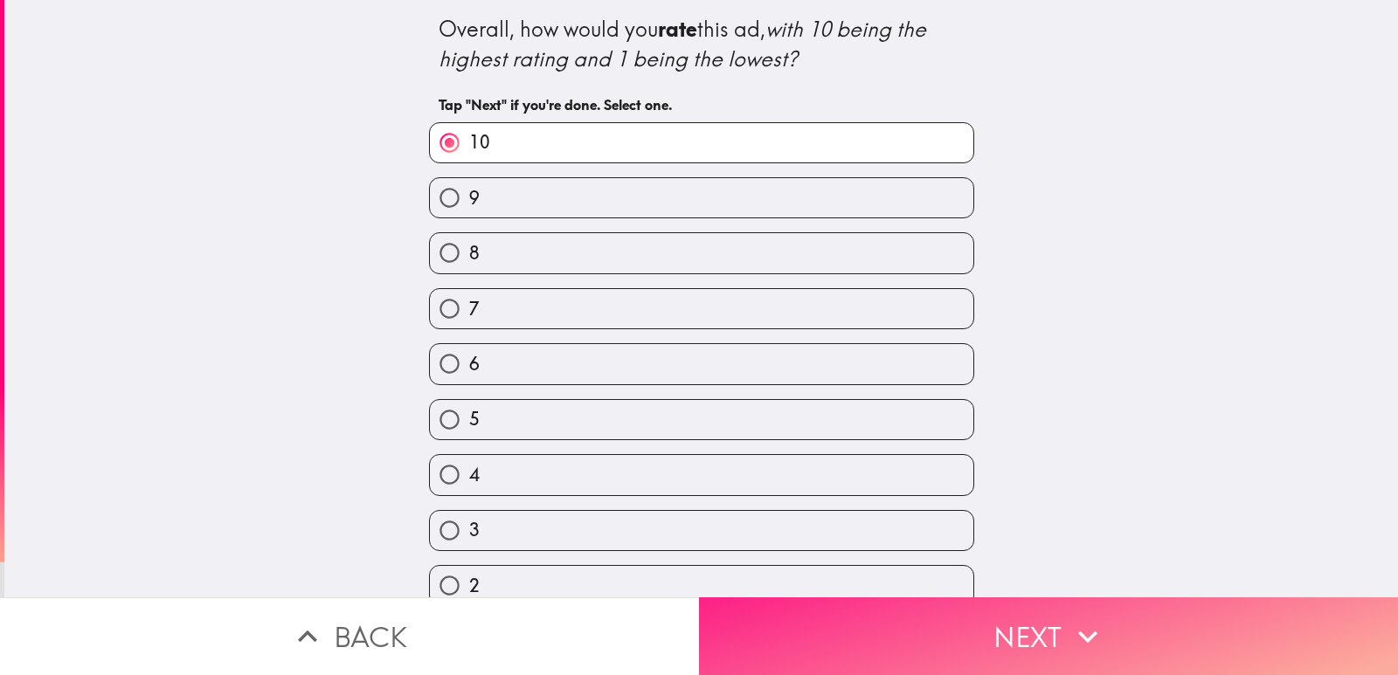
click at [840, 613] on button "Next" at bounding box center [1048, 637] width 699 height 78
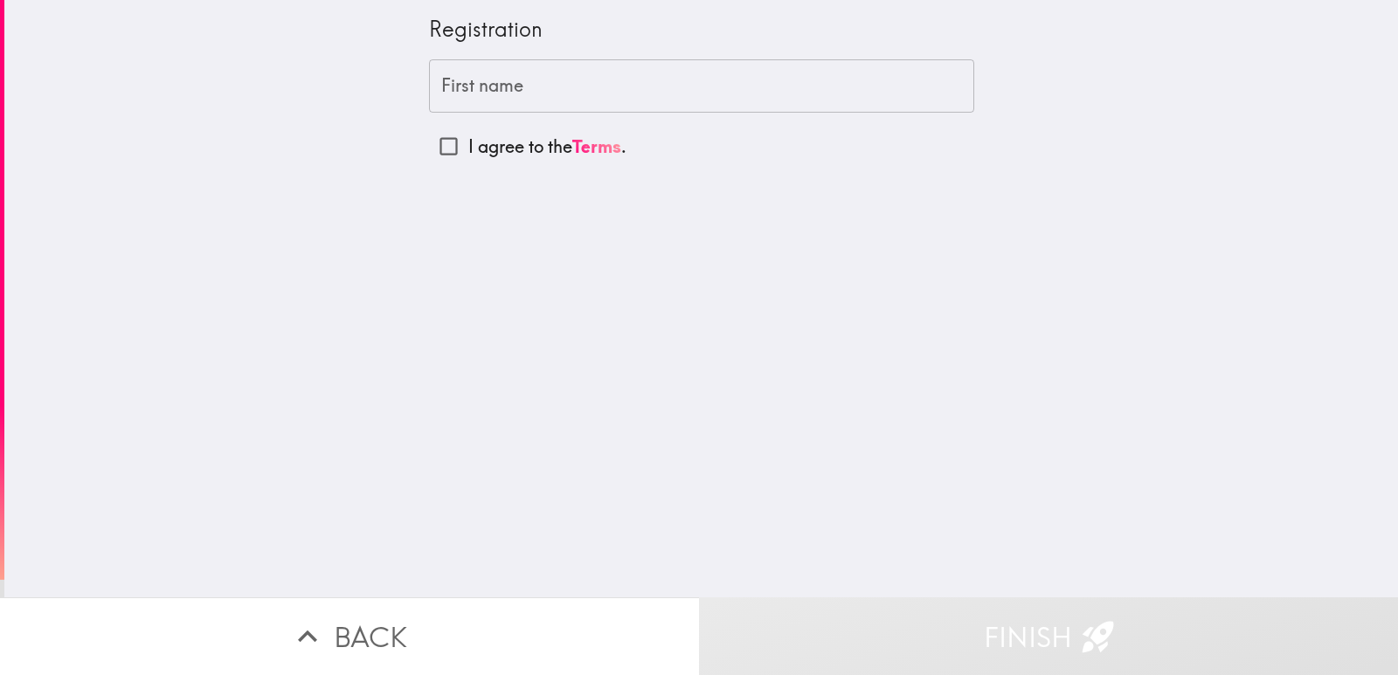
click at [501, 91] on input "First name" at bounding box center [701, 86] width 545 height 54
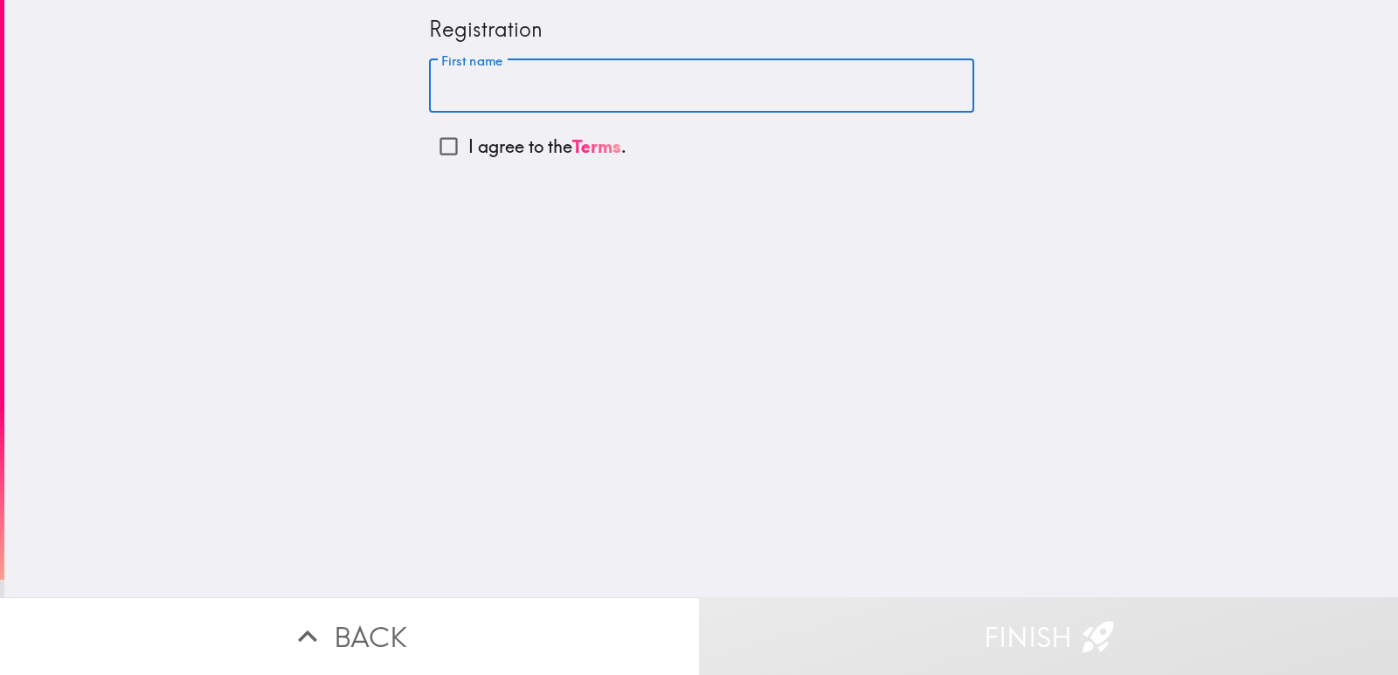
type input "[PERSON_NAME]"
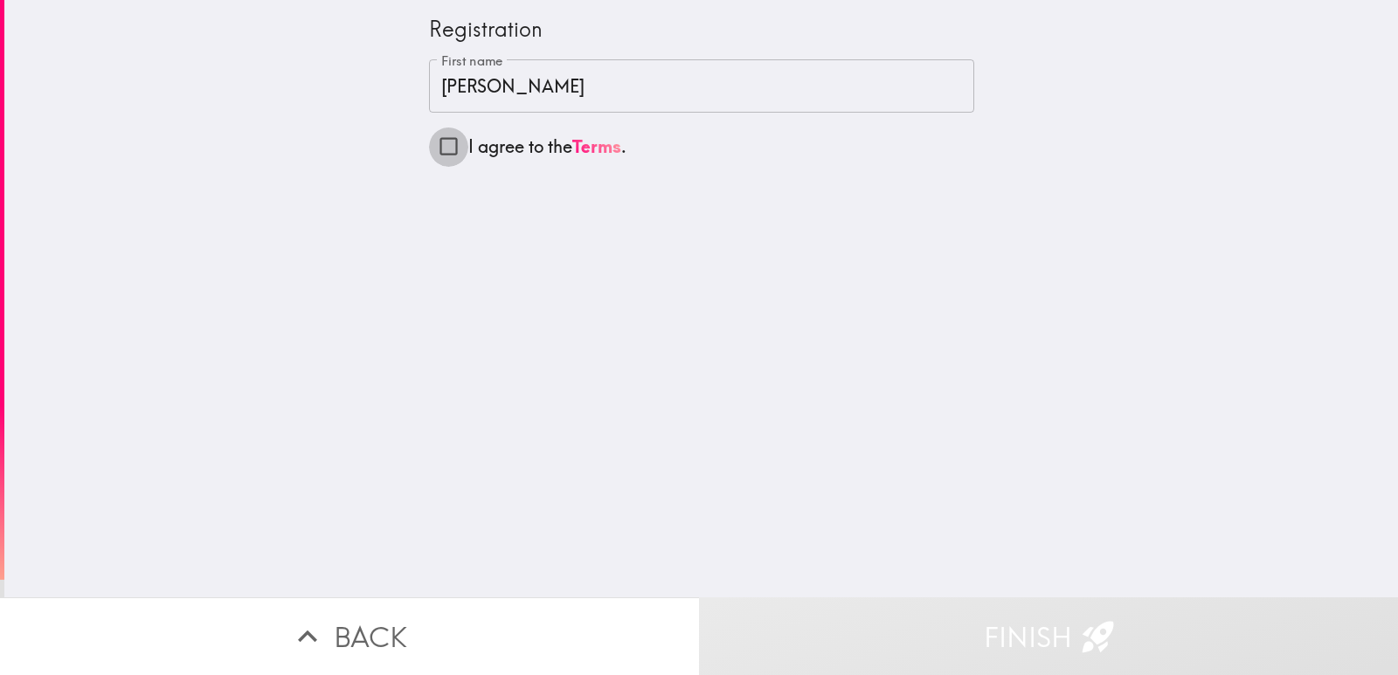
click at [441, 153] on input "I agree to the Terms ." at bounding box center [448, 146] width 39 height 39
checkbox input "true"
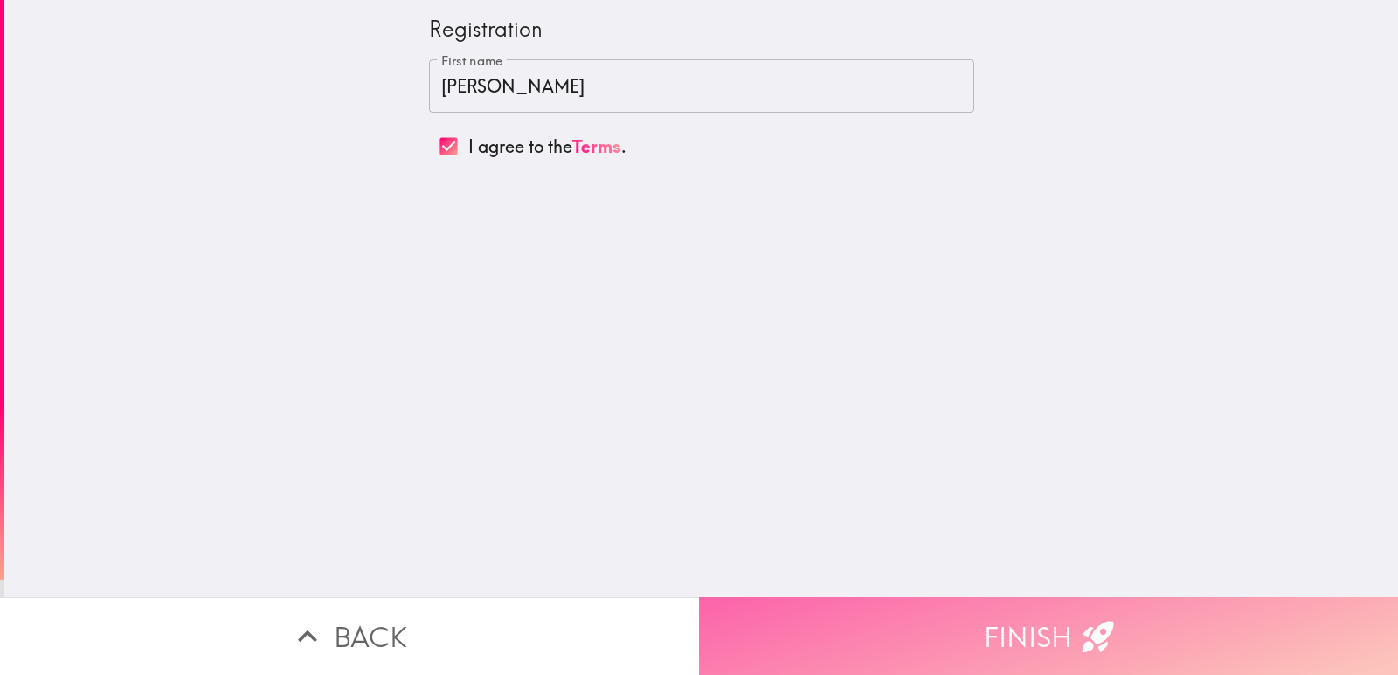
click at [809, 616] on button "Finish" at bounding box center [1048, 637] width 699 height 78
